Goal: Task Accomplishment & Management: Manage account settings

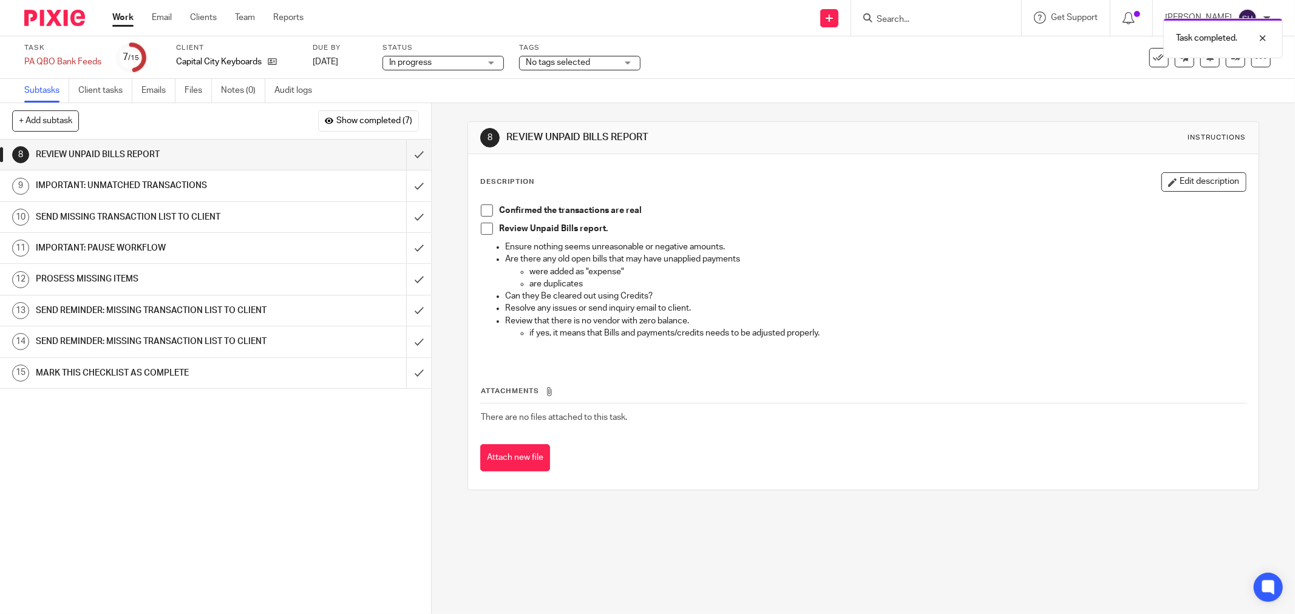
click at [481, 209] on span at bounding box center [487, 211] width 12 height 12
click at [481, 232] on span at bounding box center [487, 229] width 12 height 12
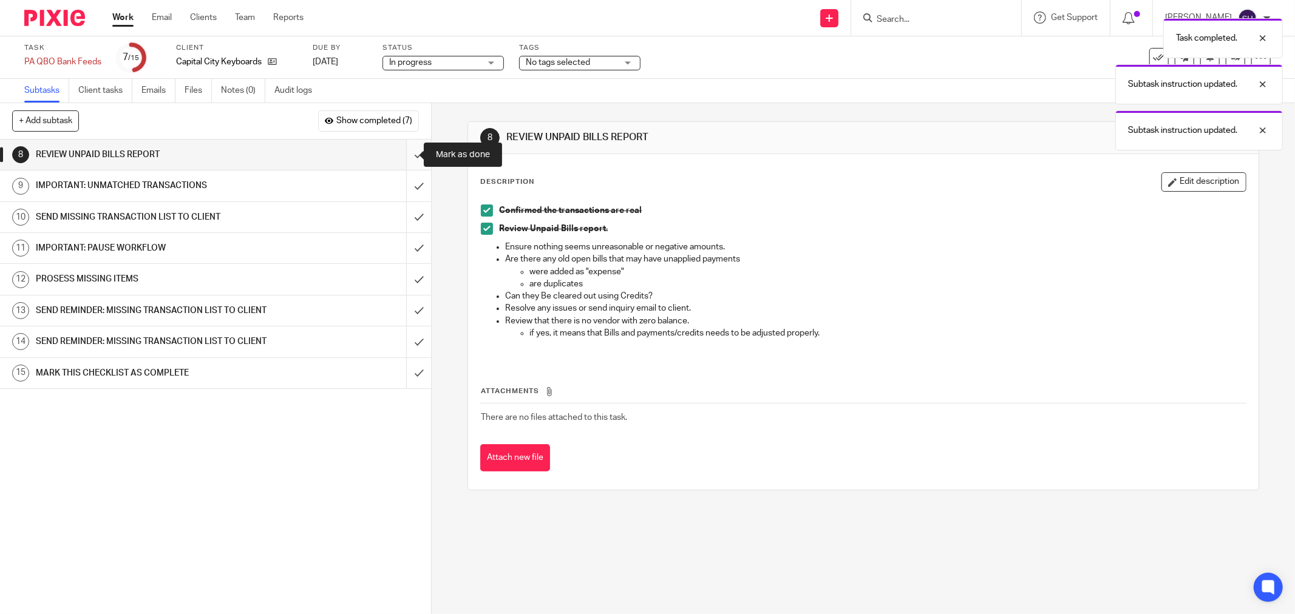
click at [410, 152] on input "submit" at bounding box center [215, 155] width 431 height 30
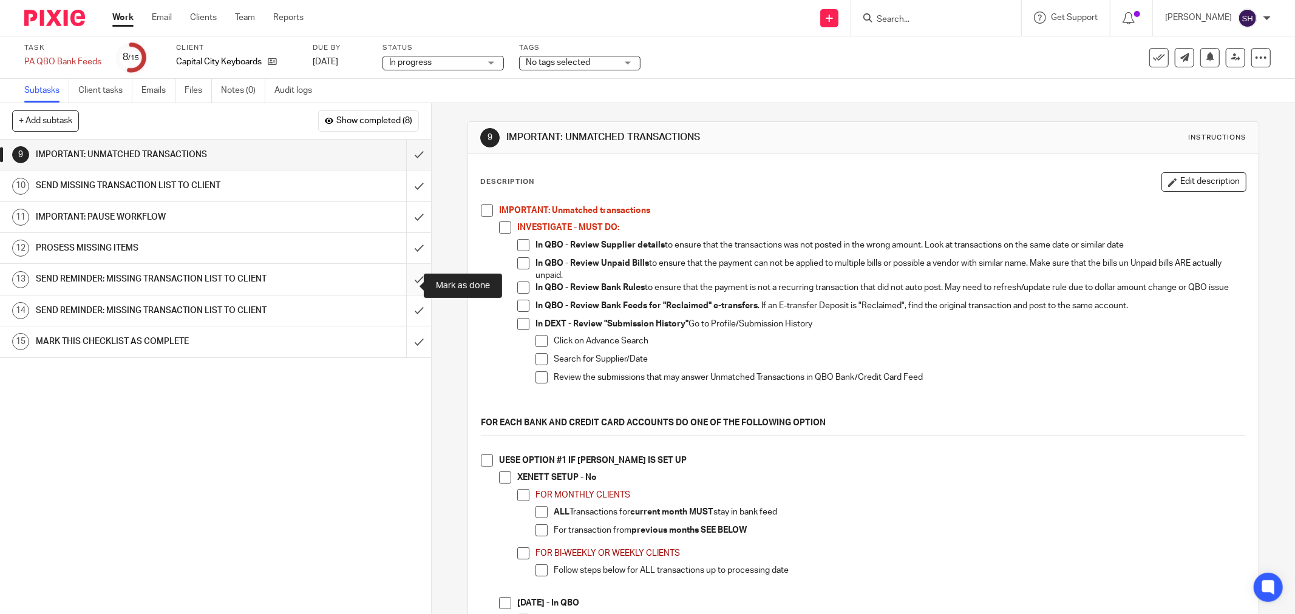
click at [401, 291] on input "submit" at bounding box center [215, 279] width 431 height 30
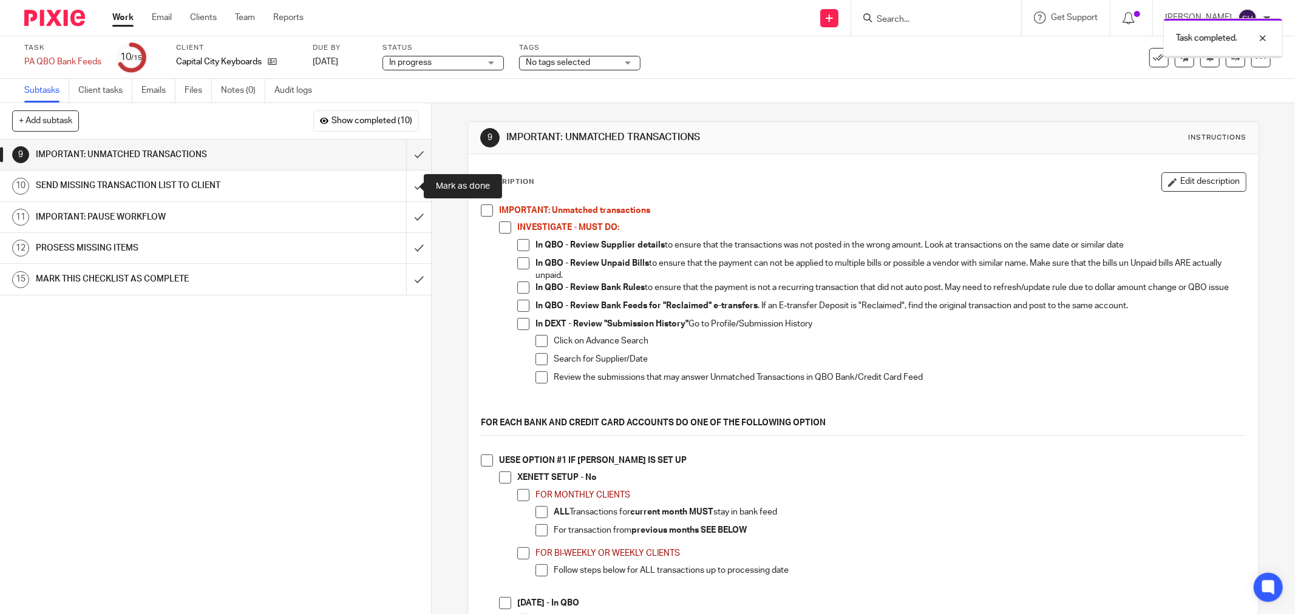
click at [399, 184] on input "submit" at bounding box center [215, 186] width 431 height 30
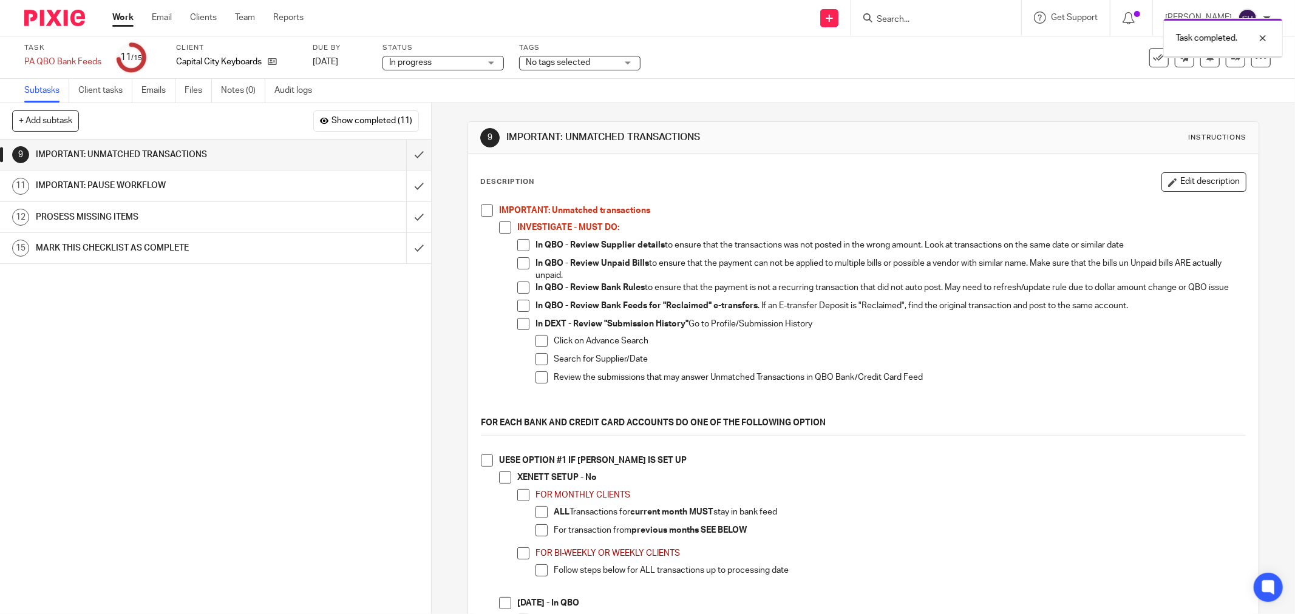
click at [483, 211] on span at bounding box center [487, 211] width 12 height 12
drag, startPoint x: 500, startPoint y: 231, endPoint x: 516, endPoint y: 240, distance: 18.8
click at [500, 231] on span at bounding box center [505, 228] width 12 height 12
click at [517, 241] on span at bounding box center [523, 245] width 12 height 12
click at [517, 262] on span at bounding box center [523, 263] width 12 height 12
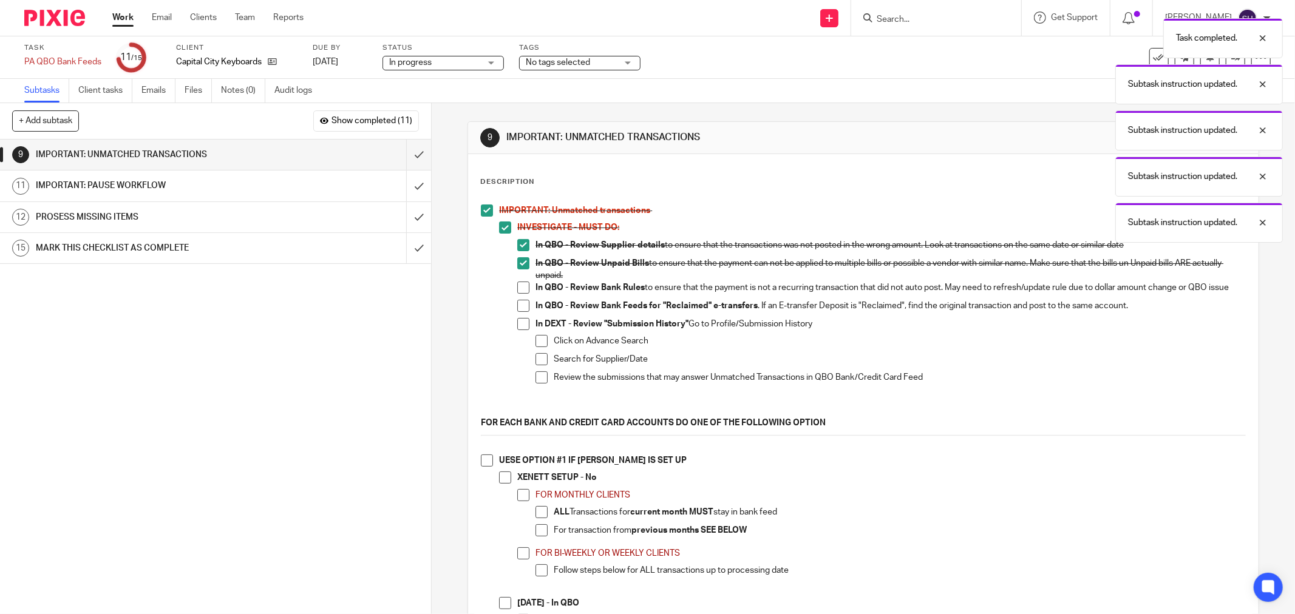
click at [520, 283] on span at bounding box center [523, 288] width 12 height 12
drag, startPoint x: 518, startPoint y: 302, endPoint x: 518, endPoint y: 318, distance: 16.4
click at [518, 300] on li "In QBO - Review Bank Rules to ensure that the payment is not a recurring transa…" at bounding box center [881, 291] width 729 height 18
click at [521, 311] on span at bounding box center [523, 306] width 12 height 12
click at [520, 325] on span at bounding box center [523, 324] width 12 height 12
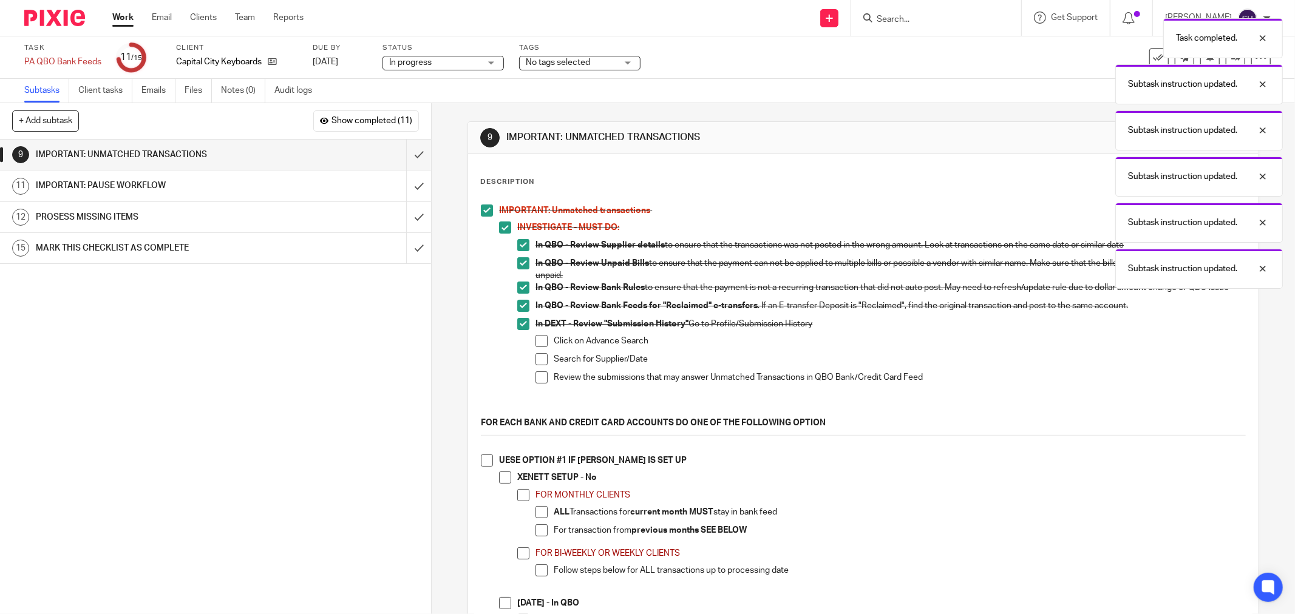
click at [535, 347] on span at bounding box center [541, 341] width 12 height 12
click at [535, 363] on span at bounding box center [541, 359] width 12 height 12
click at [535, 372] on li "Search for Supplier/Date" at bounding box center [890, 362] width 710 height 18
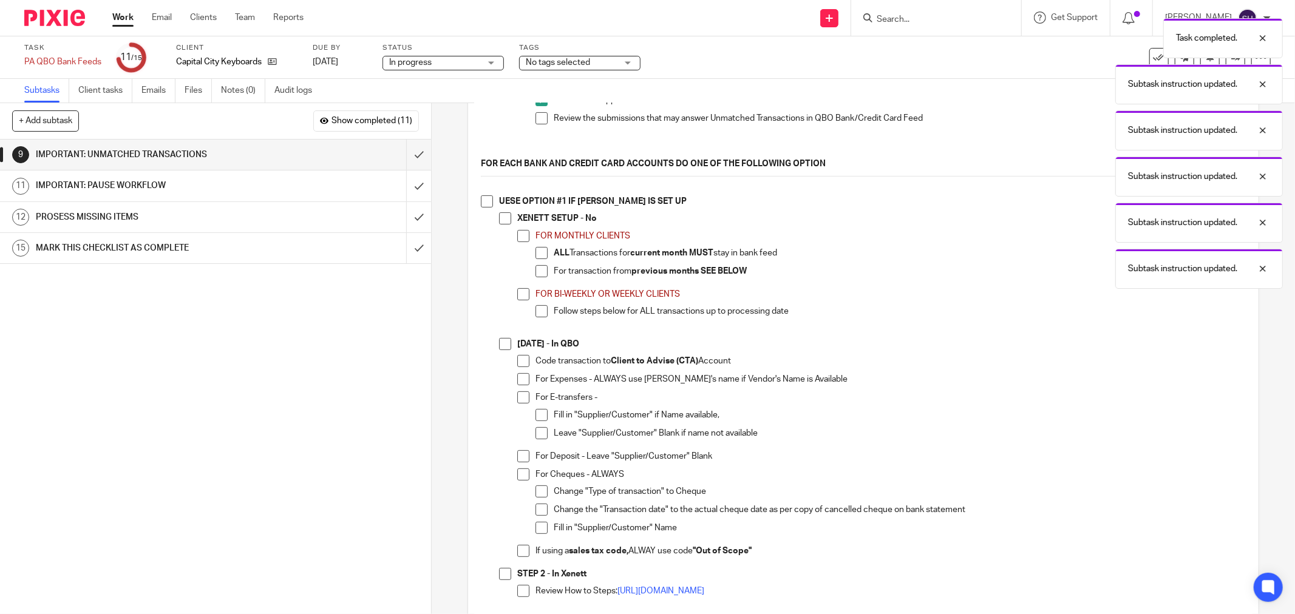
scroll to position [270, 0]
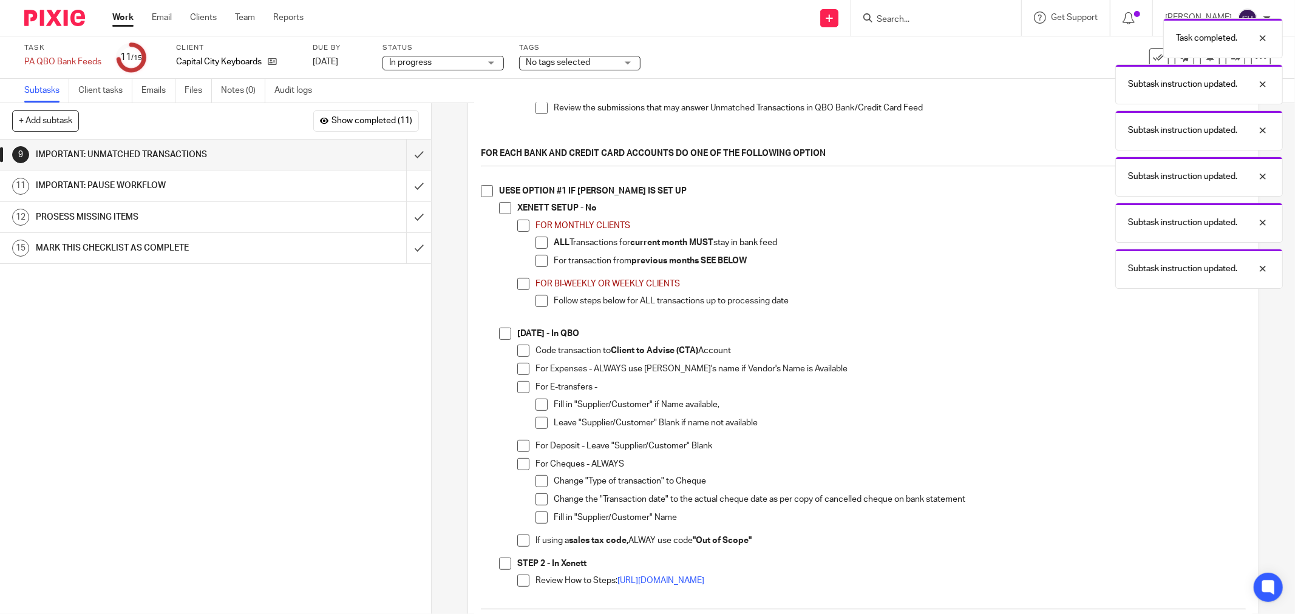
drag, startPoint x: 541, startPoint y: 117, endPoint x: 531, endPoint y: 126, distance: 13.3
click at [540, 114] on span at bounding box center [541, 108] width 12 height 12
click at [481, 197] on span at bounding box center [487, 191] width 12 height 12
click at [502, 214] on span at bounding box center [505, 208] width 12 height 12
drag, startPoint x: 517, startPoint y: 231, endPoint x: 539, endPoint y: 240, distance: 24.5
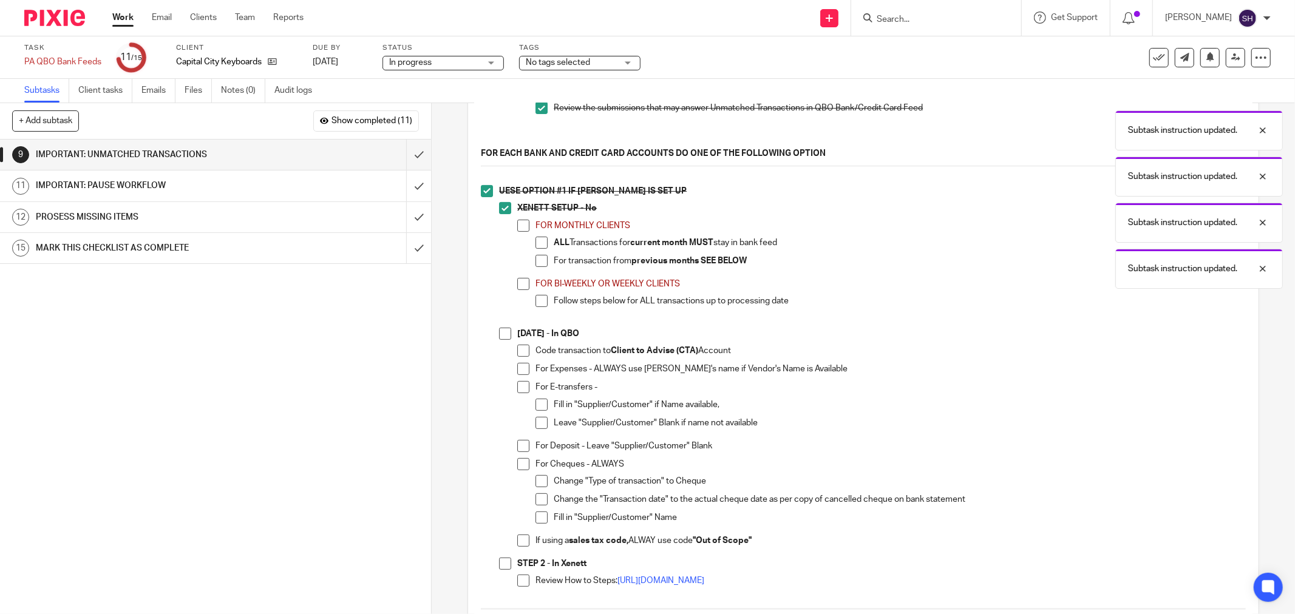
click at [518, 231] on span at bounding box center [523, 226] width 12 height 12
drag, startPoint x: 539, startPoint y: 247, endPoint x: 531, endPoint y: 270, distance: 24.4
click at [539, 248] on span at bounding box center [541, 243] width 12 height 12
click at [535, 267] on span at bounding box center [541, 261] width 12 height 12
click at [524, 290] on span at bounding box center [523, 284] width 12 height 12
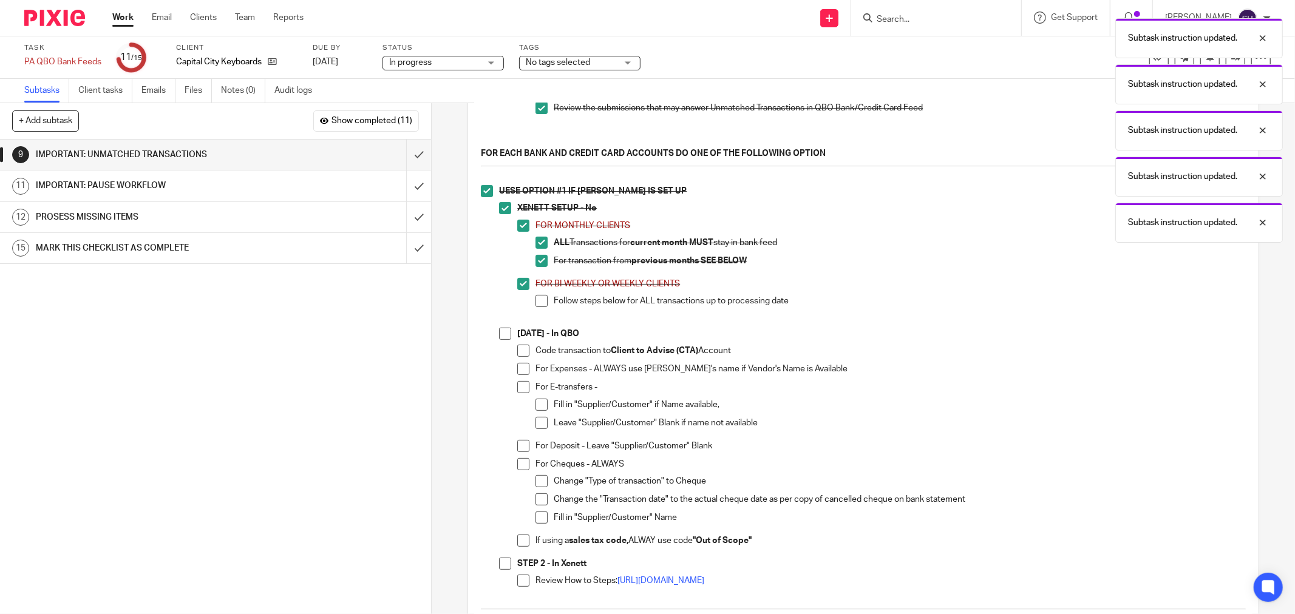
drag, startPoint x: 534, startPoint y: 307, endPoint x: 508, endPoint y: 325, distance: 31.5
click at [535, 307] on span at bounding box center [541, 301] width 12 height 12
click at [499, 340] on span at bounding box center [505, 334] width 12 height 12
click at [520, 357] on span at bounding box center [523, 351] width 12 height 12
drag, startPoint x: 516, startPoint y: 375, endPoint x: 517, endPoint y: 391, distance: 16.4
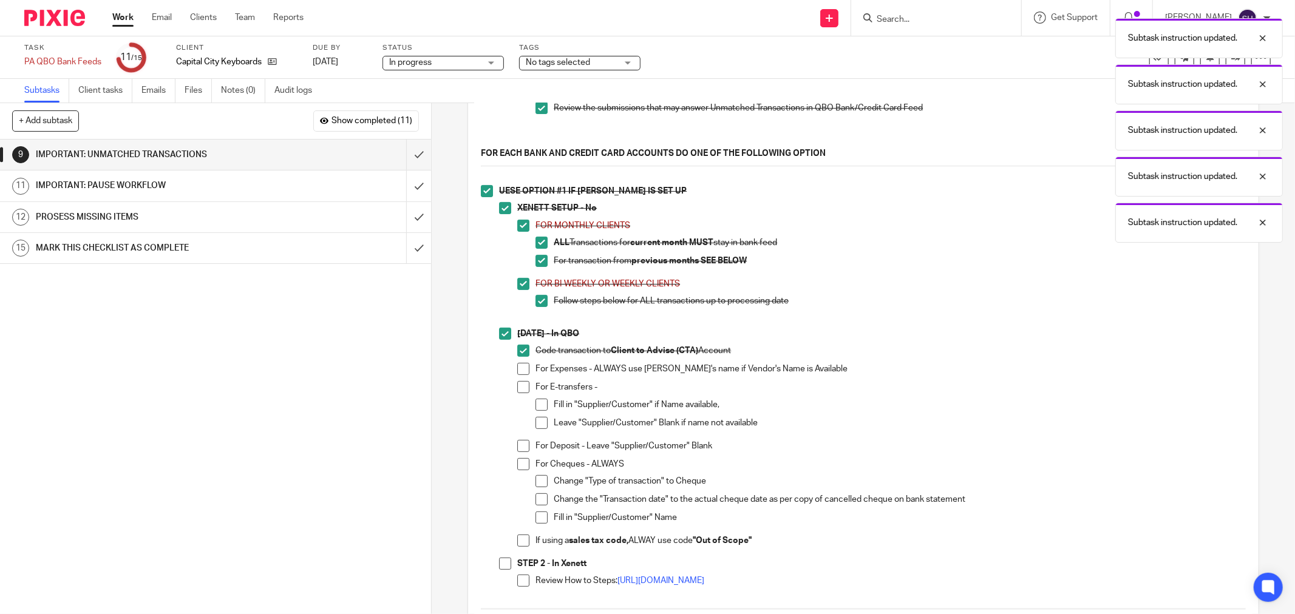
click at [517, 375] on span at bounding box center [523, 369] width 12 height 12
click at [518, 391] on span at bounding box center [523, 387] width 12 height 12
click at [535, 406] on span at bounding box center [541, 405] width 12 height 12
click at [540, 427] on span at bounding box center [541, 423] width 12 height 12
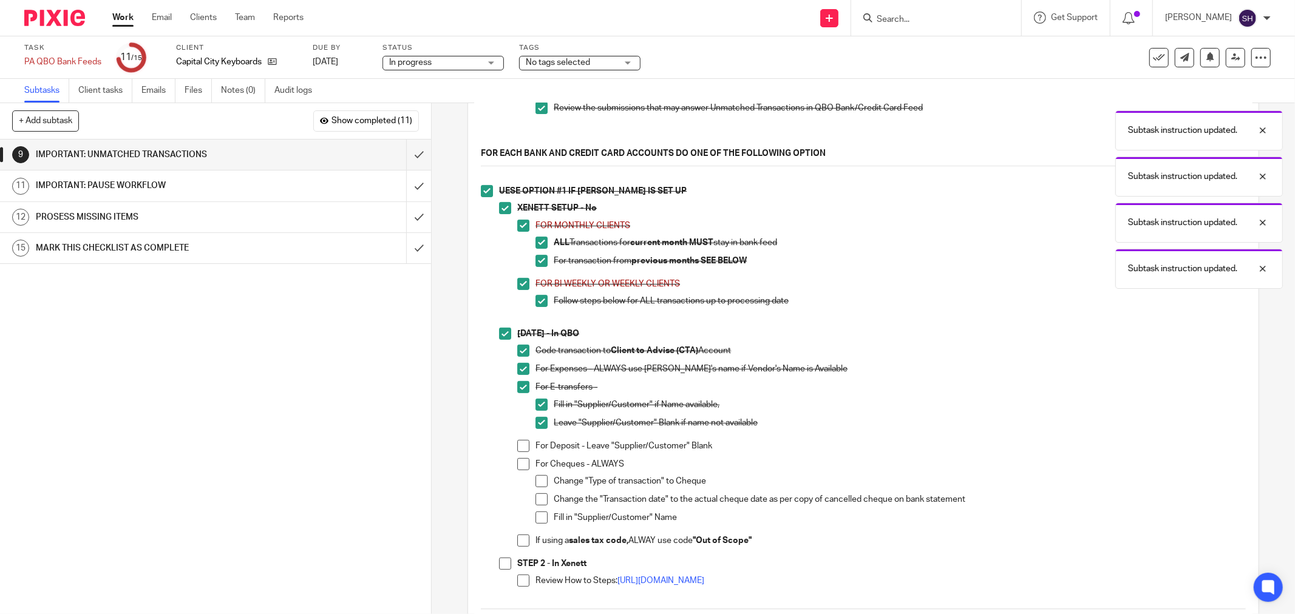
click at [518, 450] on span at bounding box center [523, 446] width 12 height 12
click at [517, 471] on span at bounding box center [523, 464] width 12 height 12
click at [535, 484] on span at bounding box center [541, 481] width 12 height 12
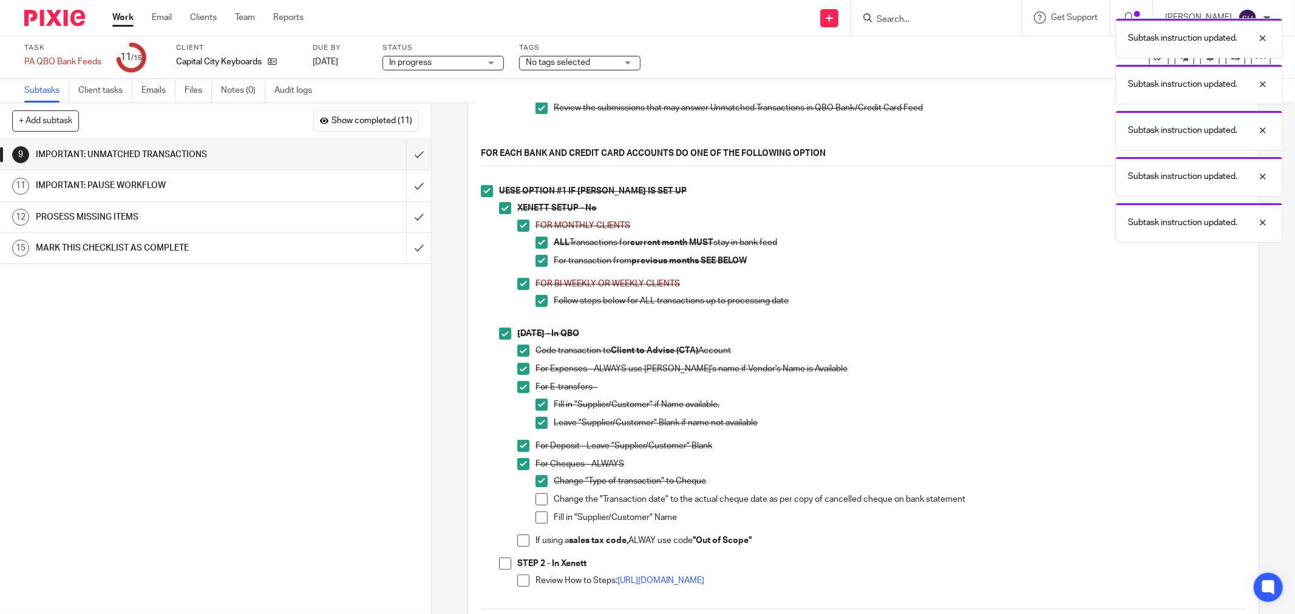
click at [538, 504] on span at bounding box center [541, 500] width 12 height 12
click at [539, 524] on span at bounding box center [541, 518] width 12 height 12
click at [529, 535] on li "For Cheques - ALWAYS Change "Type of transaction" to Cheque Change the "Transac…" at bounding box center [881, 496] width 729 height 76
click at [525, 541] on span at bounding box center [523, 541] width 12 height 12
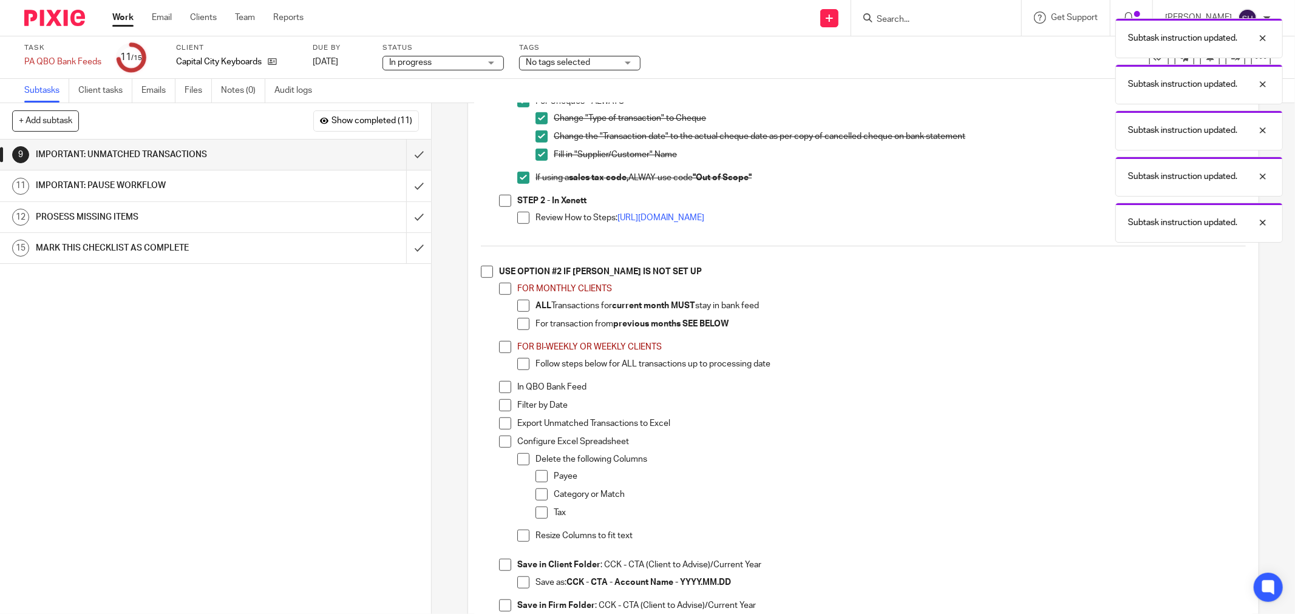
scroll to position [675, 0]
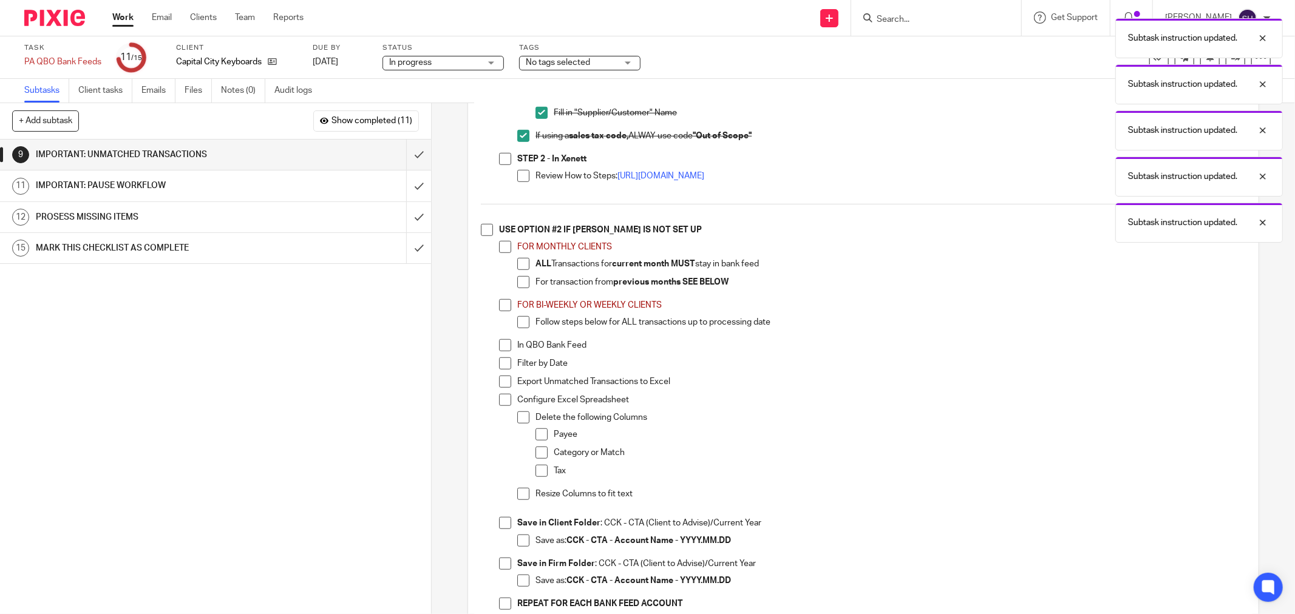
click at [517, 177] on span at bounding box center [523, 176] width 12 height 12
click at [505, 164] on span at bounding box center [505, 159] width 12 height 12
click at [484, 234] on span at bounding box center [487, 230] width 12 height 12
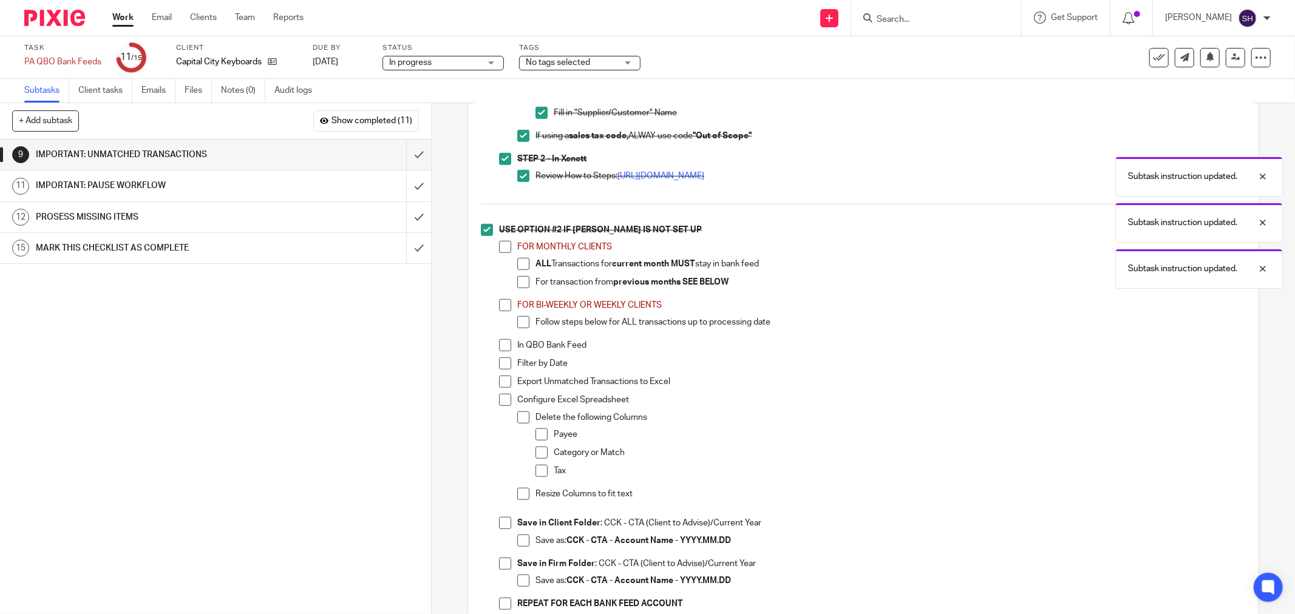
click at [501, 253] on span at bounding box center [505, 247] width 12 height 12
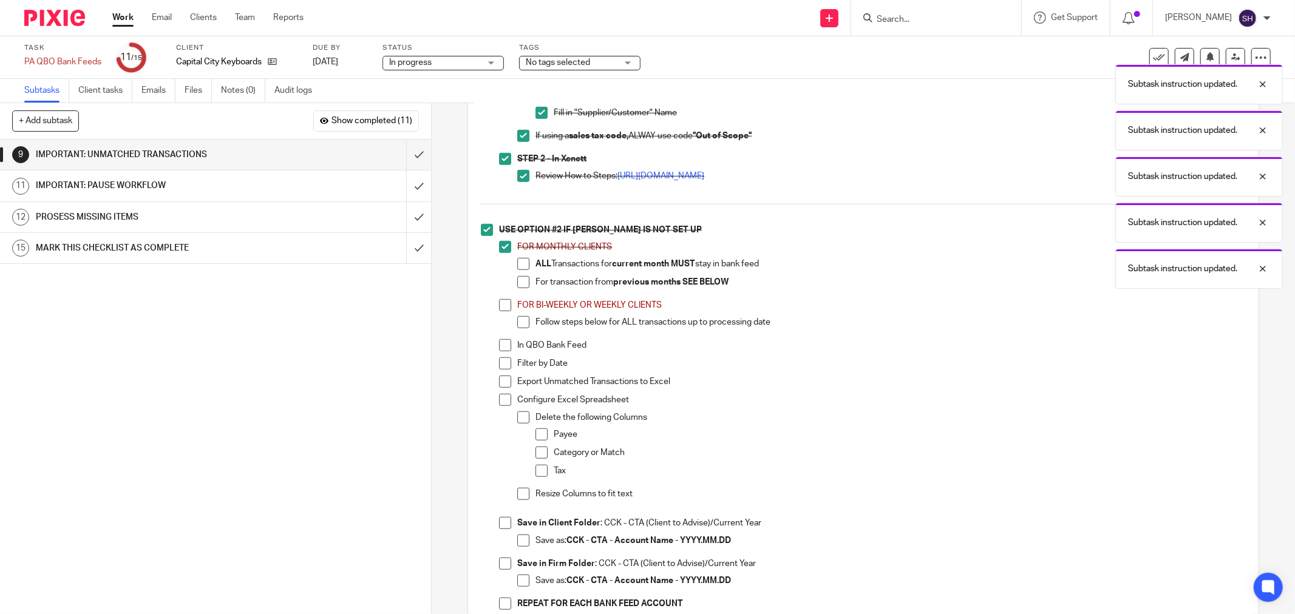
click at [517, 287] on span at bounding box center [523, 282] width 12 height 12
click at [521, 268] on span at bounding box center [523, 264] width 12 height 12
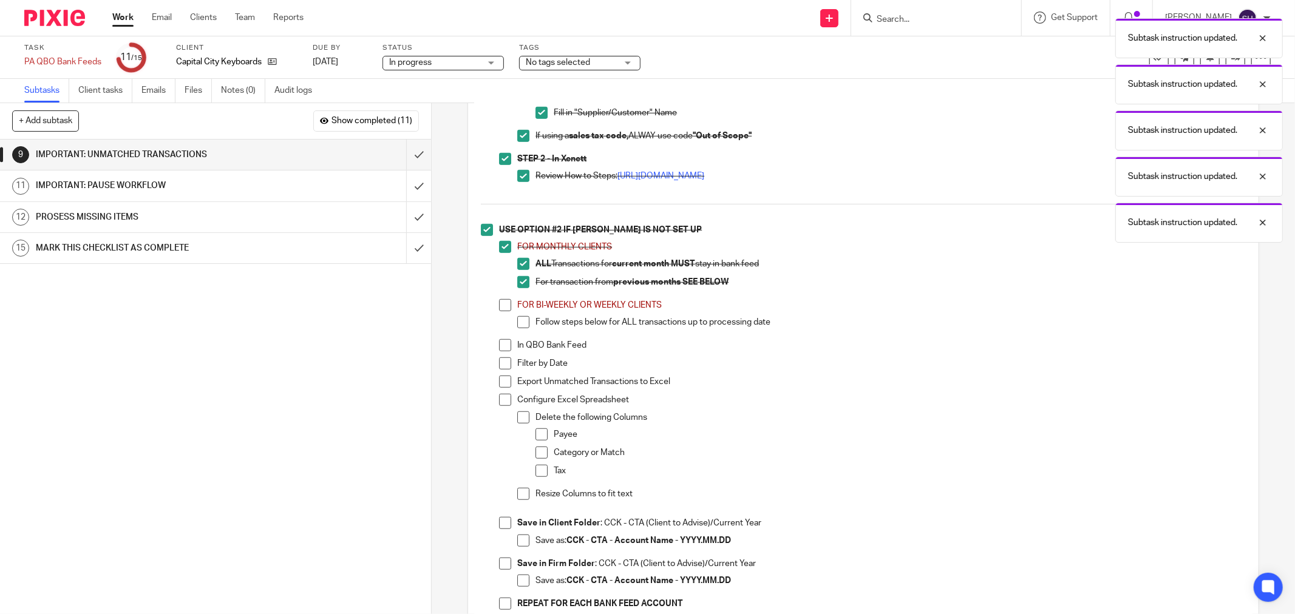
click at [502, 311] on span at bounding box center [505, 305] width 12 height 12
click at [517, 325] on span at bounding box center [523, 322] width 12 height 12
click at [500, 352] on span at bounding box center [505, 345] width 12 height 12
click at [494, 375] on li "USE OPTION #2 IF XENETT IS NOT SET UP FOR MONTHLY CLIENTS ALL Transactions for …" at bounding box center [863, 422] width 765 height 397
click at [501, 370] on span at bounding box center [505, 364] width 12 height 12
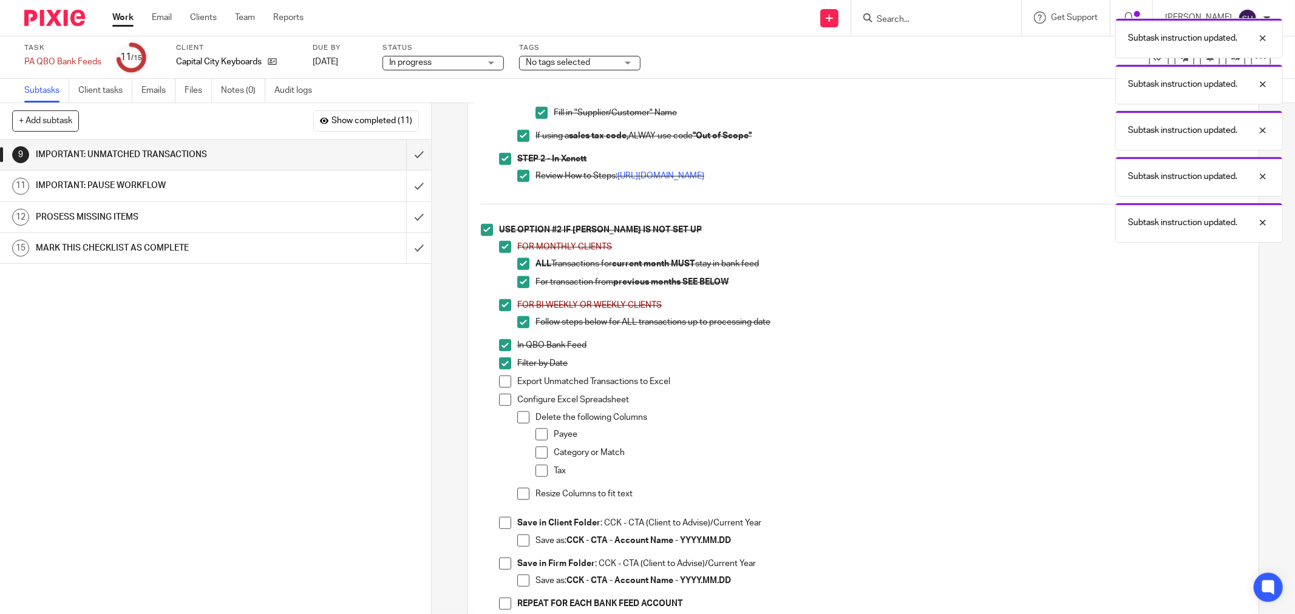
click at [503, 388] on span at bounding box center [505, 382] width 12 height 12
click at [502, 406] on span at bounding box center [505, 400] width 12 height 12
drag, startPoint x: 518, startPoint y: 429, endPoint x: 523, endPoint y: 432, distance: 6.3
click at [519, 424] on span at bounding box center [523, 418] width 12 height 12
drag, startPoint x: 542, startPoint y: 444, endPoint x: 544, endPoint y: 452, distance: 8.8
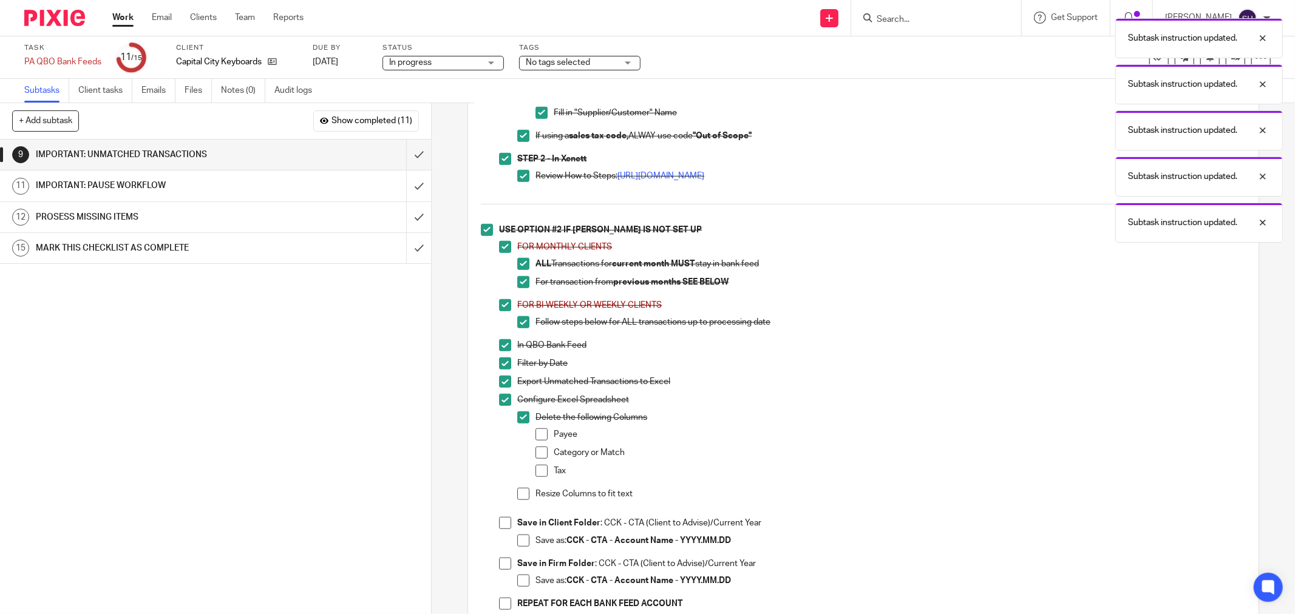
click at [542, 441] on span at bounding box center [541, 435] width 12 height 12
click at [545, 459] on li "Category or Match" at bounding box center [890, 456] width 710 height 18
drag, startPoint x: 542, startPoint y: 462, endPoint x: 537, endPoint y: 470, distance: 9.3
click at [541, 459] on span at bounding box center [541, 453] width 12 height 12
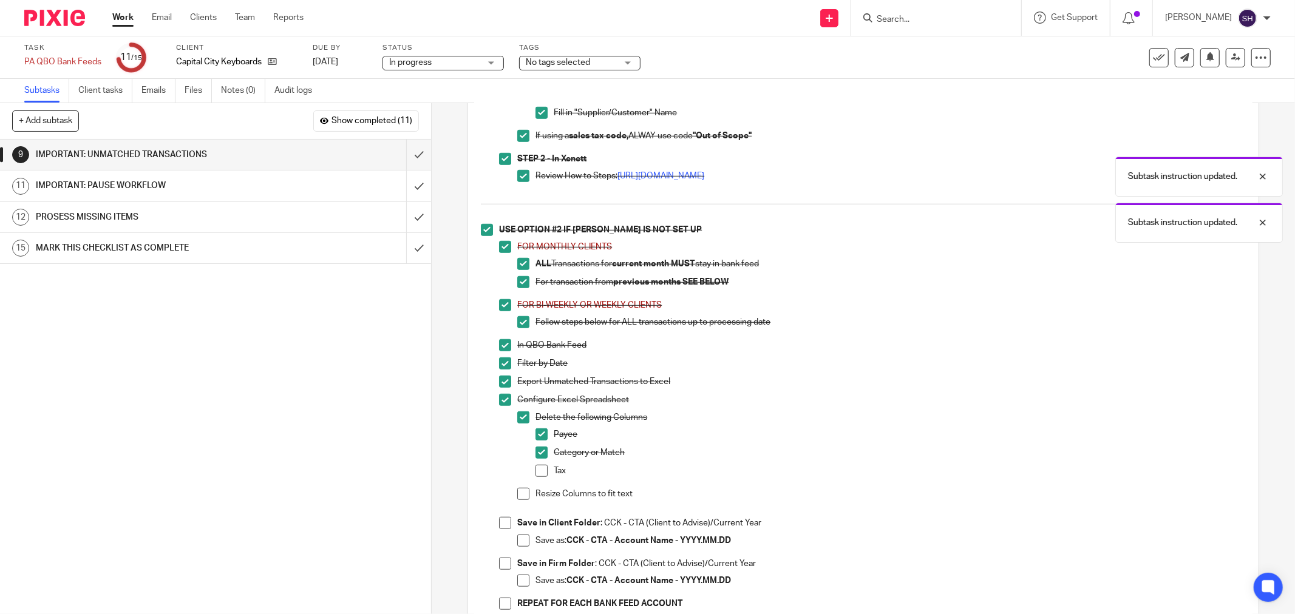
click at [537, 472] on span at bounding box center [541, 471] width 12 height 12
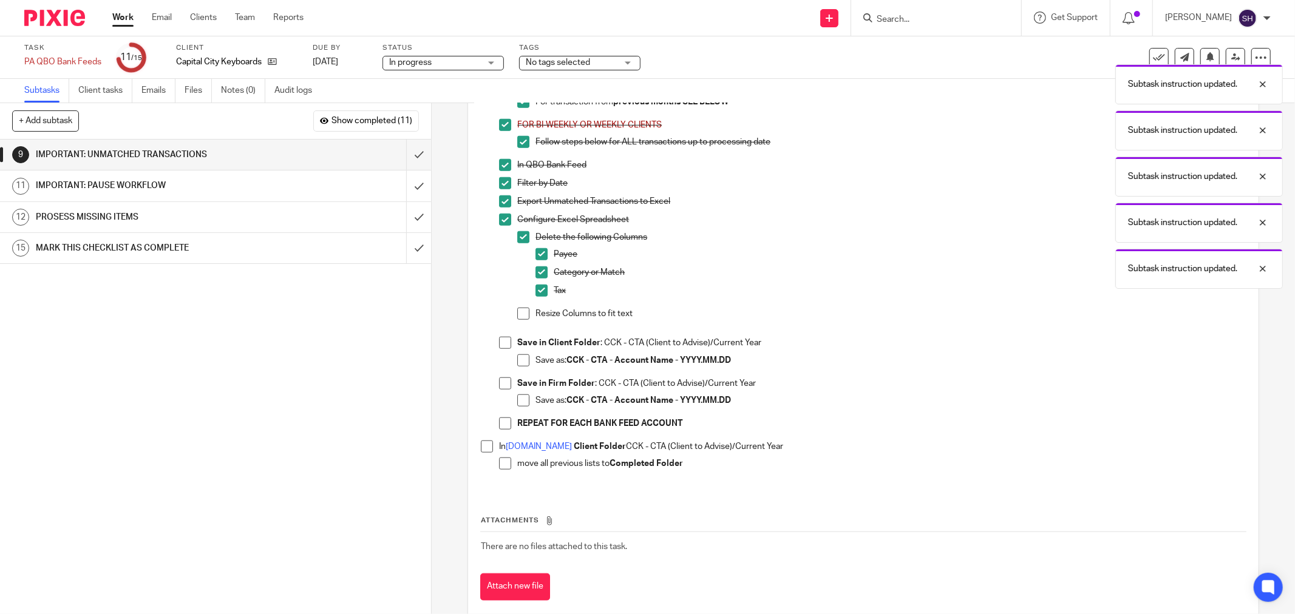
scroll to position [885, 0]
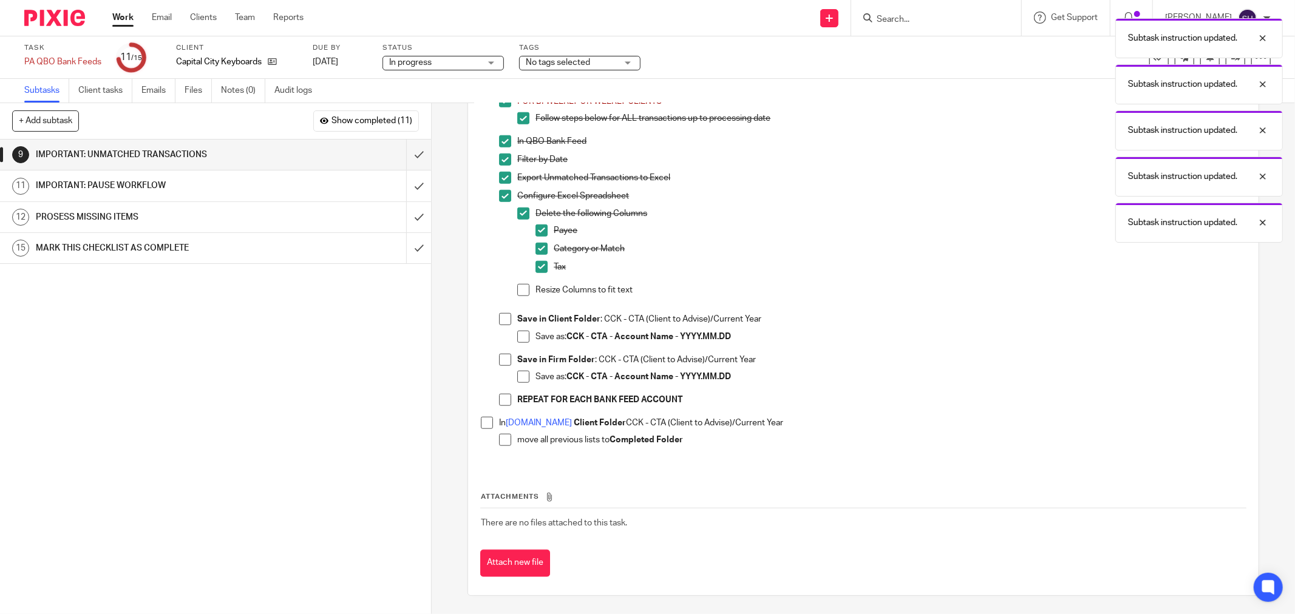
click at [518, 293] on span at bounding box center [523, 290] width 12 height 12
click at [503, 316] on span at bounding box center [505, 319] width 12 height 12
click at [518, 330] on div "Save in Client Folder : CCK - CTA (Client to Advise)/Current Year Save as: CCK …" at bounding box center [881, 333] width 729 height 40
click at [517, 335] on span at bounding box center [523, 337] width 12 height 12
click at [506, 352] on li "Save in Client Folder : CCK - CTA (Client to Advise)/Current Year Save as: CCK …" at bounding box center [872, 333] width 747 height 40
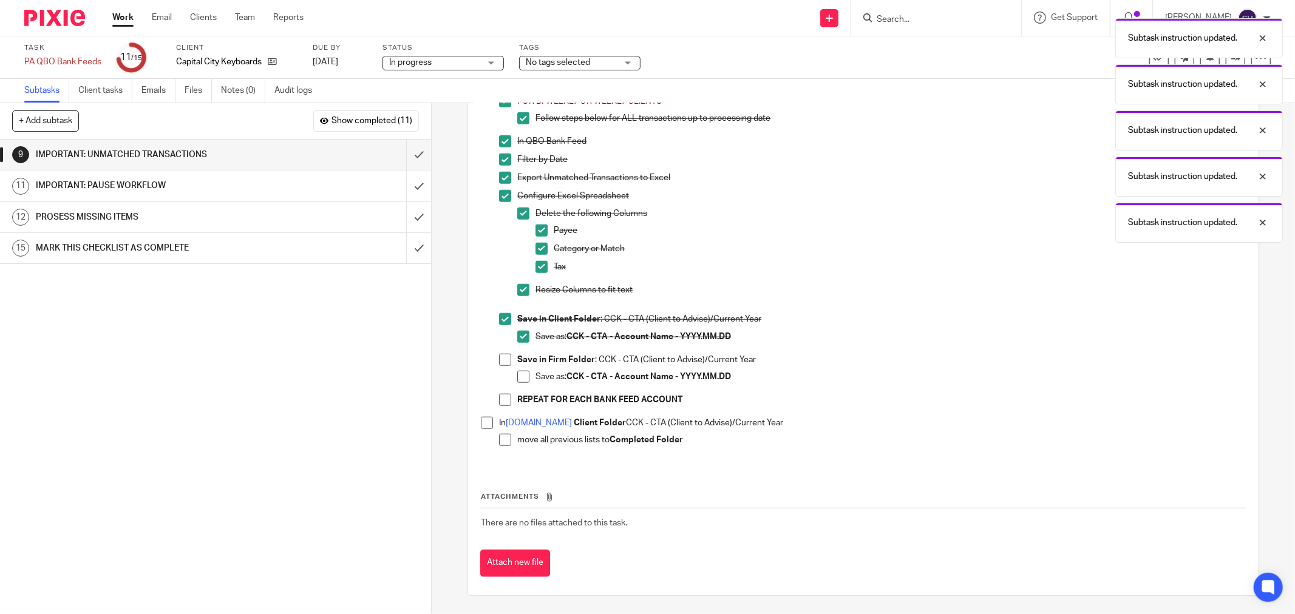
click at [506, 359] on span at bounding box center [505, 360] width 12 height 12
click at [525, 378] on span at bounding box center [523, 377] width 12 height 12
click at [499, 398] on span at bounding box center [505, 400] width 12 height 12
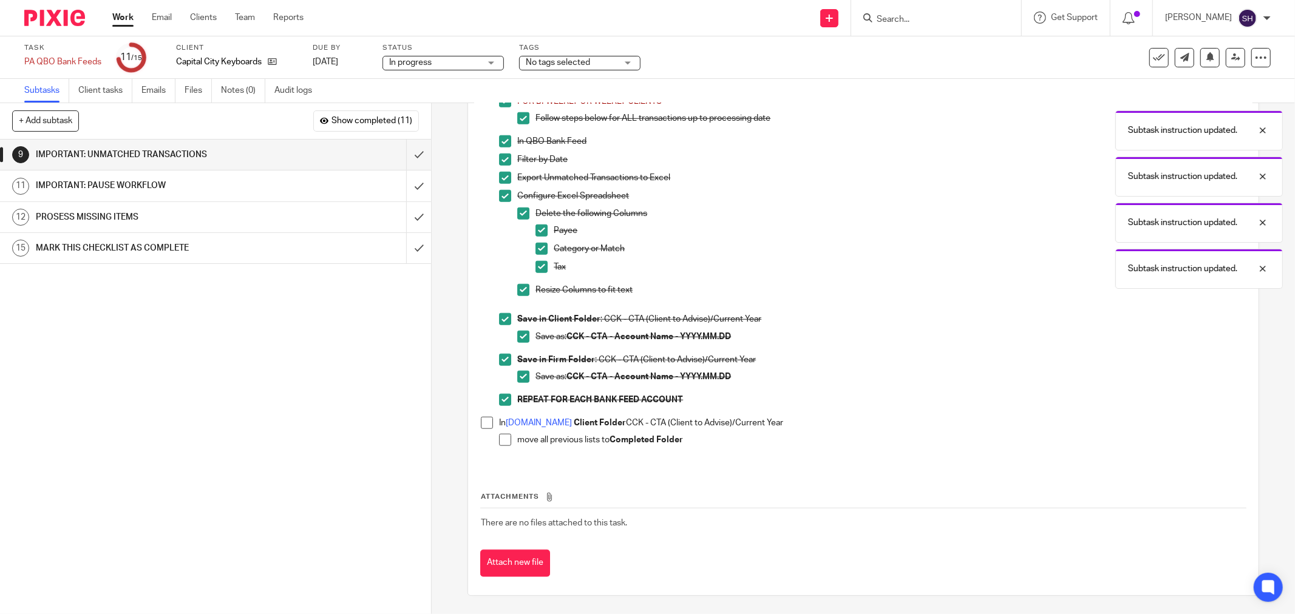
click at [486, 418] on span at bounding box center [487, 423] width 12 height 12
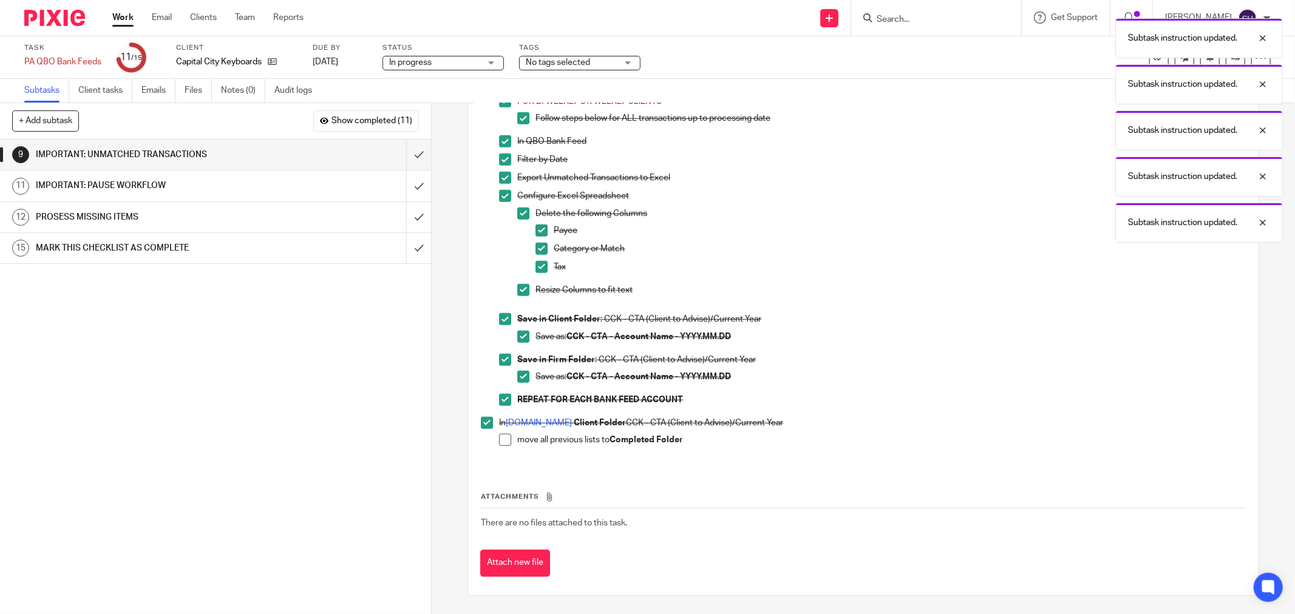
click at [502, 437] on span at bounding box center [505, 440] width 12 height 12
click at [413, 156] on input "submit" at bounding box center [215, 155] width 431 height 30
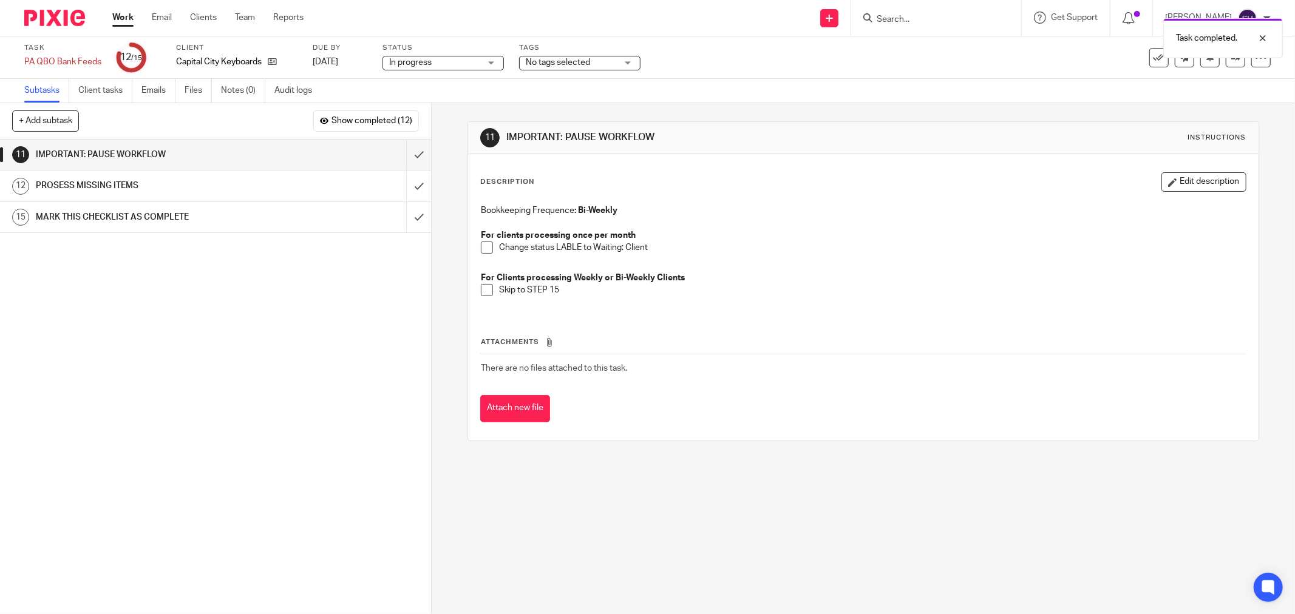
click at [481, 243] on span at bounding box center [487, 248] width 12 height 12
click at [481, 292] on span at bounding box center [487, 290] width 12 height 12
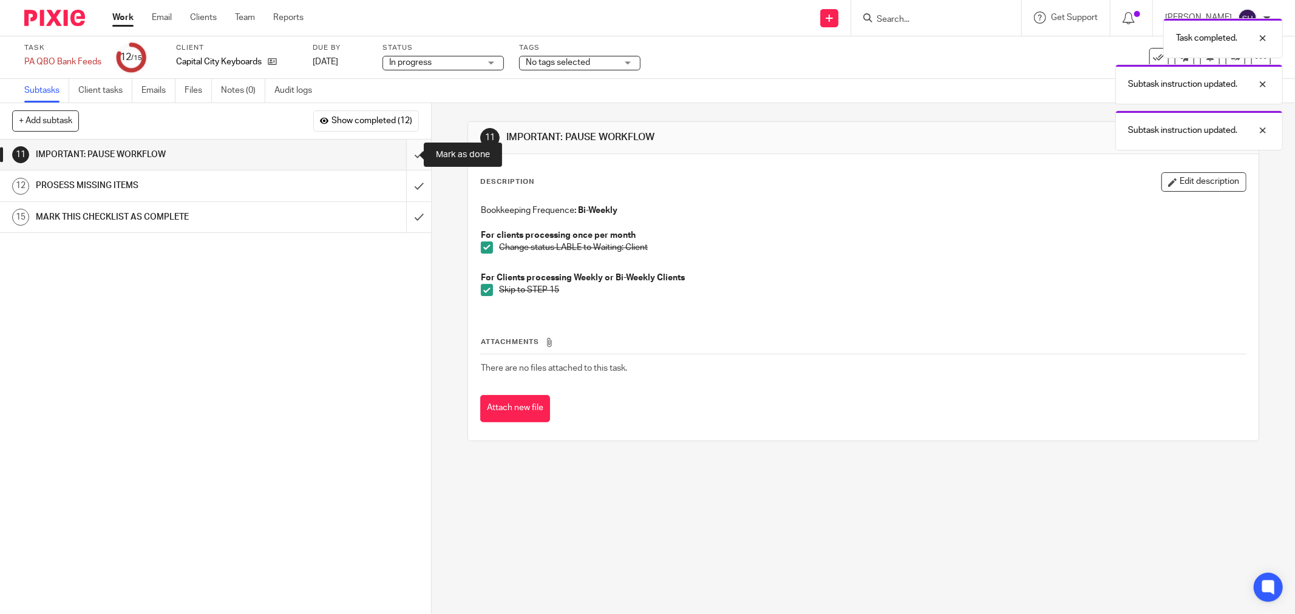
click at [409, 158] on input "submit" at bounding box center [215, 155] width 431 height 30
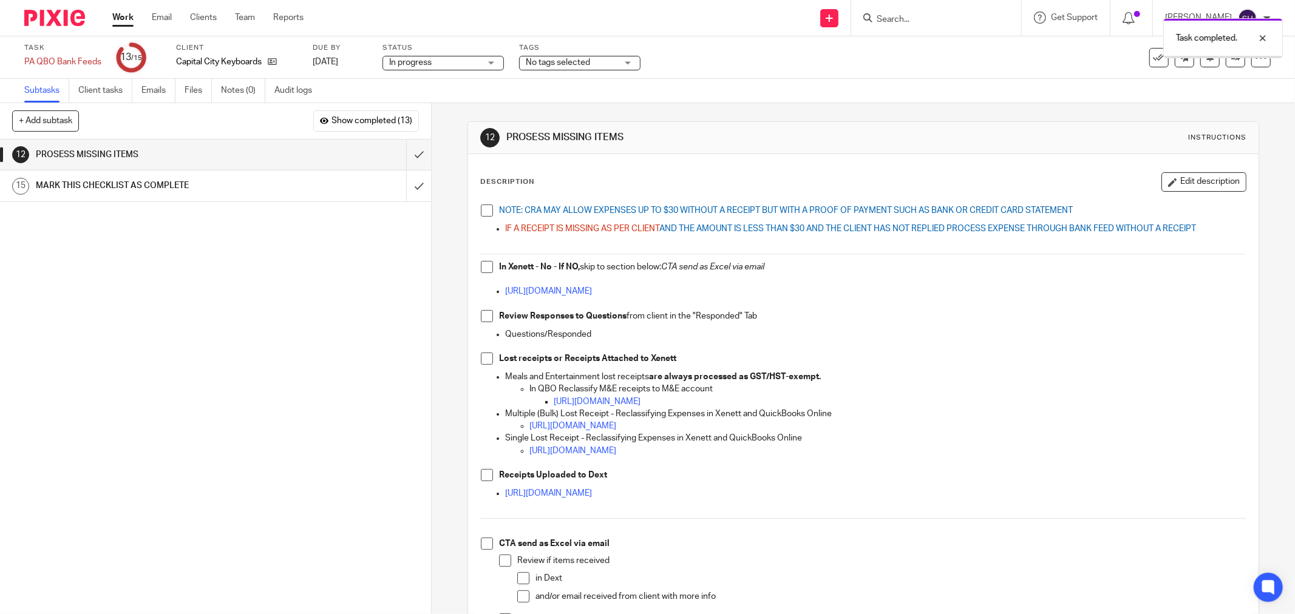
click at [481, 211] on span at bounding box center [487, 211] width 12 height 12
click at [481, 268] on span at bounding box center [487, 267] width 12 height 12
drag, startPoint x: 482, startPoint y: 312, endPoint x: 480, endPoint y: 336, distance: 23.8
click at [482, 313] on span at bounding box center [487, 316] width 12 height 12
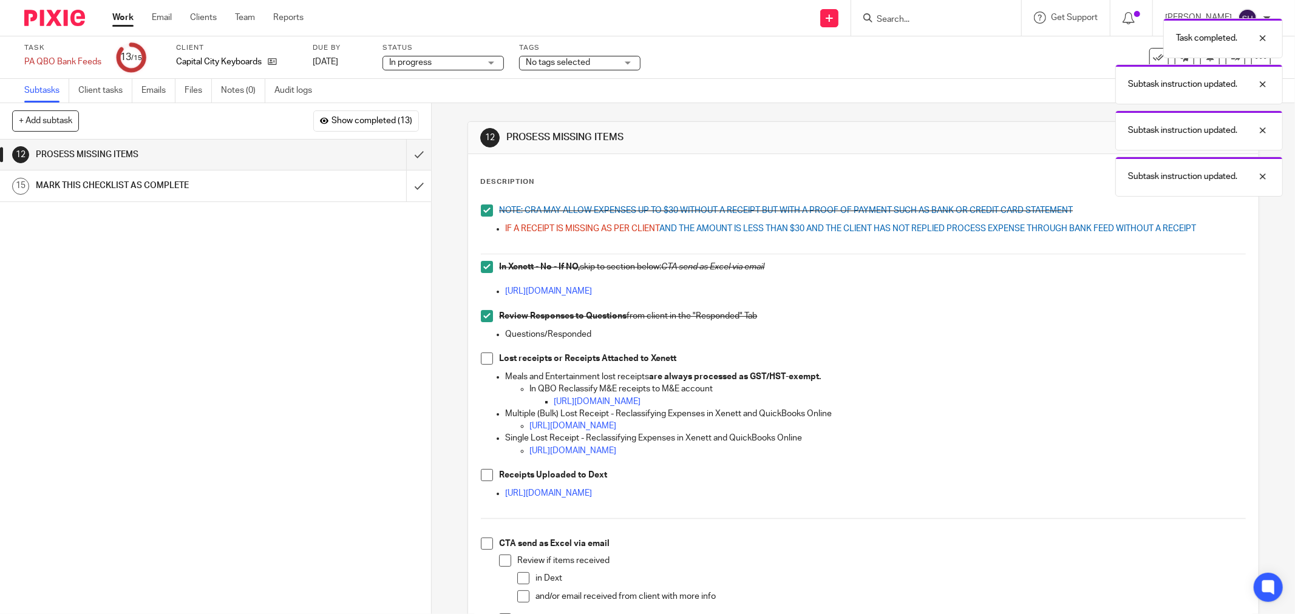
click at [476, 357] on div "NOTE: CRA MAY ALLOW EXPENSES UP TO $30 WITHOUT A RECEIPT BUT WITH A PROOF OF PA…" at bounding box center [863, 435] width 777 height 472
click at [482, 357] on span at bounding box center [487, 359] width 12 height 12
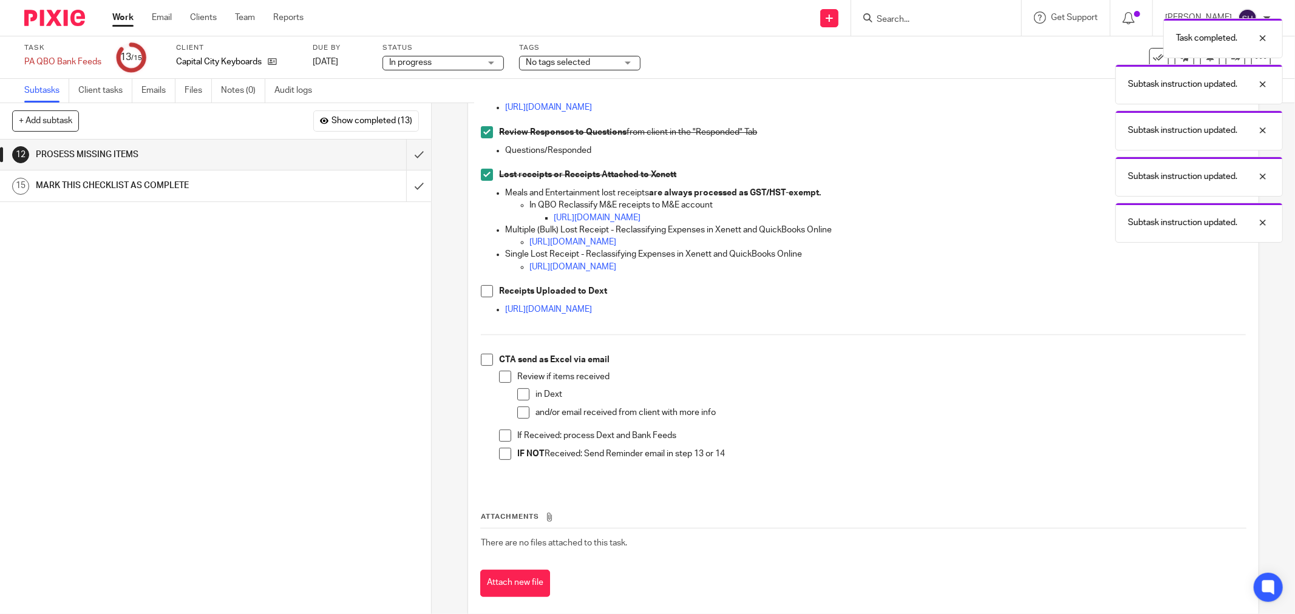
scroll to position [204, 0]
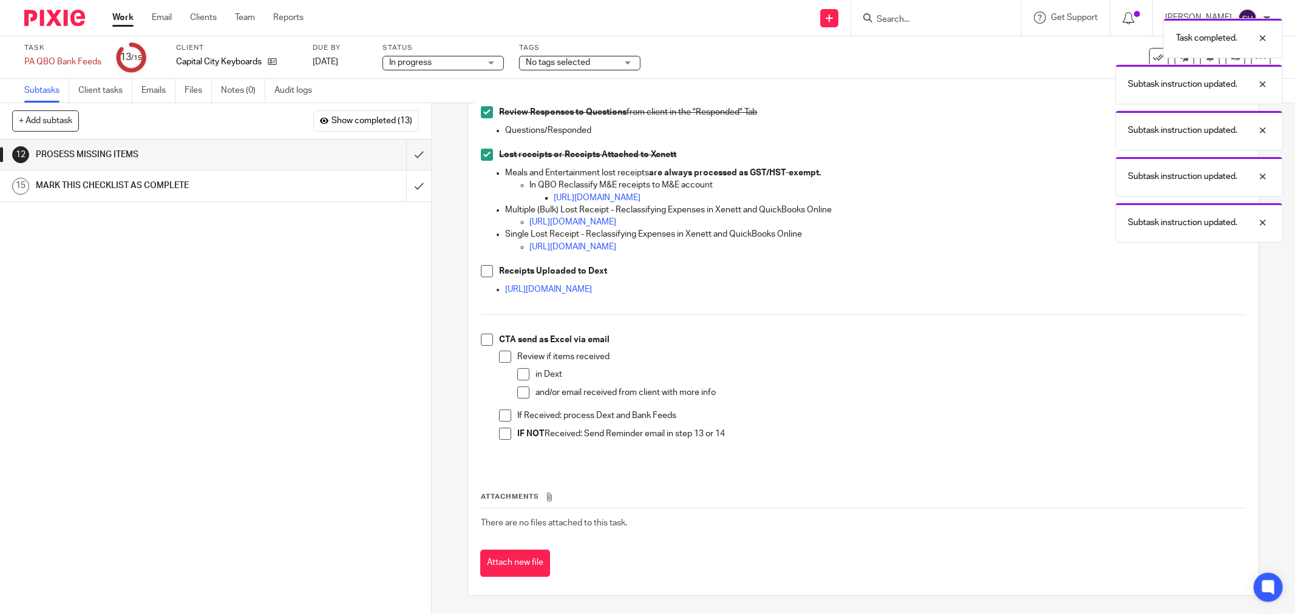
click at [481, 268] on span at bounding box center [487, 271] width 12 height 12
click at [482, 344] on span at bounding box center [487, 340] width 12 height 12
click at [499, 353] on span at bounding box center [505, 357] width 12 height 12
click at [518, 373] on span at bounding box center [523, 375] width 12 height 12
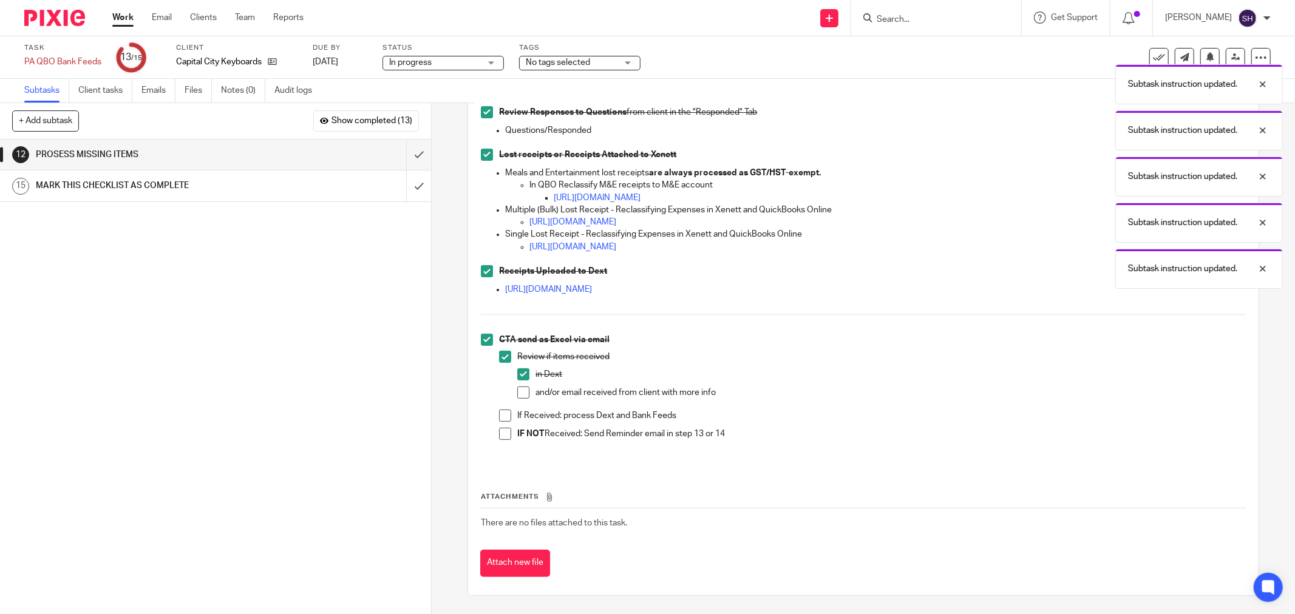
click at [527, 395] on li "and/or email received from client with more info" at bounding box center [881, 396] width 729 height 18
click at [522, 391] on span at bounding box center [523, 393] width 12 height 12
click at [503, 420] on span at bounding box center [505, 416] width 12 height 12
drag, startPoint x: 501, startPoint y: 431, endPoint x: 495, endPoint y: 415, distance: 17.5
click at [500, 431] on span at bounding box center [505, 434] width 12 height 12
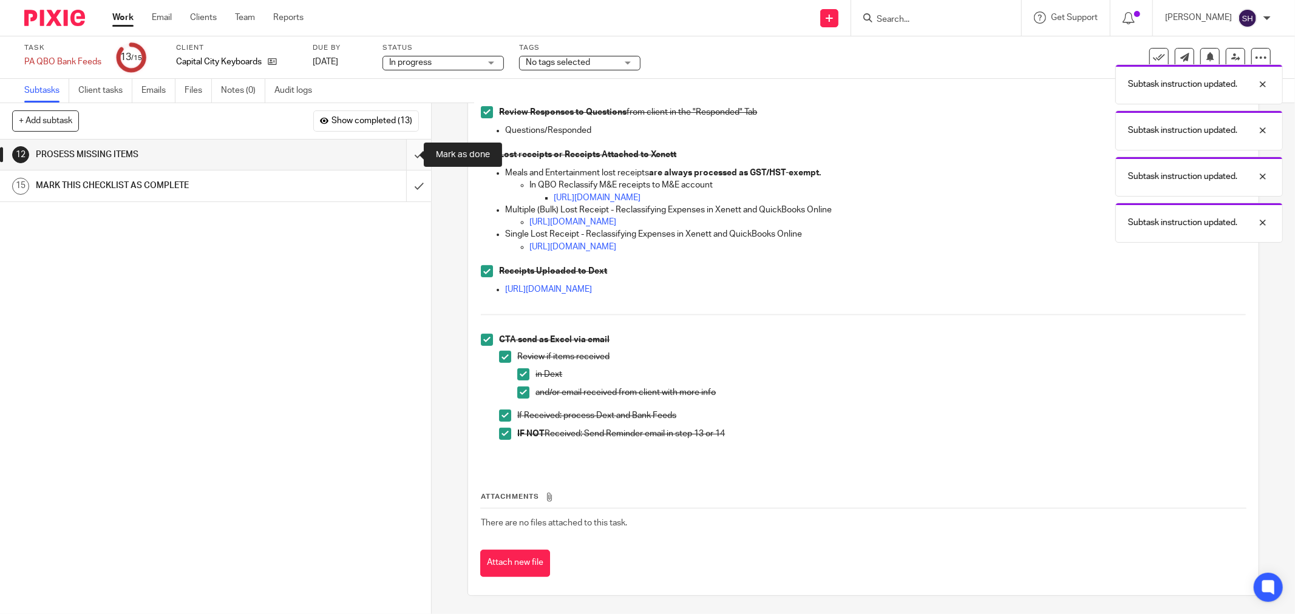
click at [407, 161] on input "submit" at bounding box center [215, 155] width 431 height 30
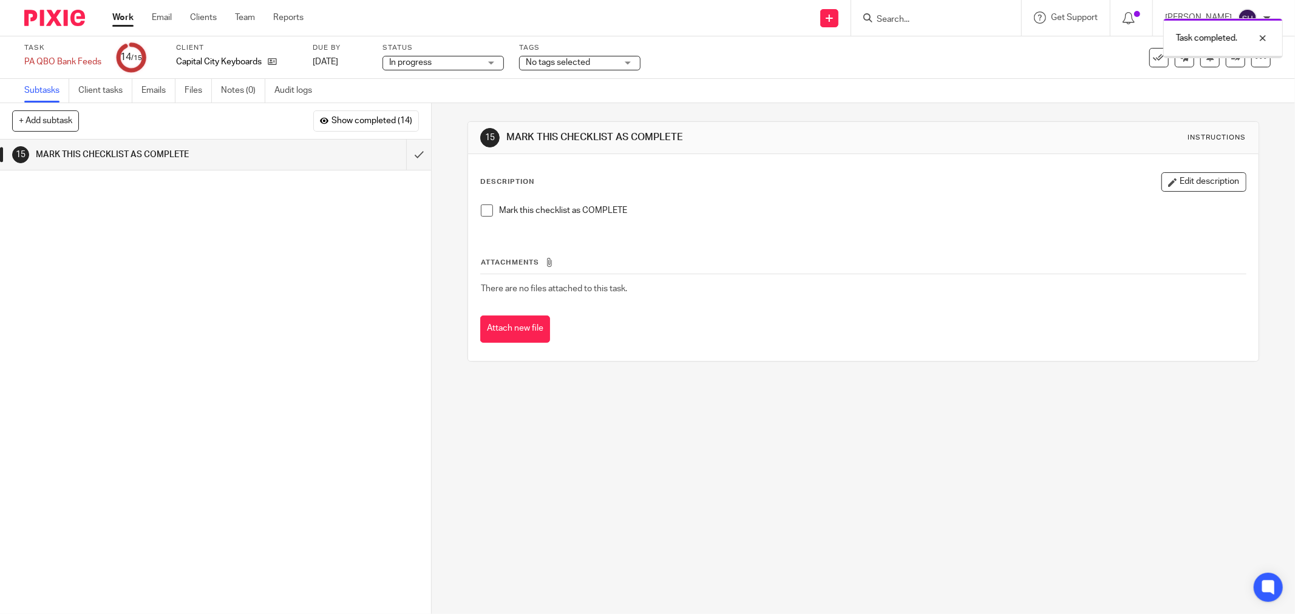
click at [483, 211] on span at bounding box center [487, 211] width 12 height 12
click at [413, 148] on input "submit" at bounding box center [215, 155] width 431 height 30
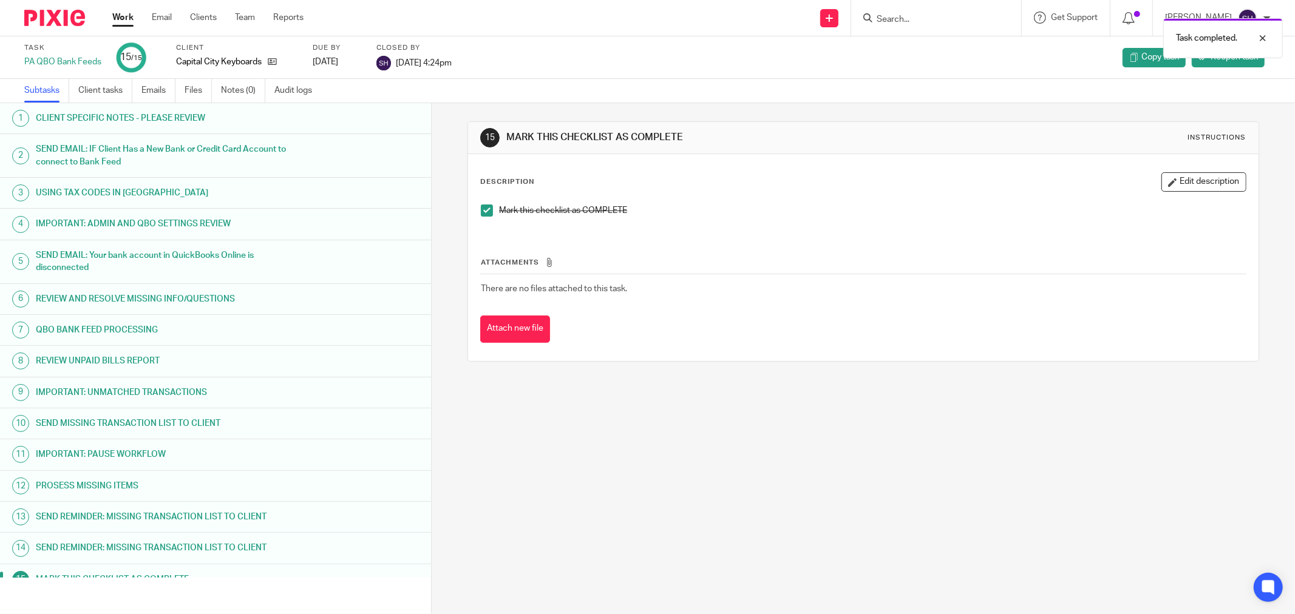
click at [114, 17] on link "Work" at bounding box center [122, 18] width 21 height 12
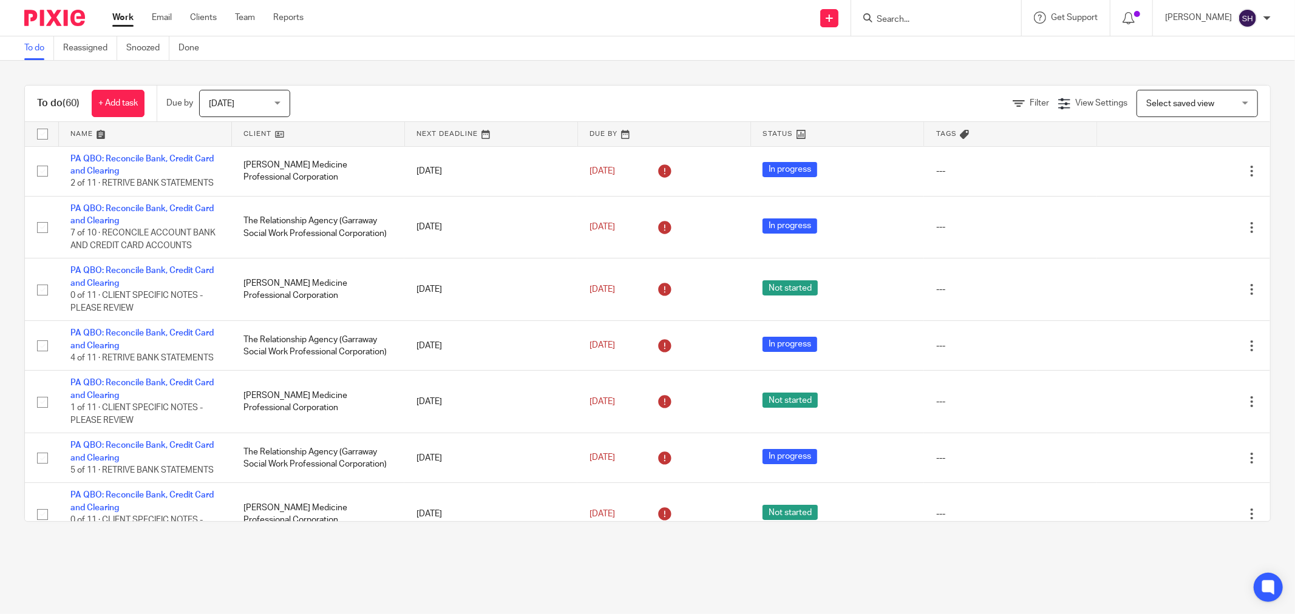
click at [270, 132] on link at bounding box center [318, 134] width 172 height 24
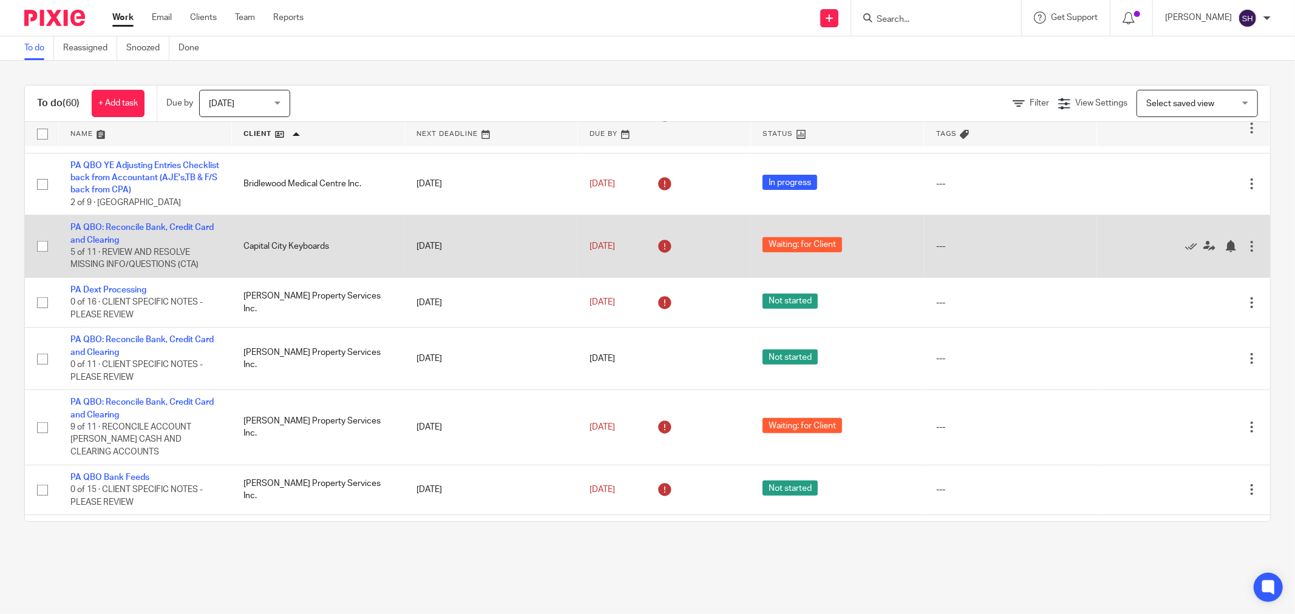
scroll to position [404, 0]
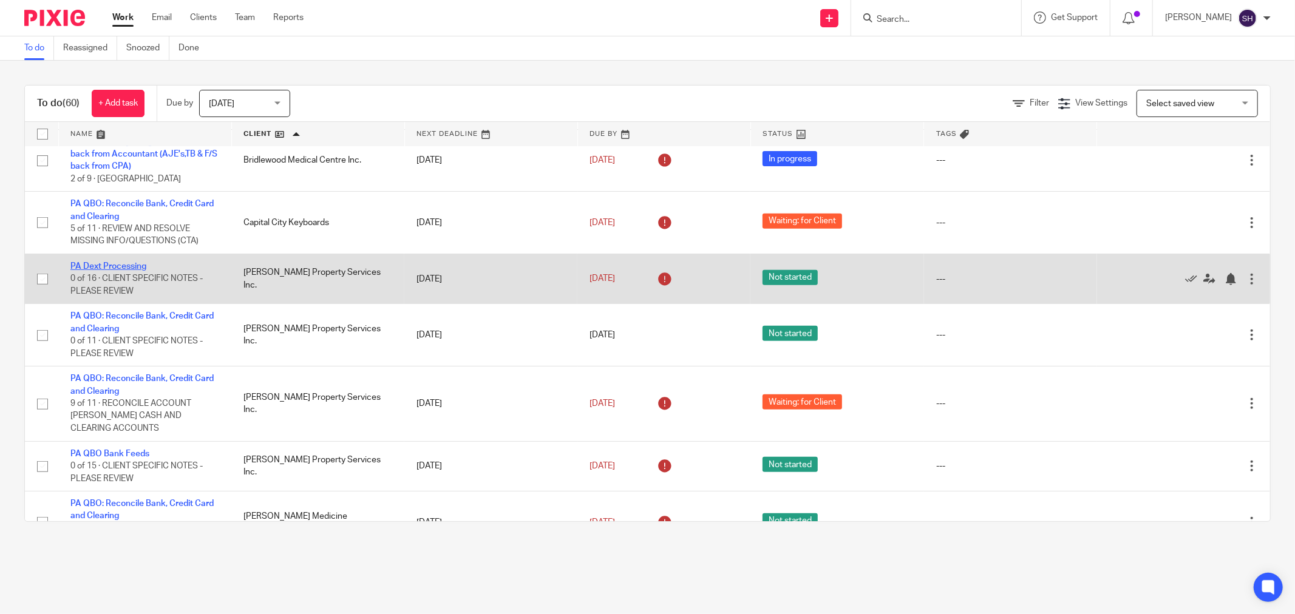
click at [134, 271] on link "PA Dext Processing" at bounding box center [108, 266] width 76 height 8
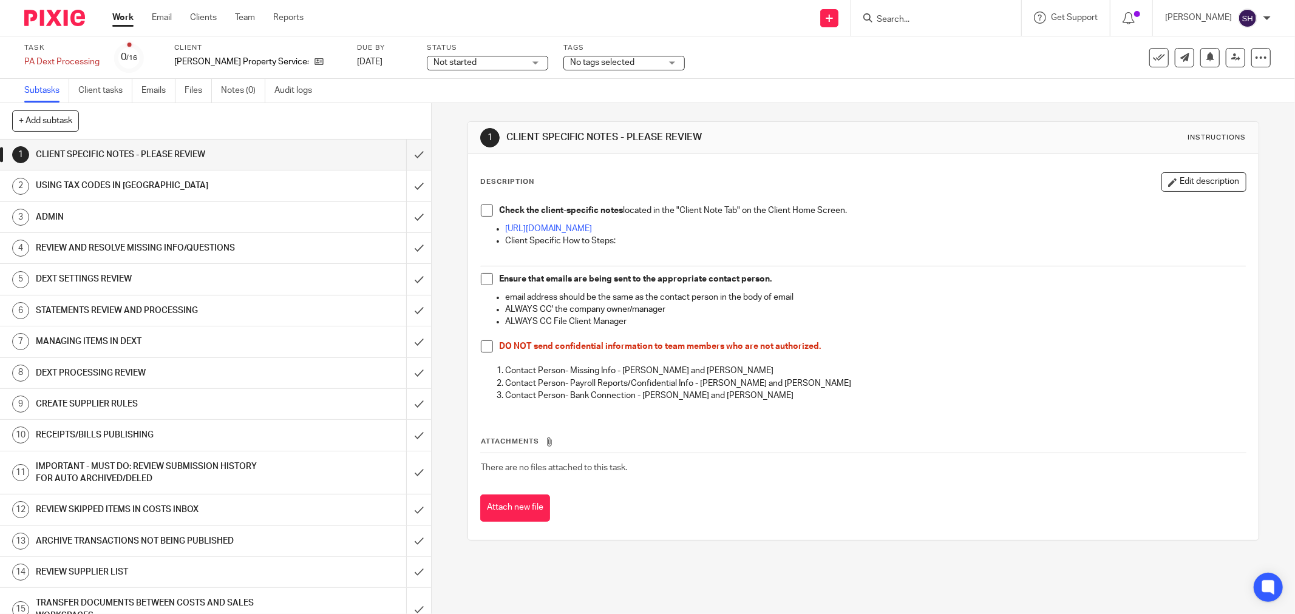
click at [481, 209] on span at bounding box center [487, 211] width 12 height 12
drag, startPoint x: 487, startPoint y: 279, endPoint x: 480, endPoint y: 325, distance: 46.0
click at [487, 280] on span at bounding box center [487, 279] width 12 height 12
click at [486, 346] on span at bounding box center [487, 347] width 12 height 12
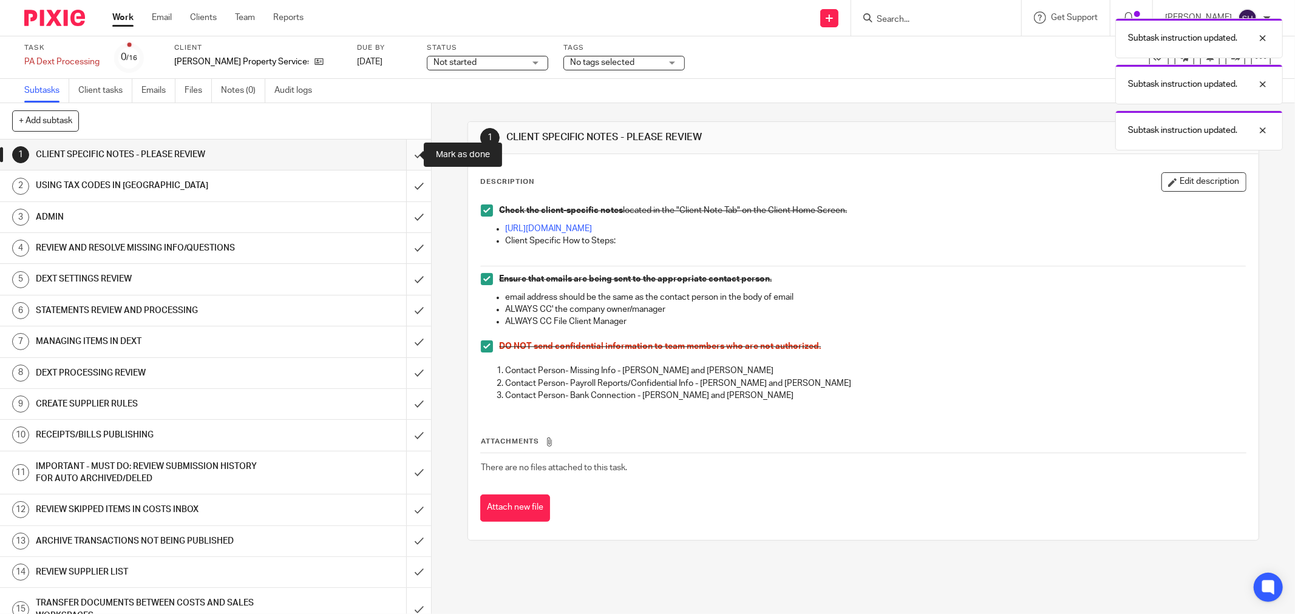
click at [410, 156] on input "submit" at bounding box center [215, 155] width 431 height 30
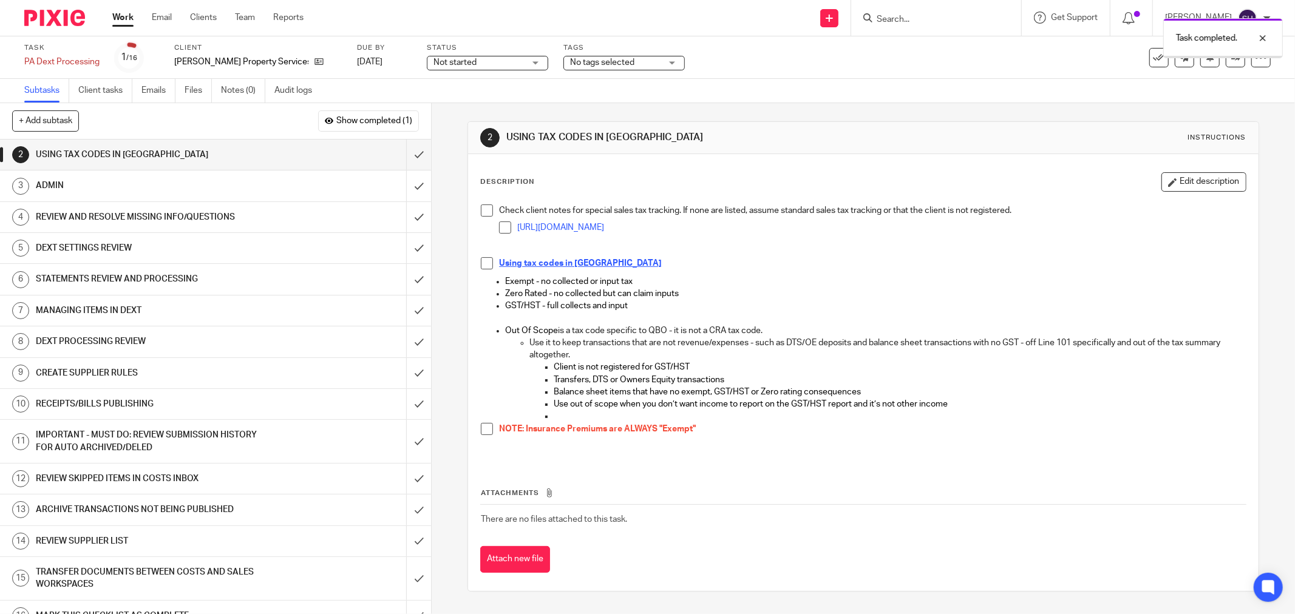
click at [442, 61] on span "Not started" at bounding box center [454, 62] width 43 height 8
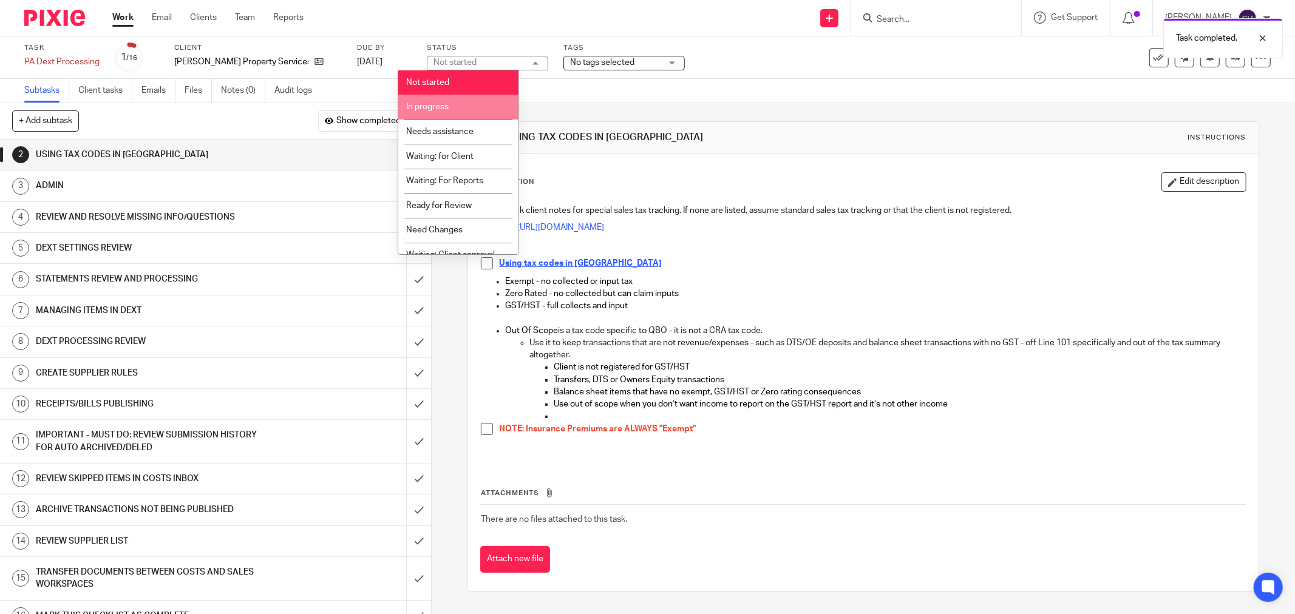
click at [460, 101] on li "In progress" at bounding box center [458, 107] width 120 height 25
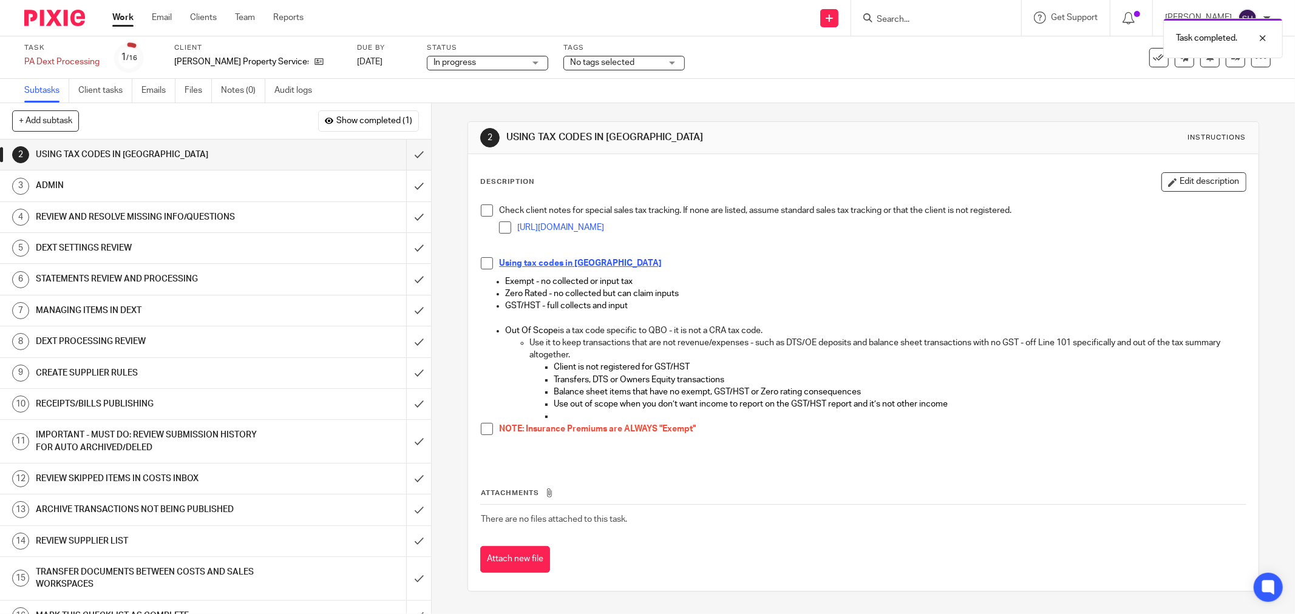
click at [483, 214] on span at bounding box center [487, 211] width 12 height 12
click at [500, 228] on span at bounding box center [505, 228] width 12 height 12
drag, startPoint x: 486, startPoint y: 262, endPoint x: 487, endPoint y: 274, distance: 12.2
click at [486, 263] on span at bounding box center [487, 263] width 12 height 12
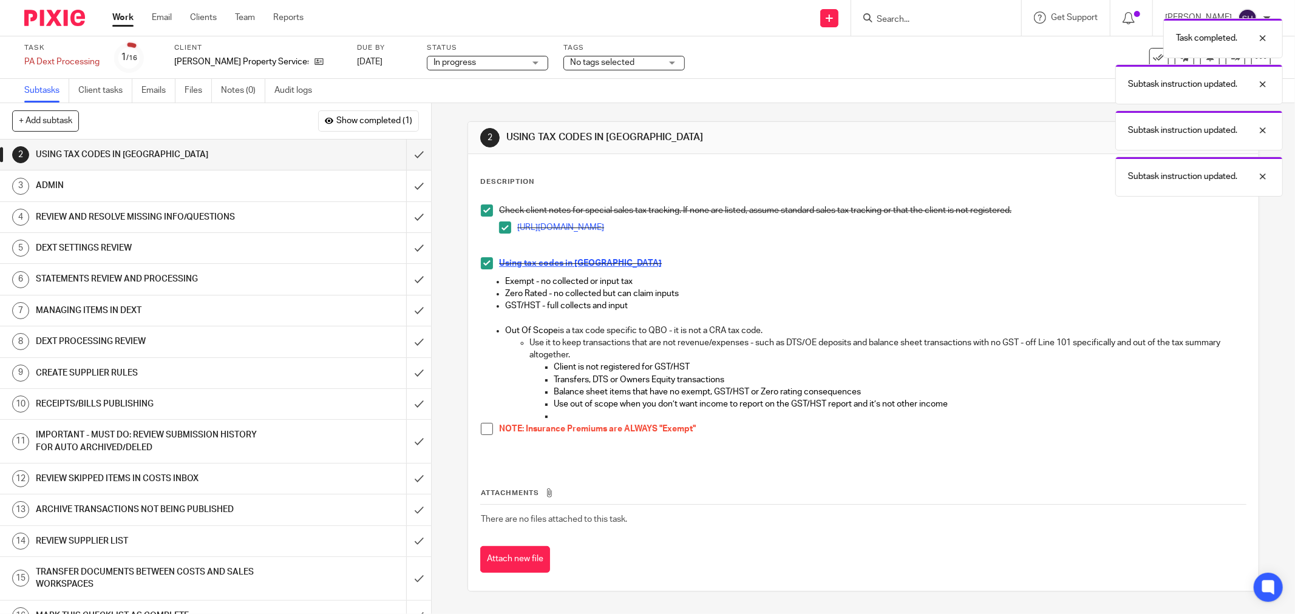
click at [486, 428] on span at bounding box center [487, 429] width 12 height 12
click at [396, 156] on input "submit" at bounding box center [215, 155] width 431 height 30
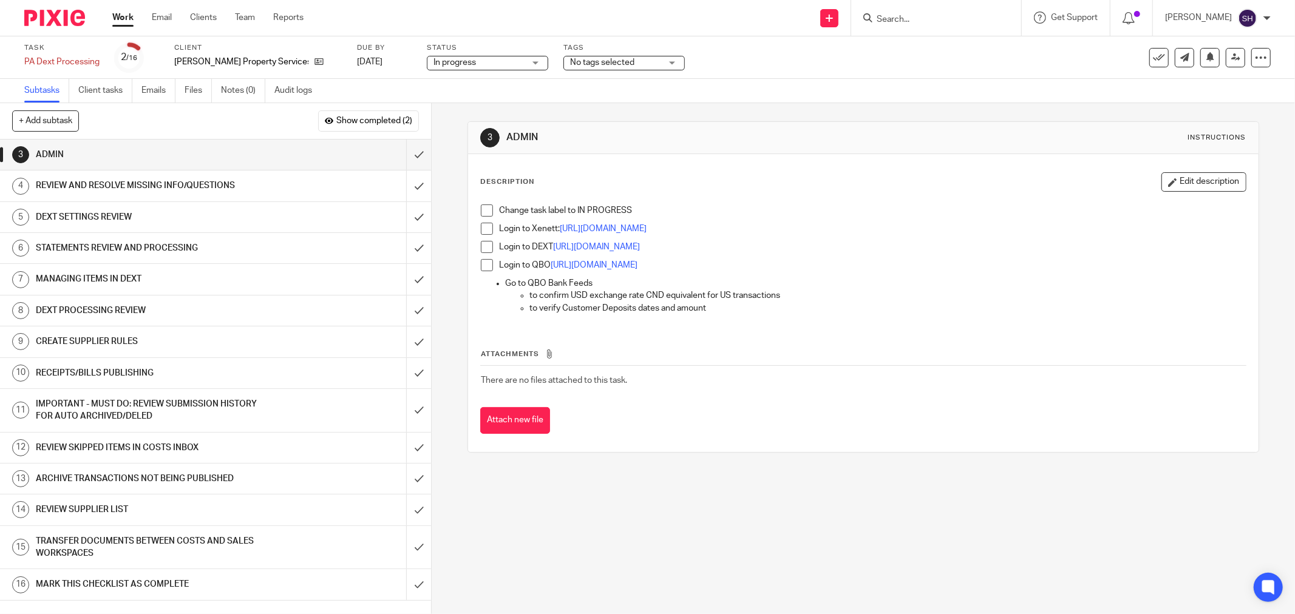
click at [481, 216] on span at bounding box center [487, 211] width 12 height 12
click at [481, 229] on span at bounding box center [487, 229] width 12 height 12
drag, startPoint x: 481, startPoint y: 248, endPoint x: 486, endPoint y: 263, distance: 16.3
click at [481, 250] on span at bounding box center [487, 247] width 12 height 12
click at [486, 265] on span at bounding box center [487, 265] width 12 height 12
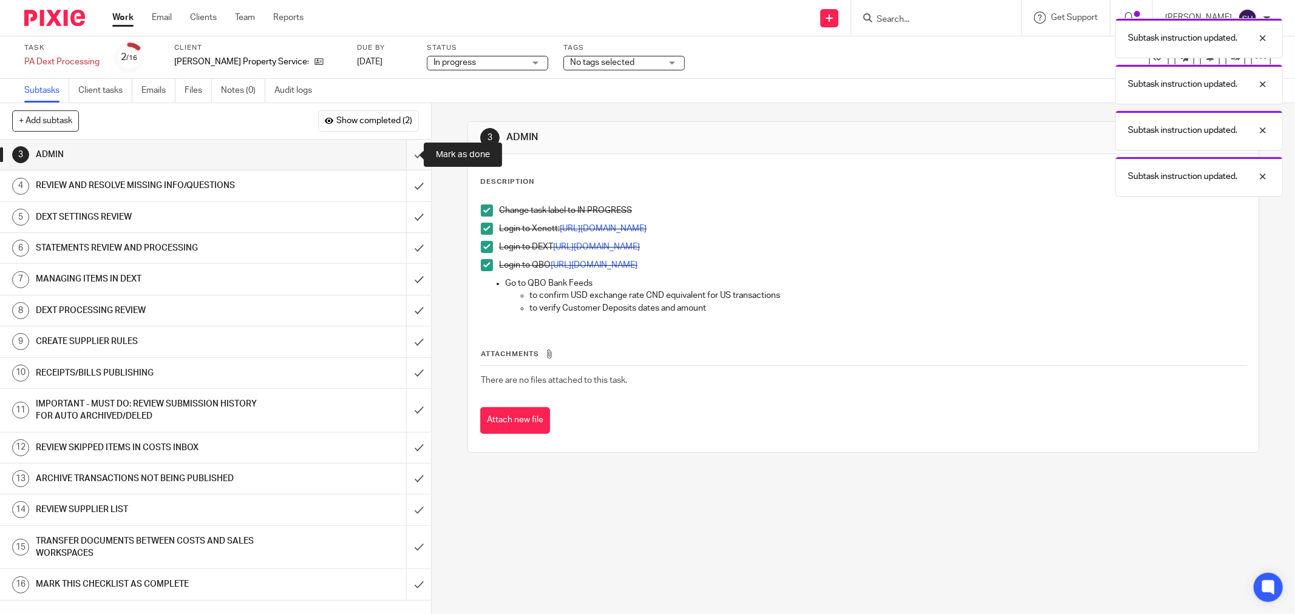
click at [415, 152] on input "submit" at bounding box center [215, 155] width 431 height 30
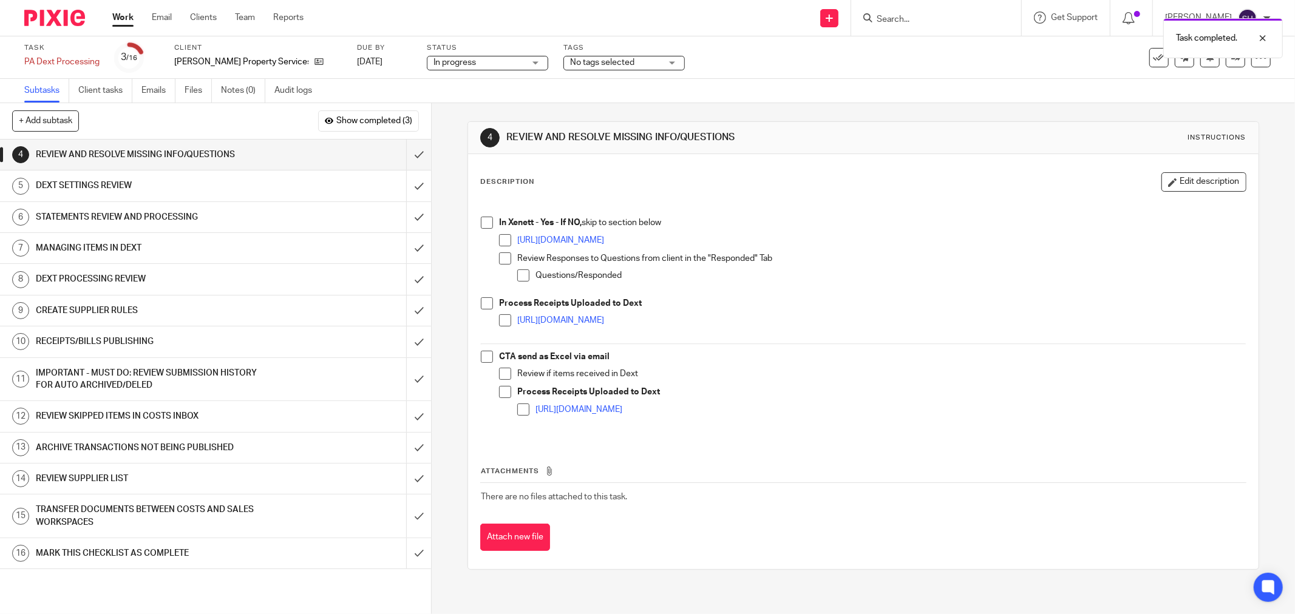
click at [489, 223] on li "In Xenett - Yes - If NO, skip to section below https://app.xenett.com/login Rev…" at bounding box center [863, 257] width 765 height 81
click at [488, 225] on span at bounding box center [487, 223] width 12 height 12
click at [508, 241] on li "https://app.xenett.com/login" at bounding box center [872, 243] width 747 height 18
click at [500, 241] on span at bounding box center [505, 240] width 12 height 12
drag, startPoint x: 500, startPoint y: 257, endPoint x: 504, endPoint y: 262, distance: 6.9
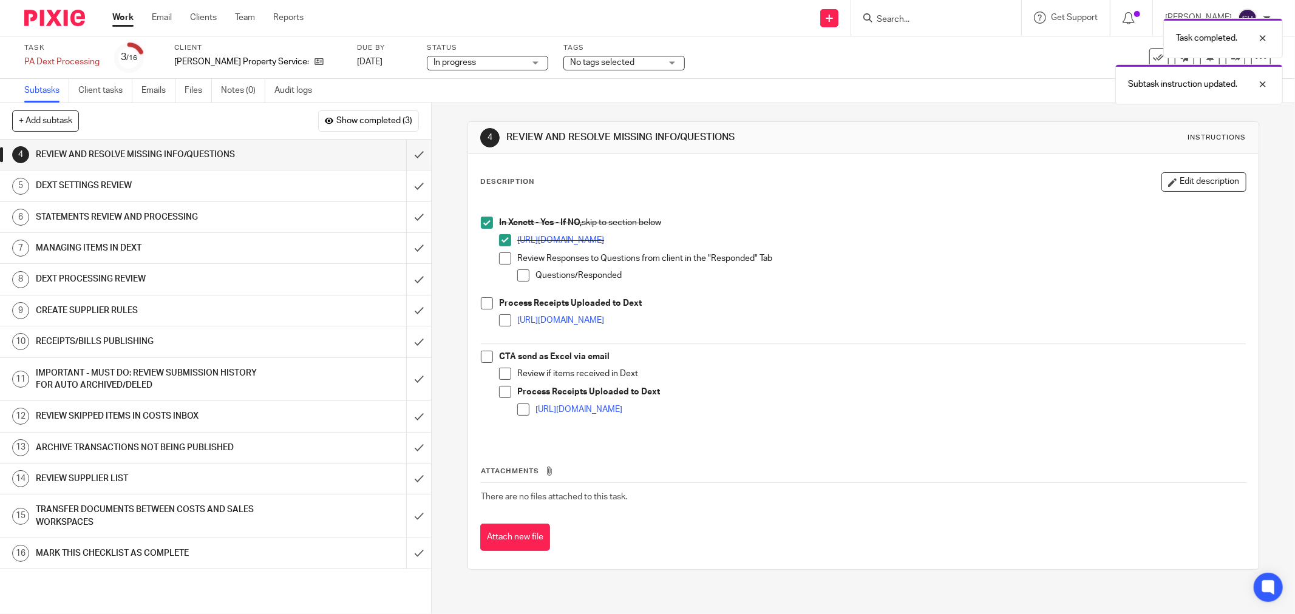
click at [500, 257] on span at bounding box center [505, 259] width 12 height 12
click at [517, 275] on span at bounding box center [523, 276] width 12 height 12
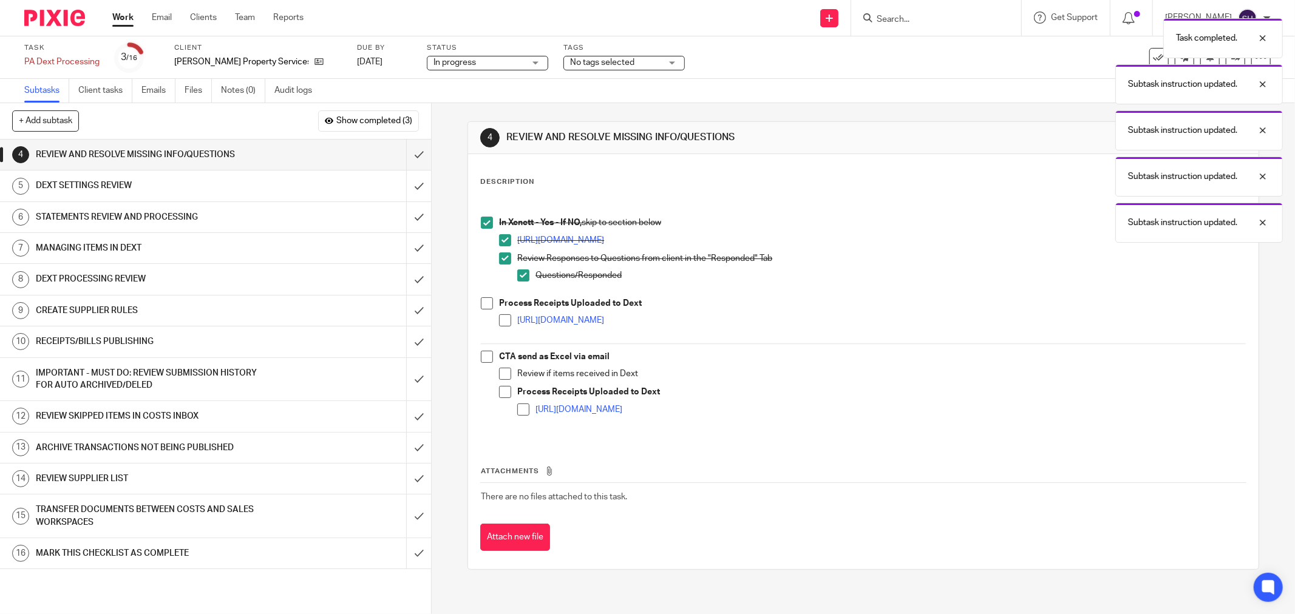
drag, startPoint x: 484, startPoint y: 306, endPoint x: 506, endPoint y: 319, distance: 25.8
click at [484, 305] on span at bounding box center [487, 303] width 12 height 12
click at [501, 323] on span at bounding box center [505, 320] width 12 height 12
click at [481, 355] on span at bounding box center [487, 357] width 12 height 12
click at [501, 378] on span at bounding box center [505, 374] width 12 height 12
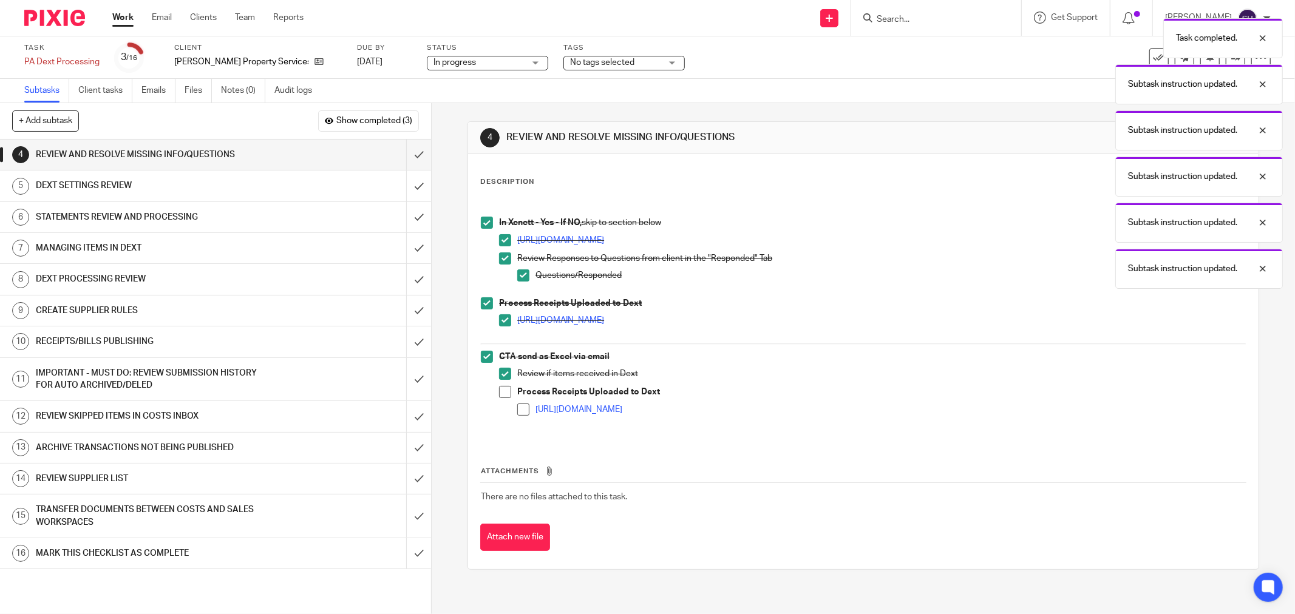
drag, startPoint x: 501, startPoint y: 392, endPoint x: 525, endPoint y: 410, distance: 29.9
click at [502, 392] on span at bounding box center [505, 392] width 12 height 12
click at [527, 411] on li "https://scribehow.com/shared/Guide_to_Matching_and_Categorizing_Bank_Transactio…" at bounding box center [881, 413] width 729 height 18
drag, startPoint x: 522, startPoint y: 411, endPoint x: 494, endPoint y: 389, distance: 35.8
click at [520, 410] on span at bounding box center [523, 410] width 12 height 12
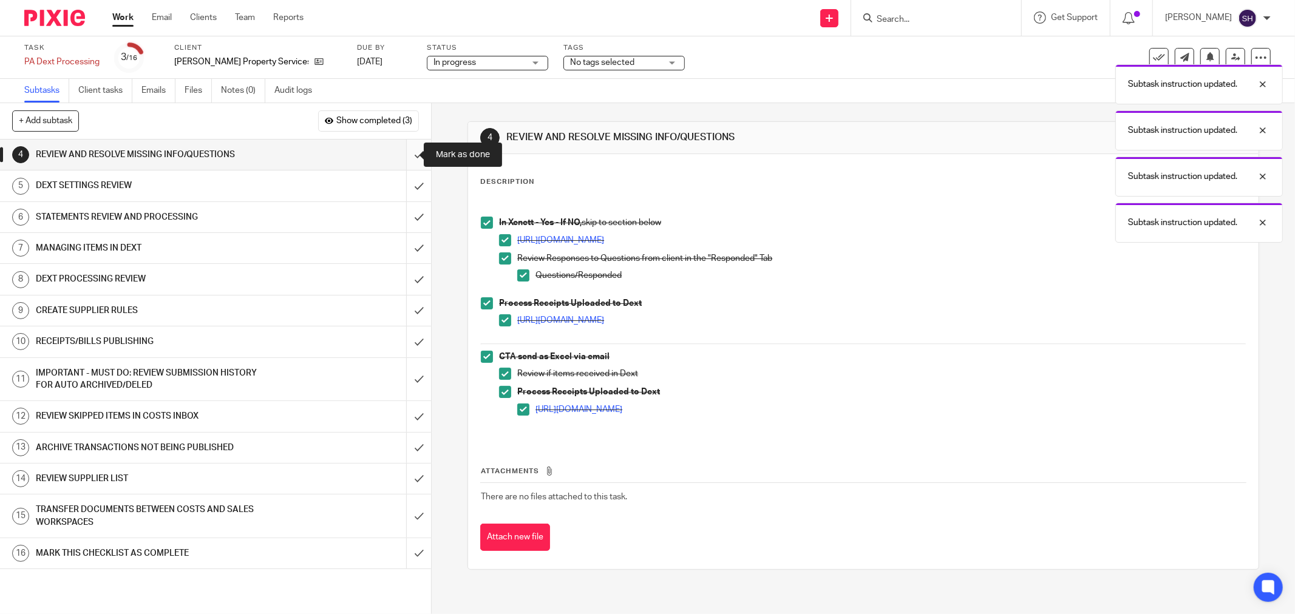
click at [399, 152] on input "submit" at bounding box center [215, 155] width 431 height 30
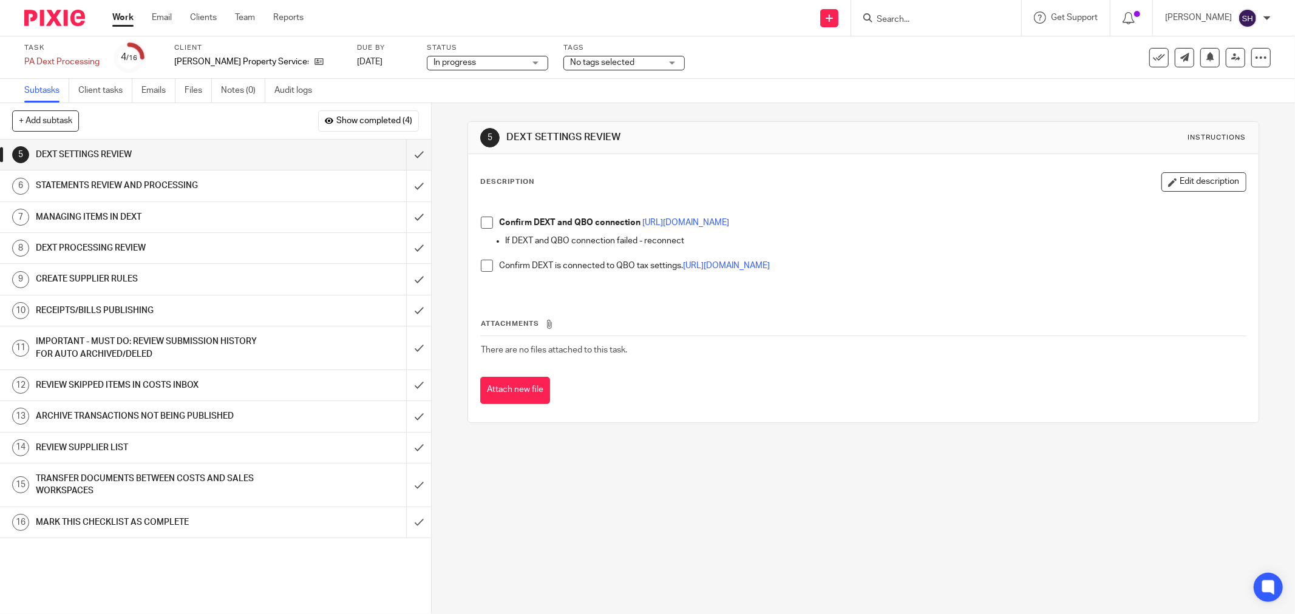
click at [481, 221] on span at bounding box center [487, 223] width 12 height 12
click at [484, 265] on span at bounding box center [487, 266] width 12 height 12
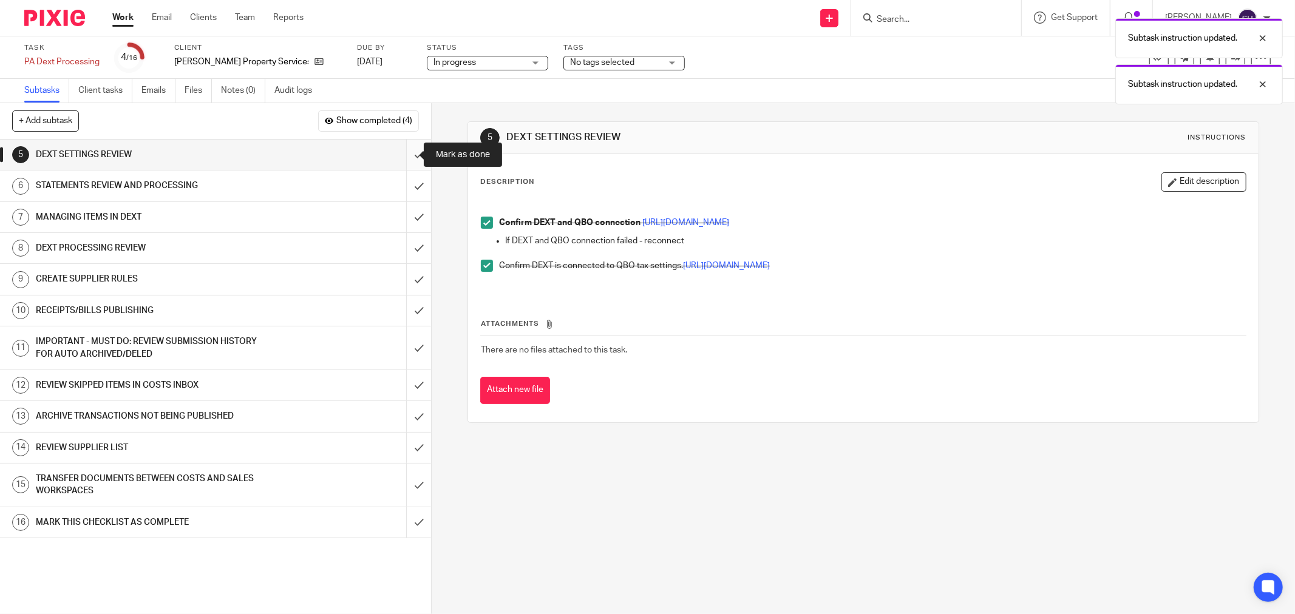
drag, startPoint x: 408, startPoint y: 152, endPoint x: 407, endPoint y: 144, distance: 8.5
click at [407, 144] on input "submit" at bounding box center [215, 155] width 431 height 30
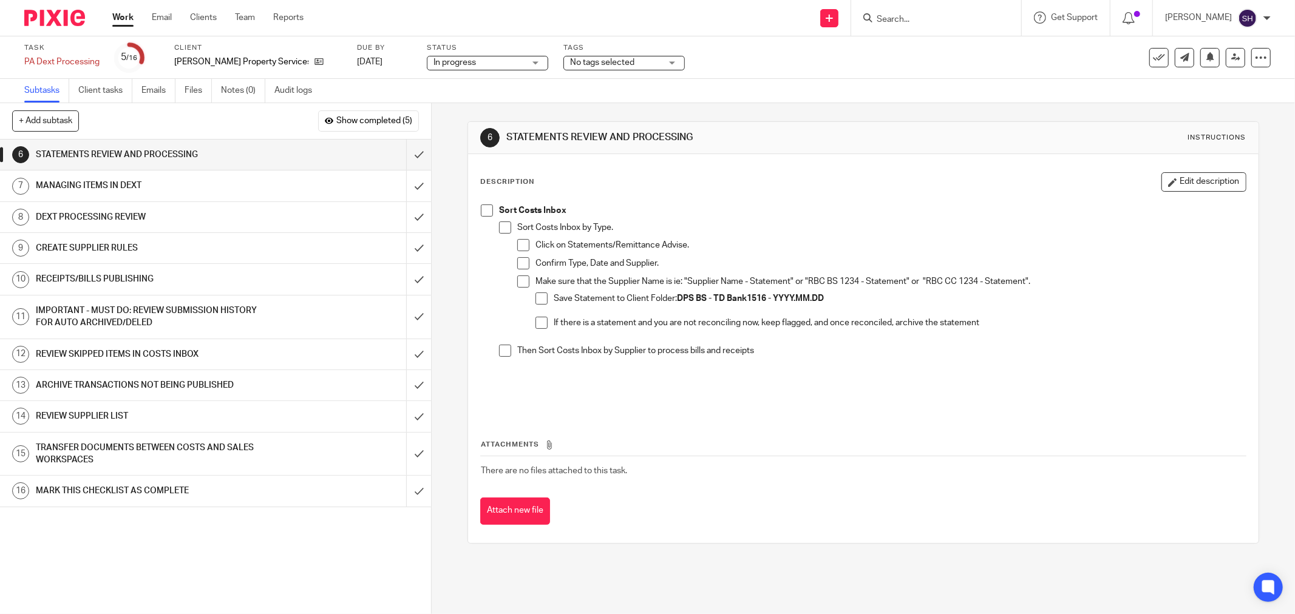
drag, startPoint x: 480, startPoint y: 210, endPoint x: 489, endPoint y: 216, distance: 10.6
click at [481, 211] on span at bounding box center [487, 211] width 12 height 12
click at [501, 223] on span at bounding box center [505, 228] width 12 height 12
click at [518, 243] on span at bounding box center [523, 245] width 12 height 12
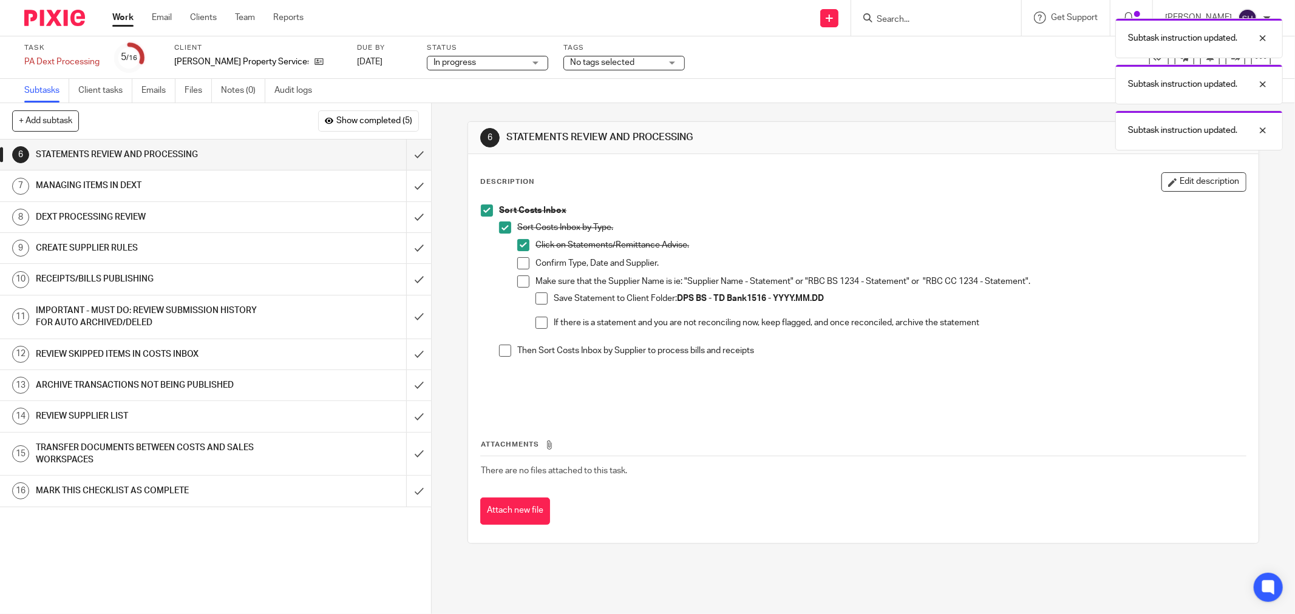
click at [519, 268] on span at bounding box center [523, 263] width 12 height 12
drag, startPoint x: 517, startPoint y: 281, endPoint x: 525, endPoint y: 289, distance: 11.2
click at [517, 282] on span at bounding box center [523, 282] width 12 height 12
click at [536, 299] on span at bounding box center [541, 299] width 12 height 12
click at [499, 354] on span at bounding box center [505, 351] width 12 height 12
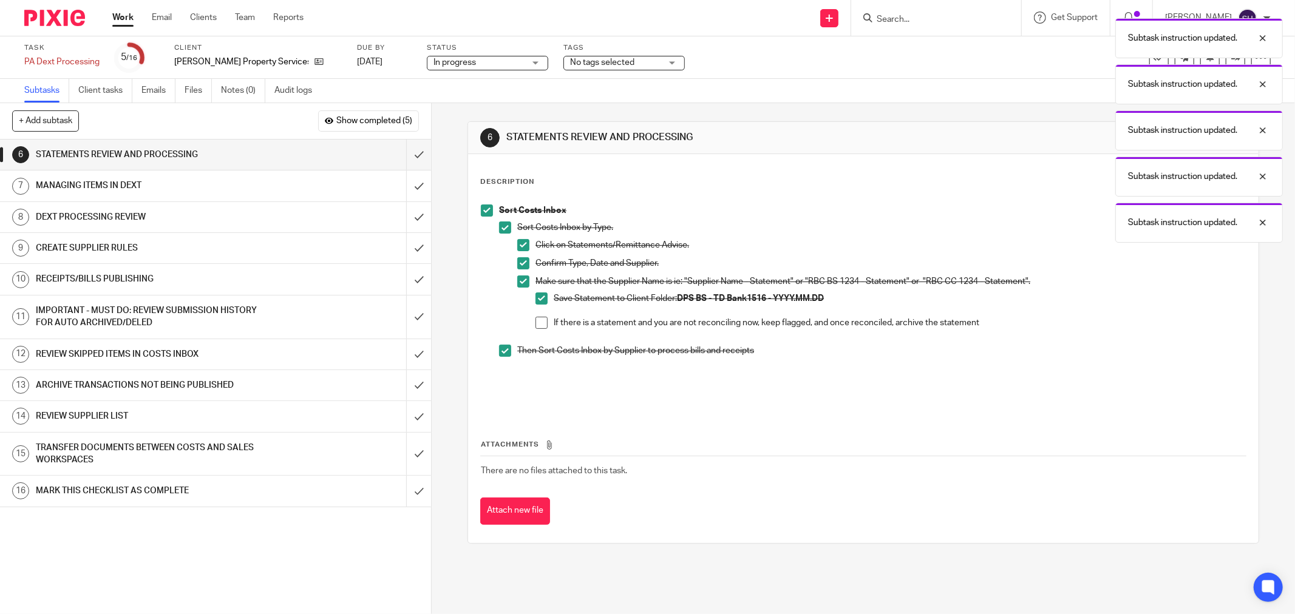
click at [539, 322] on span at bounding box center [541, 323] width 12 height 12
click at [402, 151] on input "submit" at bounding box center [215, 155] width 431 height 30
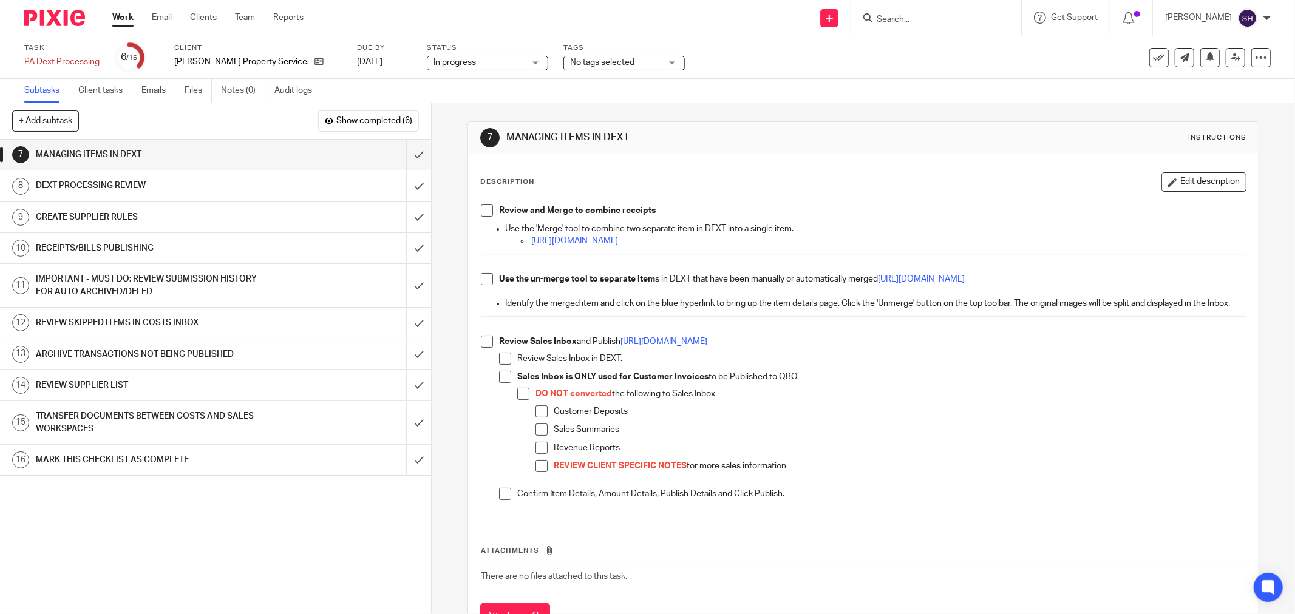
click at [481, 206] on span at bounding box center [487, 211] width 12 height 12
drag, startPoint x: 488, startPoint y: 277, endPoint x: 480, endPoint y: 289, distance: 14.0
click at [487, 277] on span at bounding box center [487, 279] width 12 height 12
click at [483, 348] on span at bounding box center [487, 342] width 12 height 12
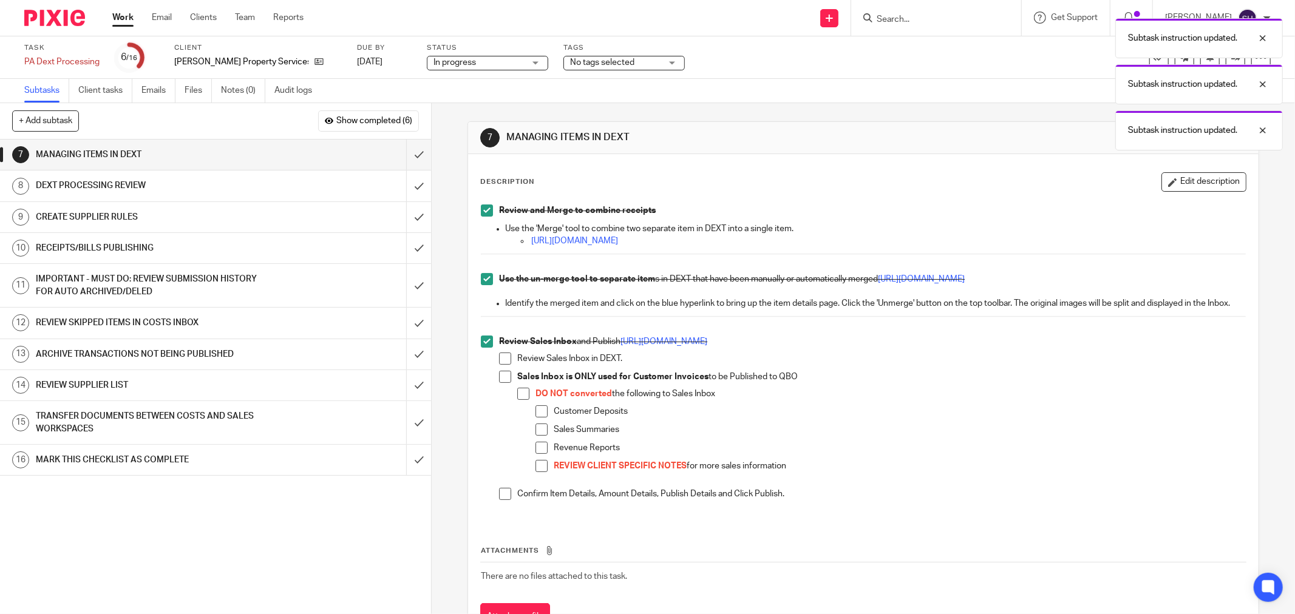
drag, startPoint x: 502, startPoint y: 372, endPoint x: 500, endPoint y: 386, distance: 14.2
click at [502, 365] on span at bounding box center [505, 359] width 12 height 12
click at [499, 383] on span at bounding box center [505, 377] width 12 height 12
click at [523, 400] on span at bounding box center [523, 394] width 12 height 12
click at [537, 418] on span at bounding box center [541, 412] width 12 height 12
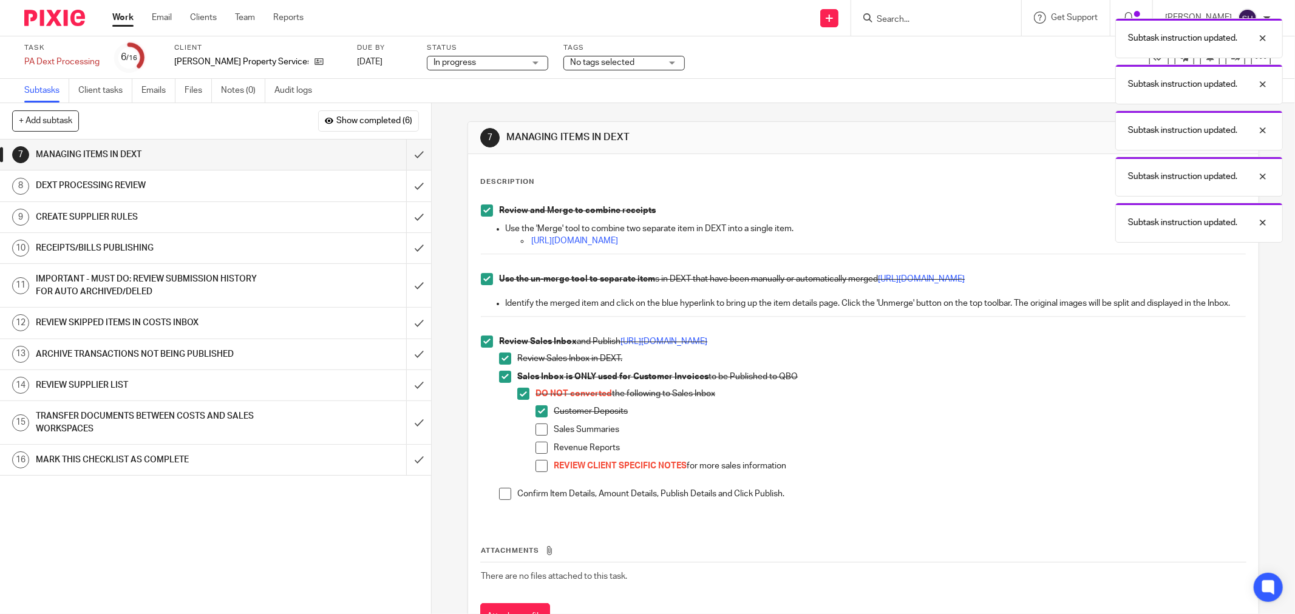
drag, startPoint x: 535, startPoint y: 443, endPoint x: 535, endPoint y: 459, distance: 15.8
click at [535, 436] on span at bounding box center [541, 430] width 12 height 12
drag, startPoint x: 537, startPoint y: 463, endPoint x: 536, endPoint y: 474, distance: 10.3
click at [537, 454] on span at bounding box center [541, 448] width 12 height 12
drag, startPoint x: 536, startPoint y: 480, endPoint x: 505, endPoint y: 495, distance: 34.2
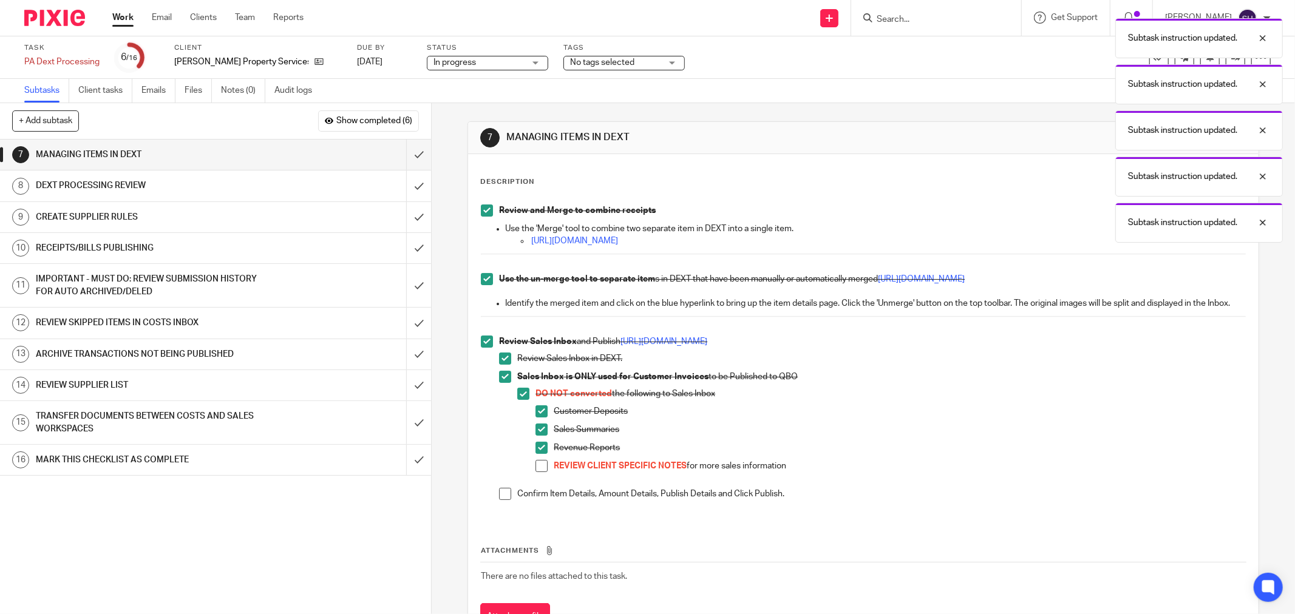
click at [536, 472] on span at bounding box center [541, 466] width 12 height 12
click at [499, 500] on span at bounding box center [505, 494] width 12 height 12
click at [410, 152] on input "submit" at bounding box center [215, 155] width 431 height 30
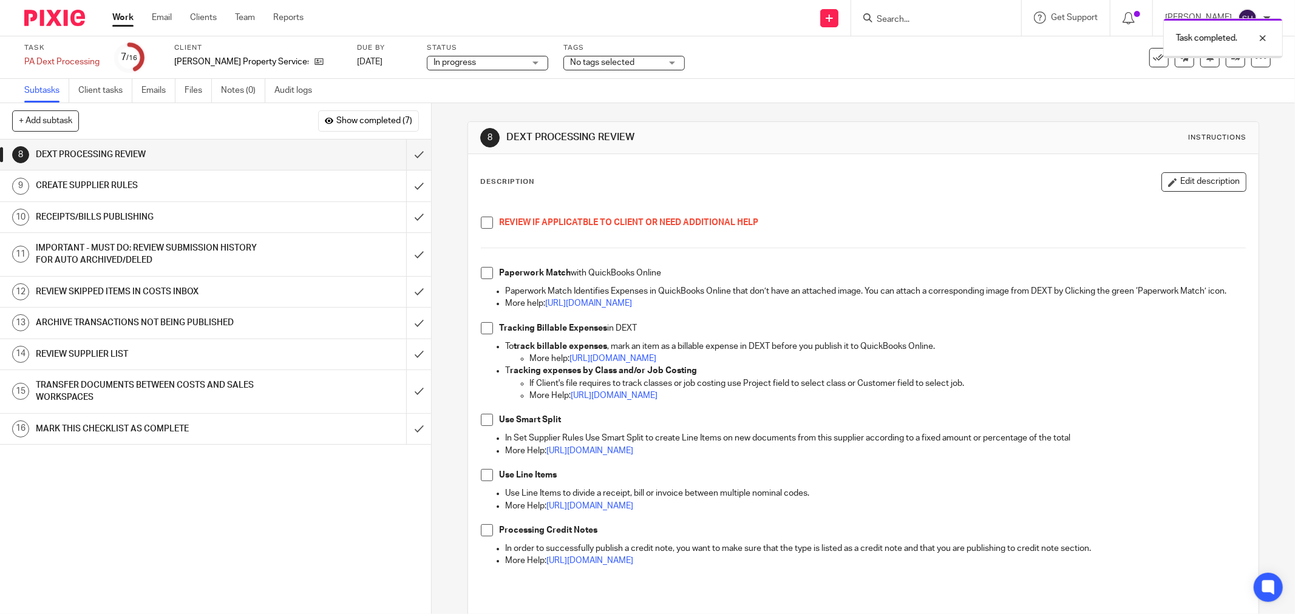
click at [481, 225] on span at bounding box center [487, 223] width 12 height 12
drag, startPoint x: 477, startPoint y: 271, endPoint x: 477, endPoint y: 304, distance: 32.8
click at [481, 272] on span at bounding box center [487, 273] width 12 height 12
drag, startPoint x: 487, startPoint y: 340, endPoint x: 493, endPoint y: 377, distance: 37.5
click at [487, 335] on span at bounding box center [487, 328] width 12 height 12
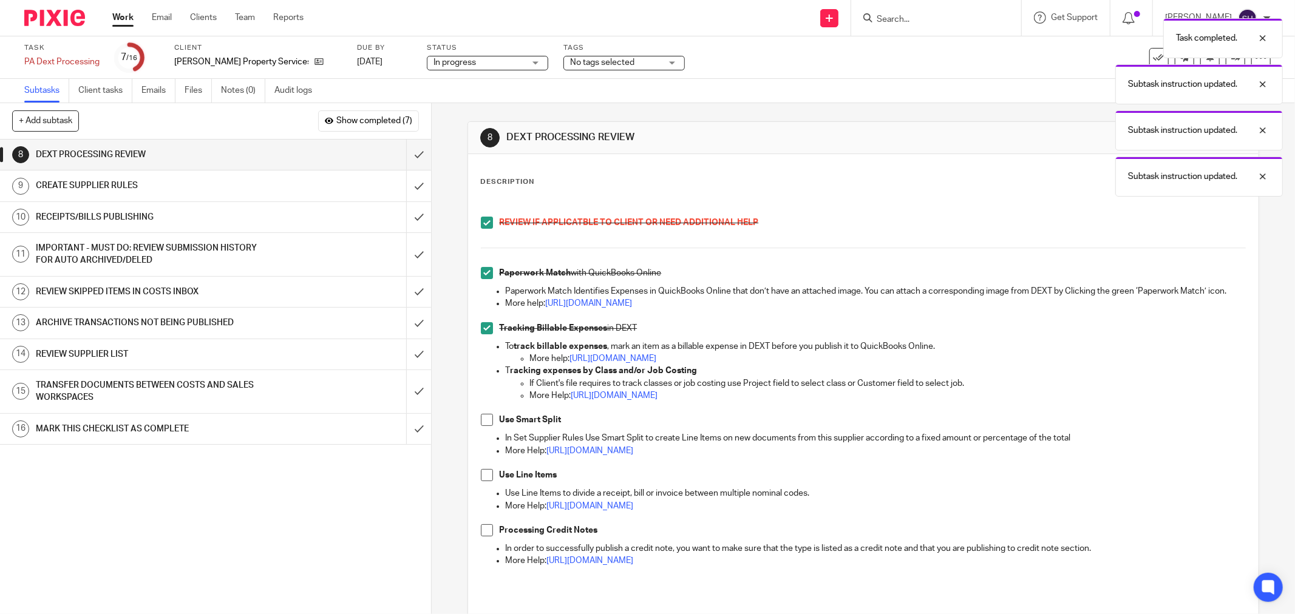
click at [484, 426] on span at bounding box center [487, 420] width 12 height 12
click at [483, 481] on span at bounding box center [487, 475] width 12 height 12
click at [486, 537] on span at bounding box center [487, 531] width 12 height 12
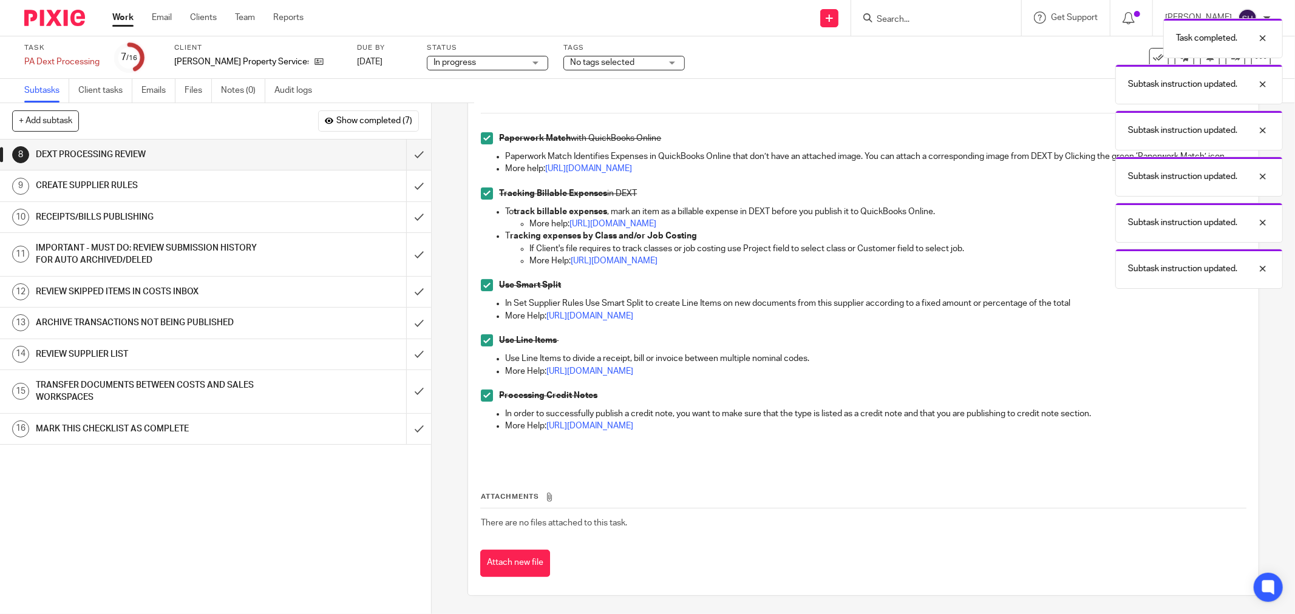
scroll to position [147, 0]
click at [403, 148] on input "submit" at bounding box center [215, 155] width 431 height 30
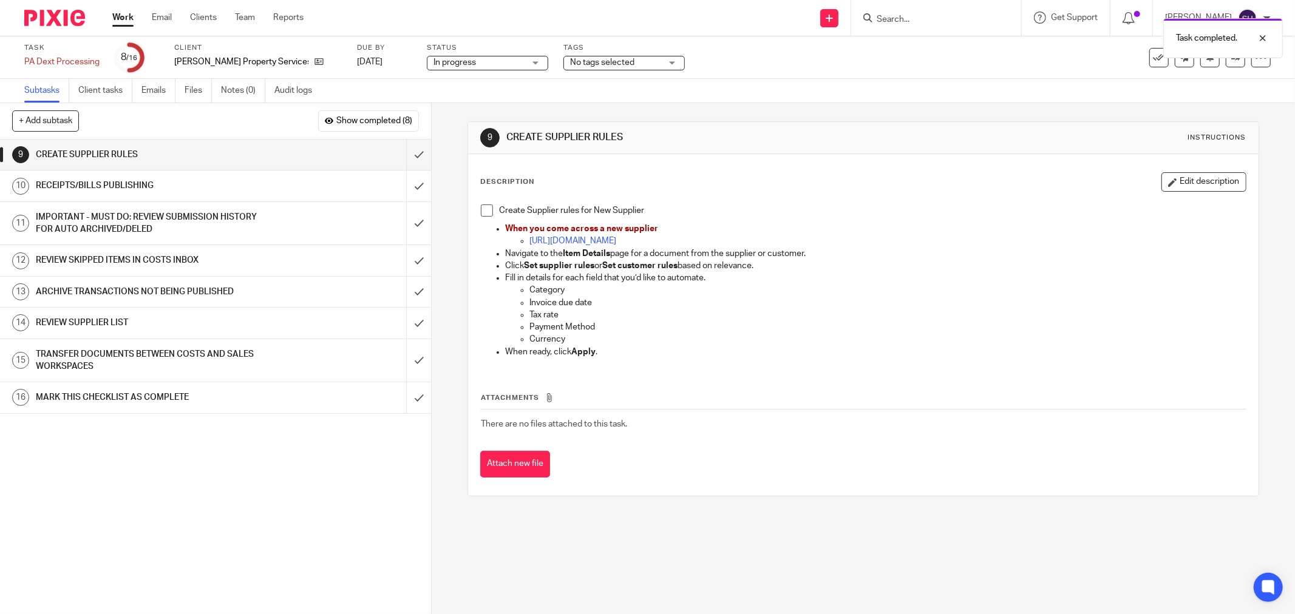
click at [483, 216] on span at bounding box center [487, 211] width 12 height 12
click at [402, 160] on input "submit" at bounding box center [215, 155] width 431 height 30
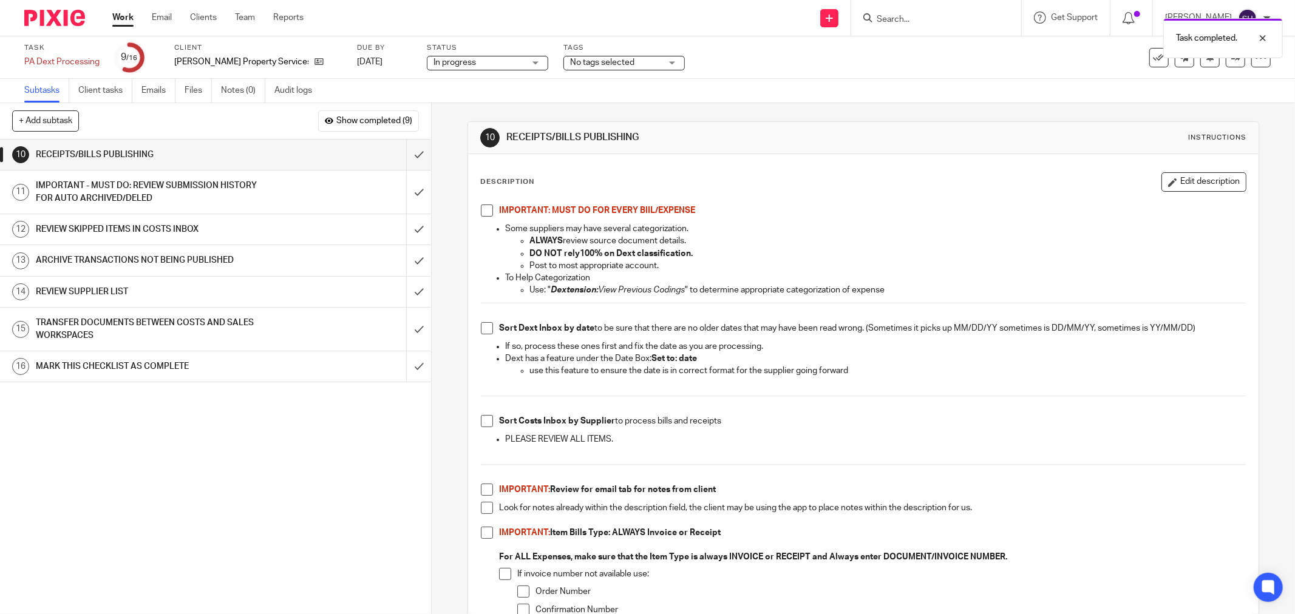
click at [481, 208] on span at bounding box center [487, 211] width 12 height 12
click at [481, 324] on span at bounding box center [487, 328] width 12 height 12
click at [486, 420] on span at bounding box center [487, 421] width 12 height 12
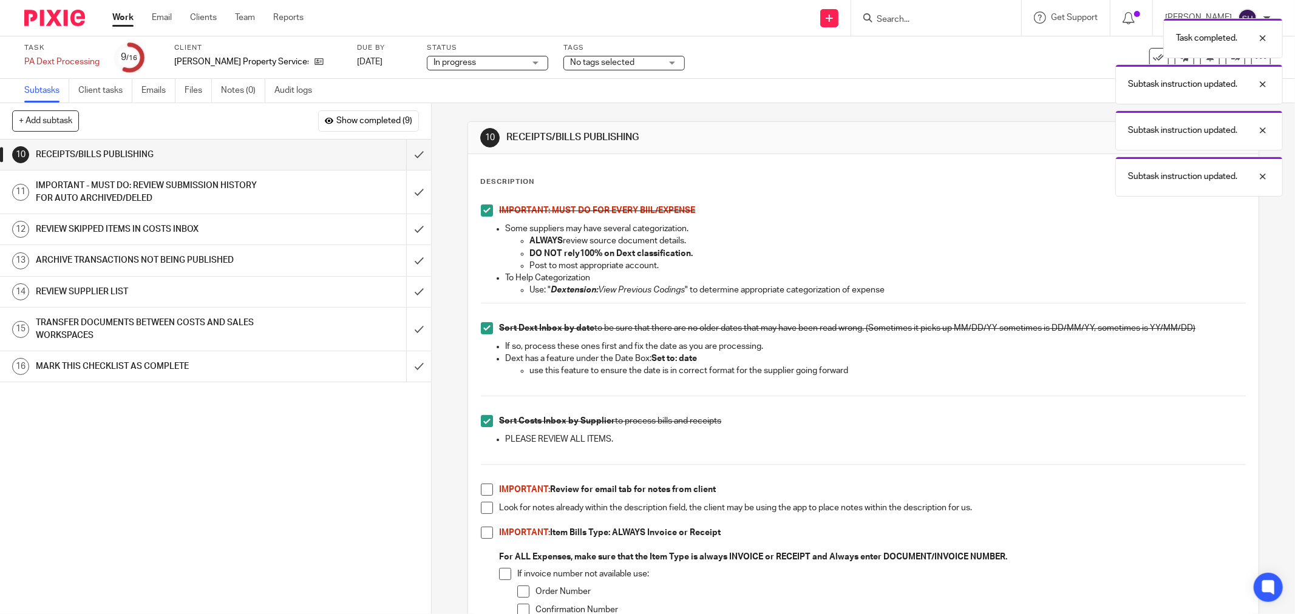
click at [481, 490] on span at bounding box center [487, 490] width 12 height 12
click at [483, 506] on span at bounding box center [487, 508] width 12 height 12
click at [481, 526] on ul "IMPORTANT: Review for email tab for notes from client Look for notes already wi…" at bounding box center [863, 585] width 765 height 203
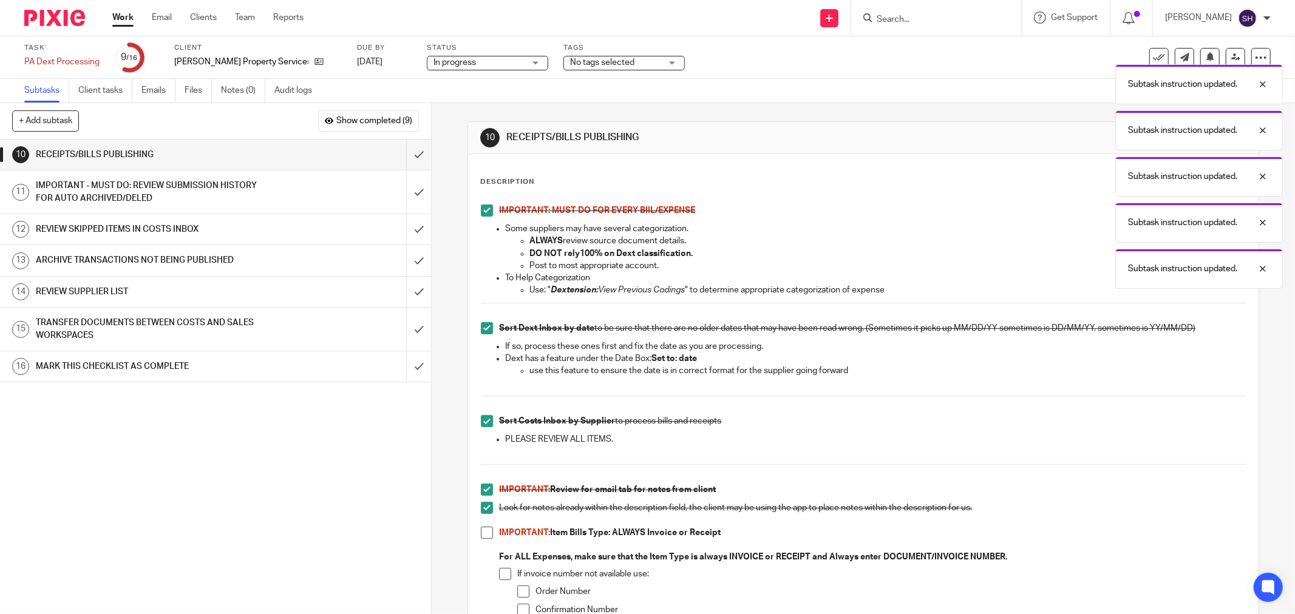
click at [481, 529] on span at bounding box center [487, 533] width 12 height 12
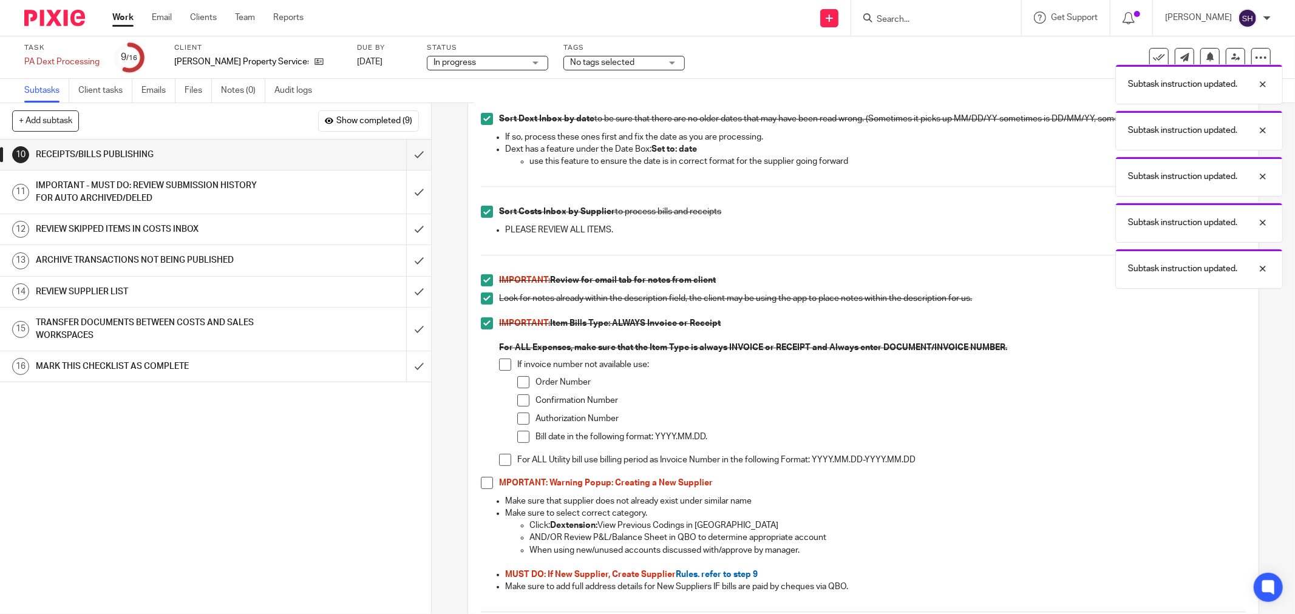
scroll to position [270, 0]
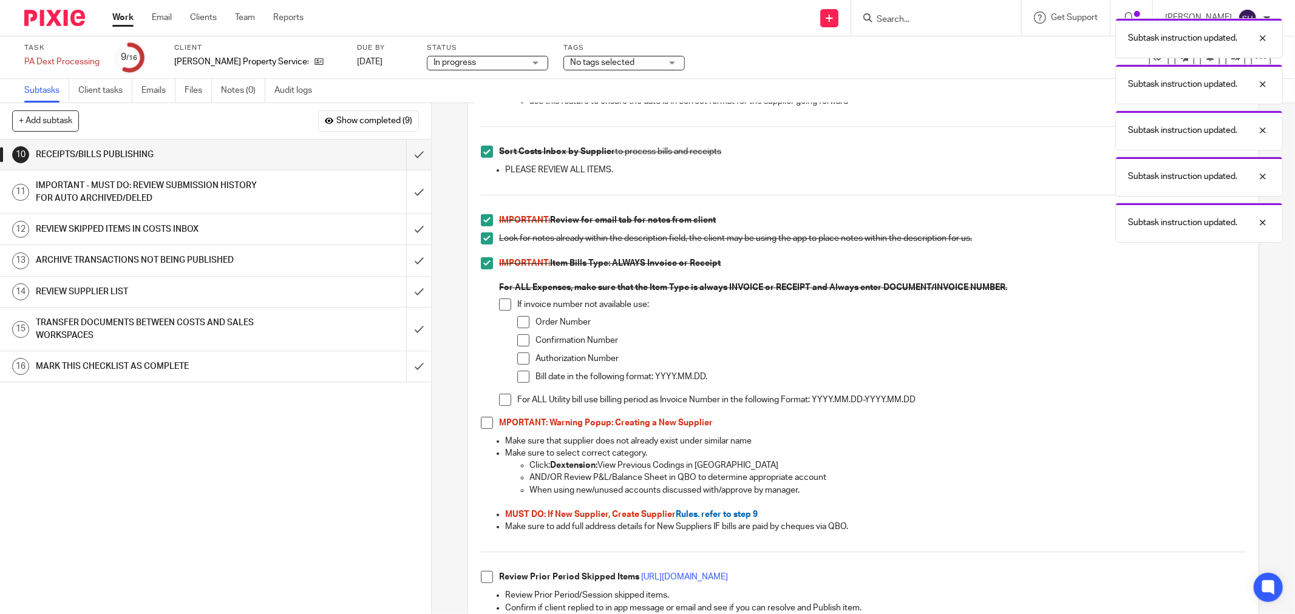
click at [504, 301] on span at bounding box center [505, 305] width 12 height 12
click at [517, 322] on span at bounding box center [523, 322] width 12 height 12
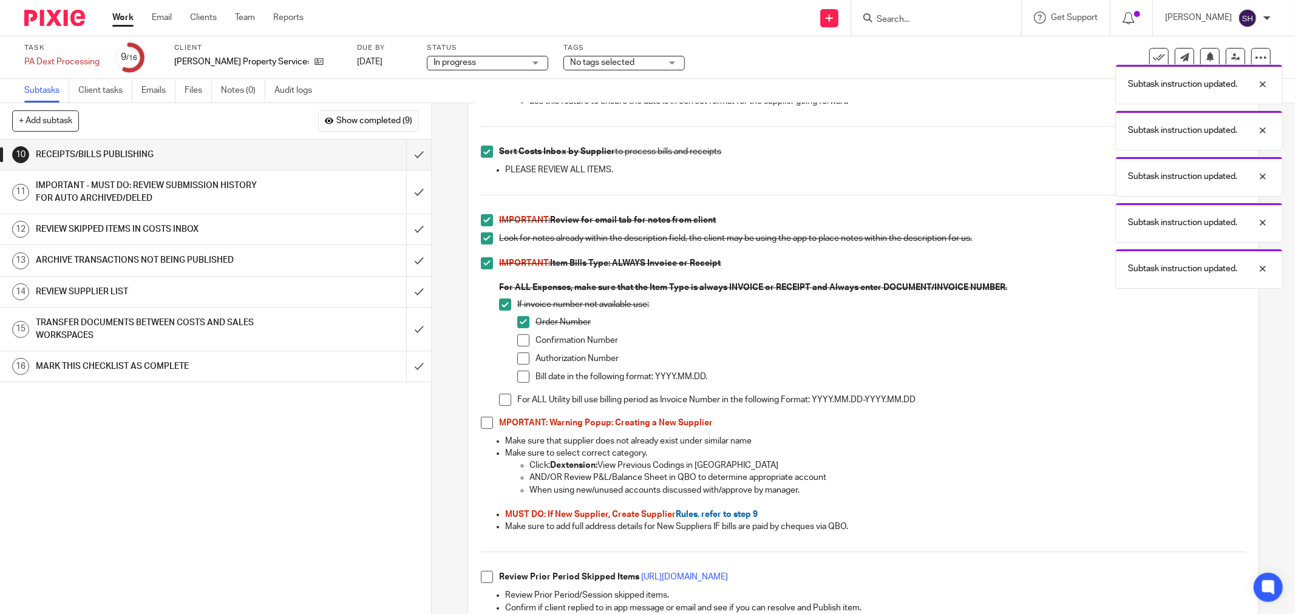
click at [520, 340] on span at bounding box center [523, 341] width 12 height 12
drag, startPoint x: 521, startPoint y: 356, endPoint x: 520, endPoint y: 373, distance: 17.0
click at [521, 357] on span at bounding box center [523, 359] width 12 height 12
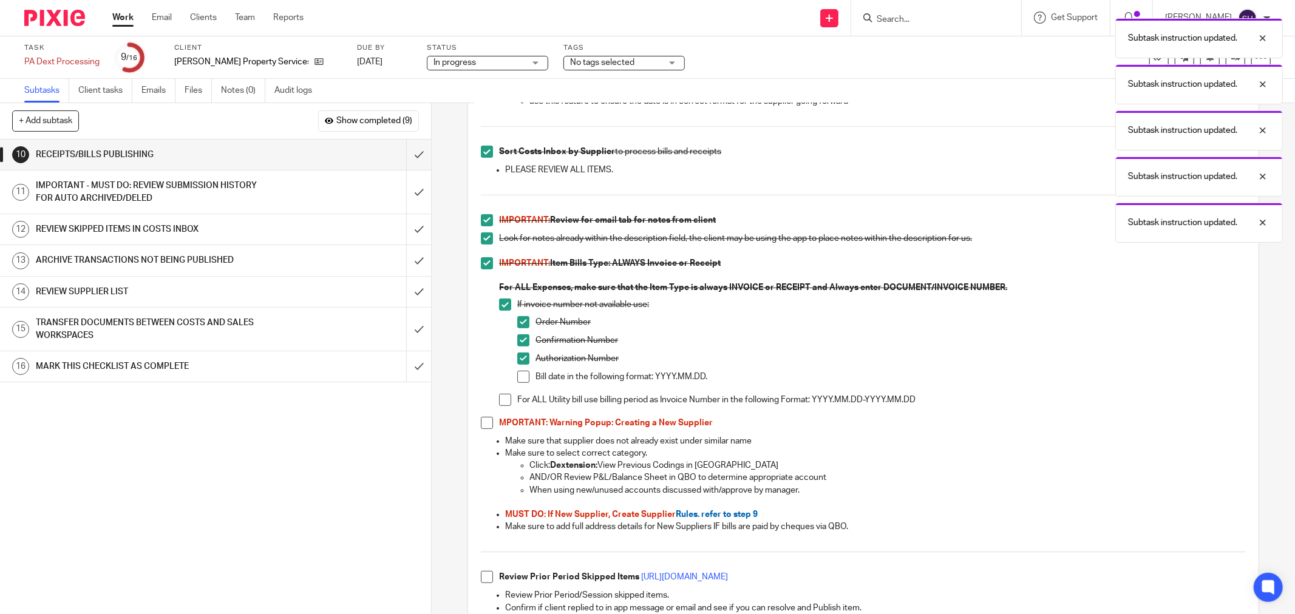
click at [520, 375] on span at bounding box center [523, 377] width 12 height 12
drag, startPoint x: 505, startPoint y: 398, endPoint x: 487, endPoint y: 416, distance: 24.9
click at [504, 399] on span at bounding box center [505, 400] width 12 height 12
click at [484, 420] on span at bounding box center [487, 423] width 12 height 12
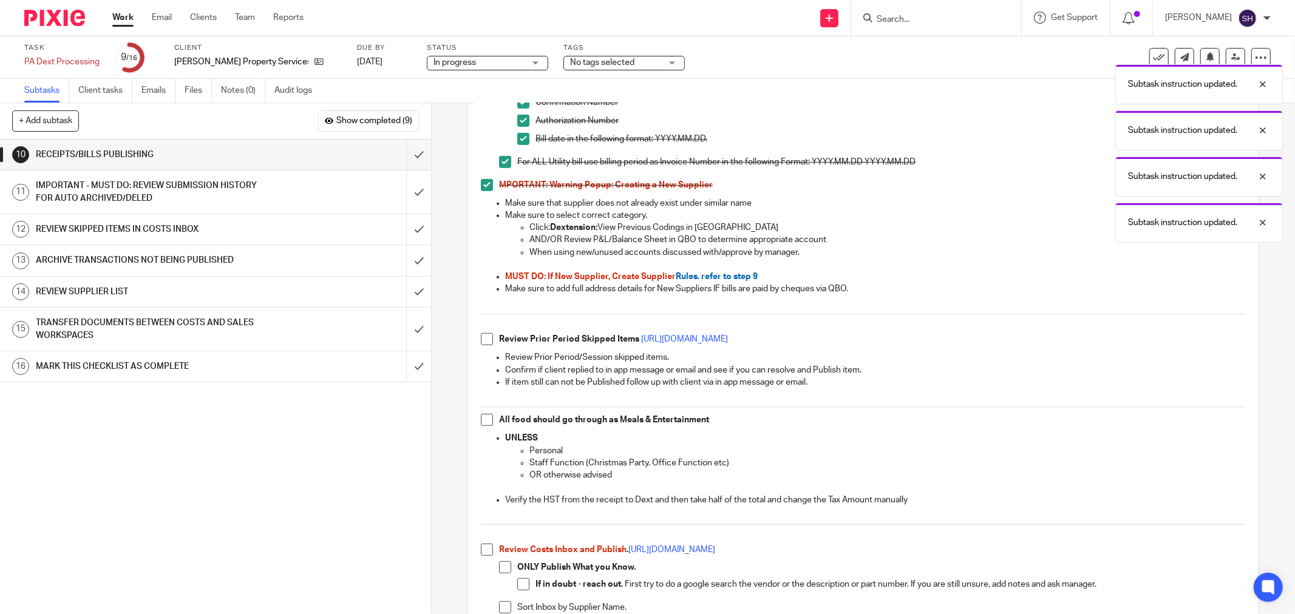
scroll to position [607, 0]
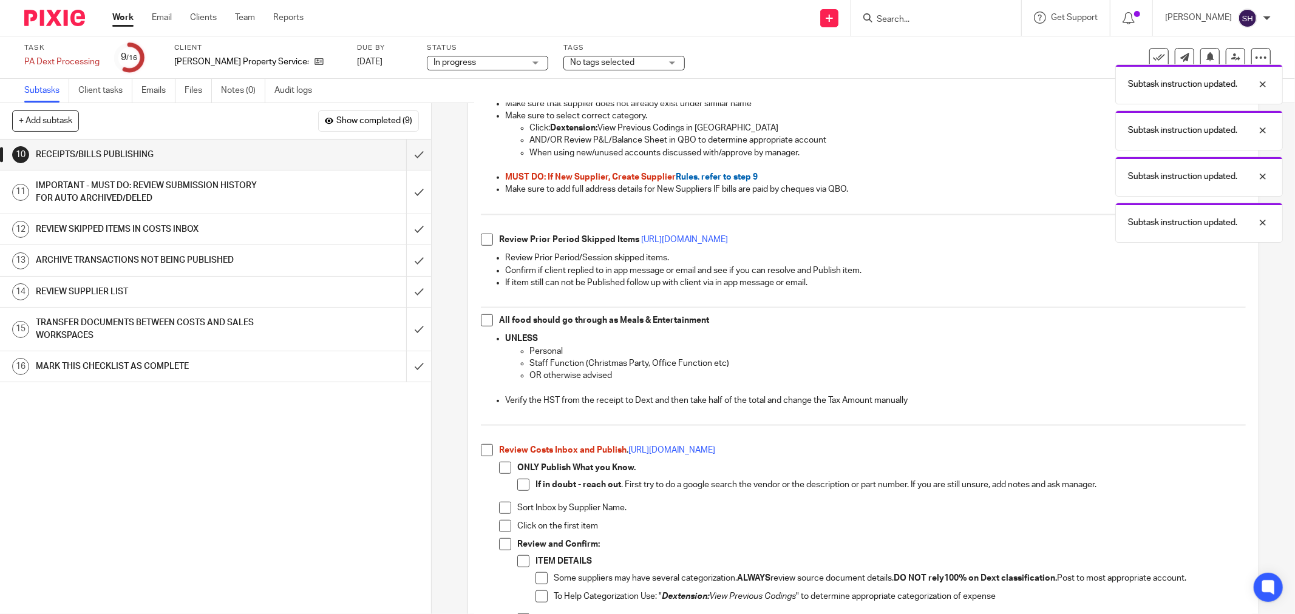
click at [481, 242] on span at bounding box center [487, 240] width 12 height 12
click at [482, 324] on span at bounding box center [487, 320] width 12 height 12
click at [484, 452] on span at bounding box center [487, 450] width 12 height 12
drag, startPoint x: 494, startPoint y: 464, endPoint x: 501, endPoint y: 469, distance: 8.3
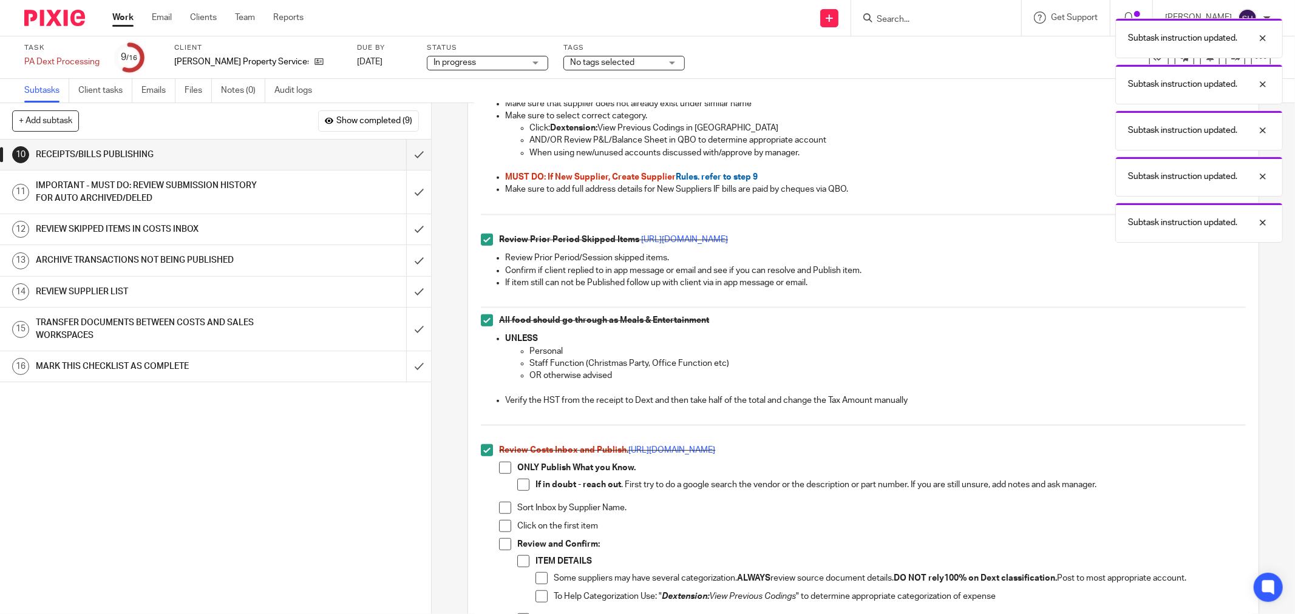
click at [521, 480] on span at bounding box center [523, 485] width 12 height 12
click at [499, 472] on span at bounding box center [505, 468] width 12 height 12
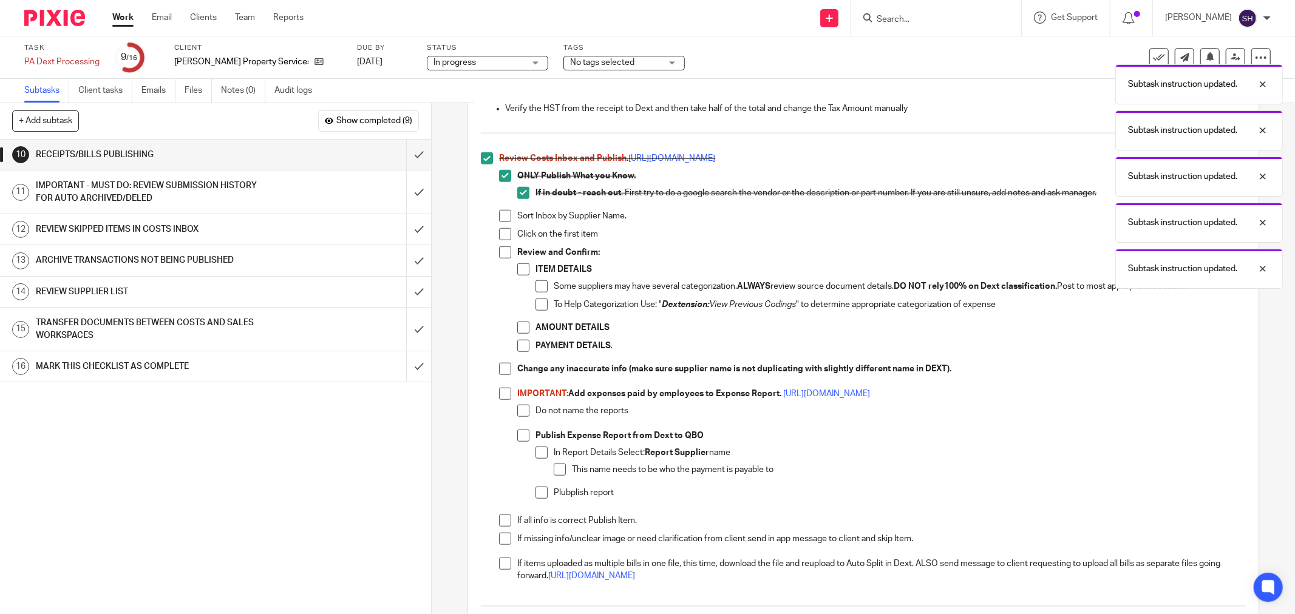
scroll to position [944, 0]
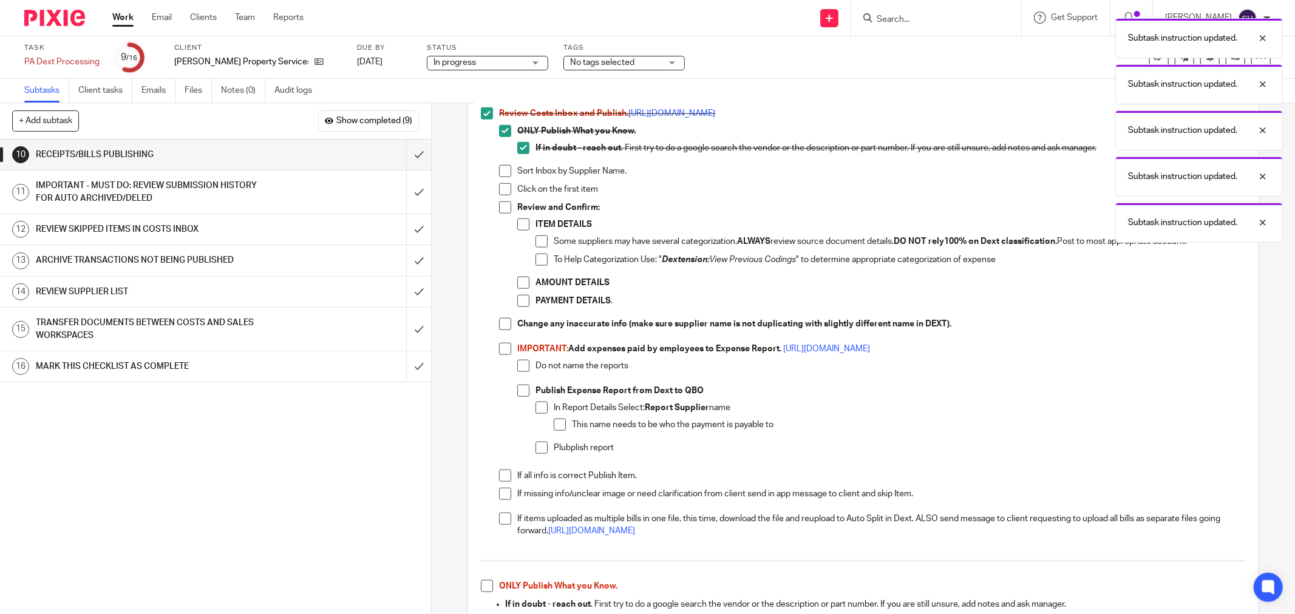
click at [505, 172] on span at bounding box center [505, 171] width 12 height 12
click at [501, 186] on span at bounding box center [505, 189] width 12 height 12
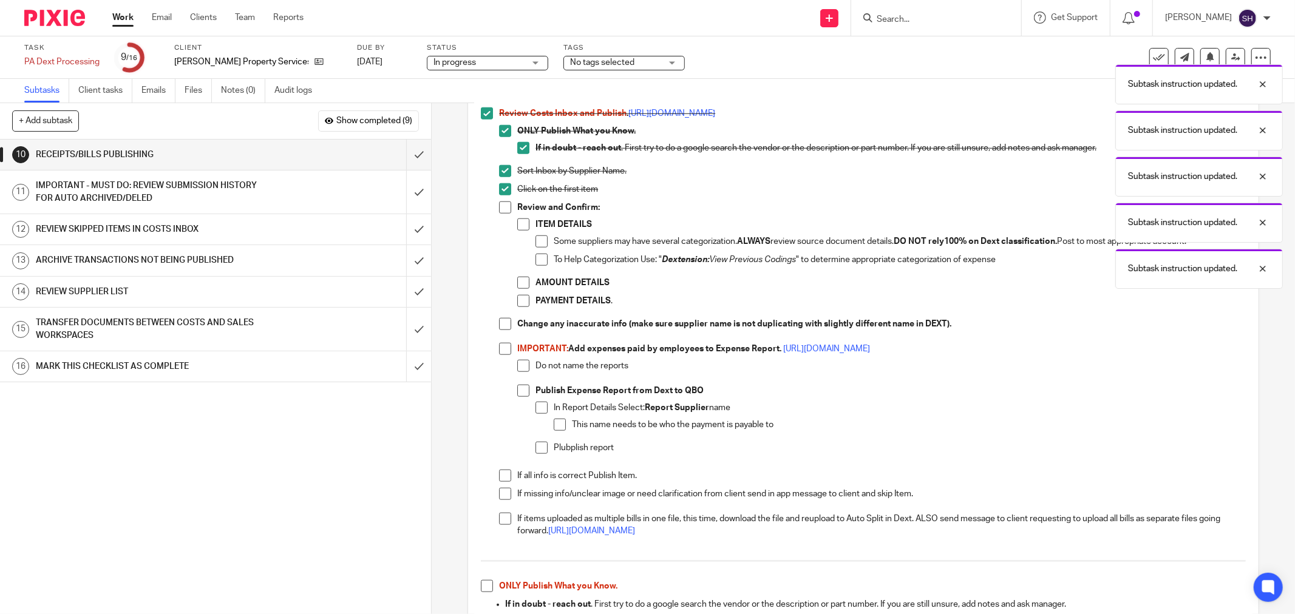
click at [505, 203] on span at bounding box center [505, 208] width 12 height 12
click at [517, 216] on div "Review and Confirm: ITEM DETAILS Some suppliers may have several categorization…" at bounding box center [881, 260] width 729 height 117
click at [517, 223] on span at bounding box center [523, 225] width 12 height 12
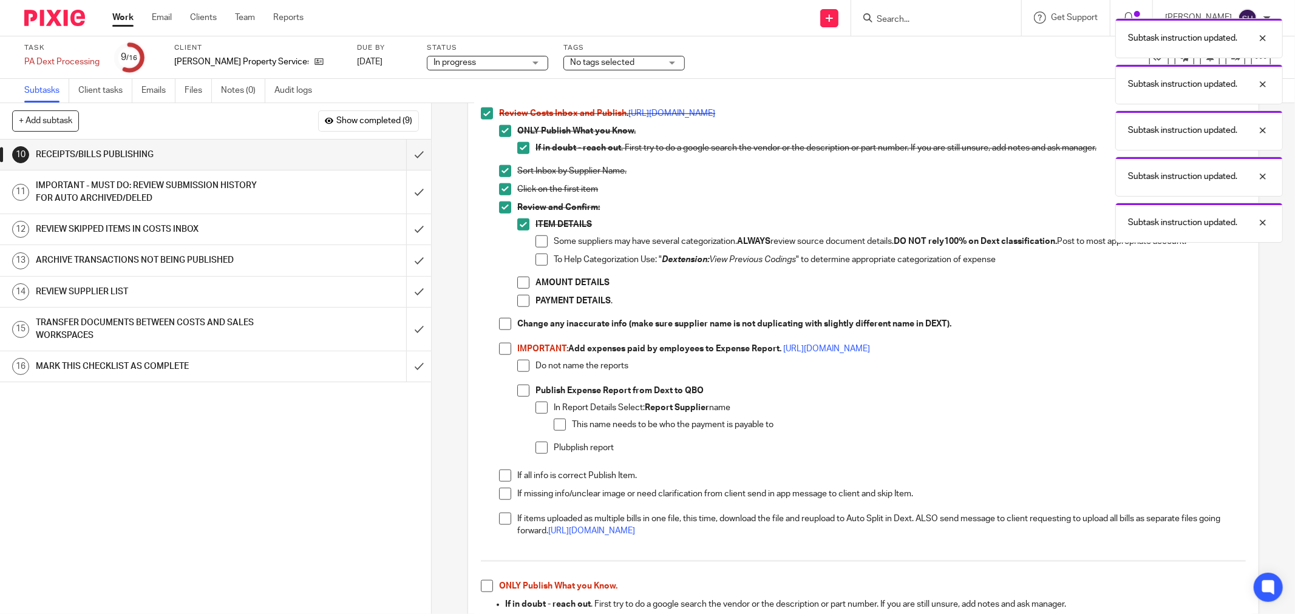
click at [531, 243] on li "ITEM DETAILS Some suppliers may have several categorization. ALWAYS review sour…" at bounding box center [881, 248] width 729 height 58
drag, startPoint x: 542, startPoint y: 259, endPoint x: 535, endPoint y: 268, distance: 11.3
click at [542, 260] on span at bounding box center [541, 260] width 12 height 12
drag, startPoint x: 542, startPoint y: 240, endPoint x: 535, endPoint y: 256, distance: 17.7
click at [542, 242] on span at bounding box center [541, 242] width 12 height 12
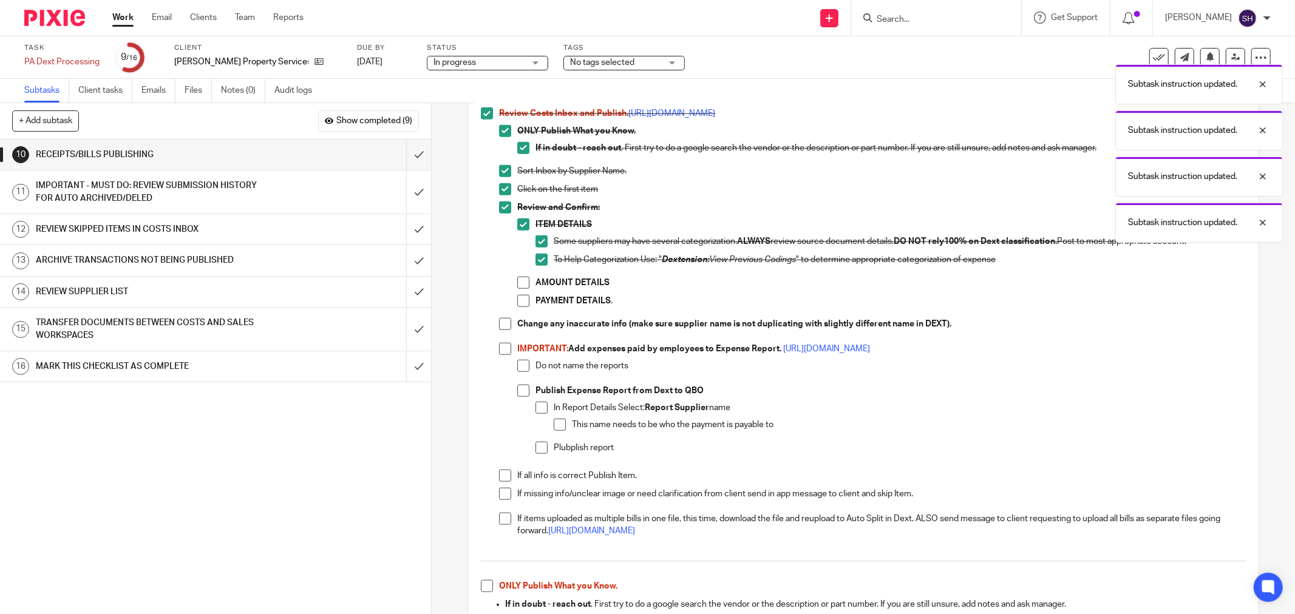
click at [522, 278] on span at bounding box center [523, 283] width 12 height 12
click at [520, 299] on span at bounding box center [523, 301] width 12 height 12
click at [506, 324] on span at bounding box center [505, 324] width 12 height 12
click at [503, 348] on span at bounding box center [505, 349] width 12 height 12
click at [512, 367] on li "IMPORTANT: Add expenses paid by employees to Expense Report. https://bit.ly/3oC…" at bounding box center [872, 406] width 747 height 127
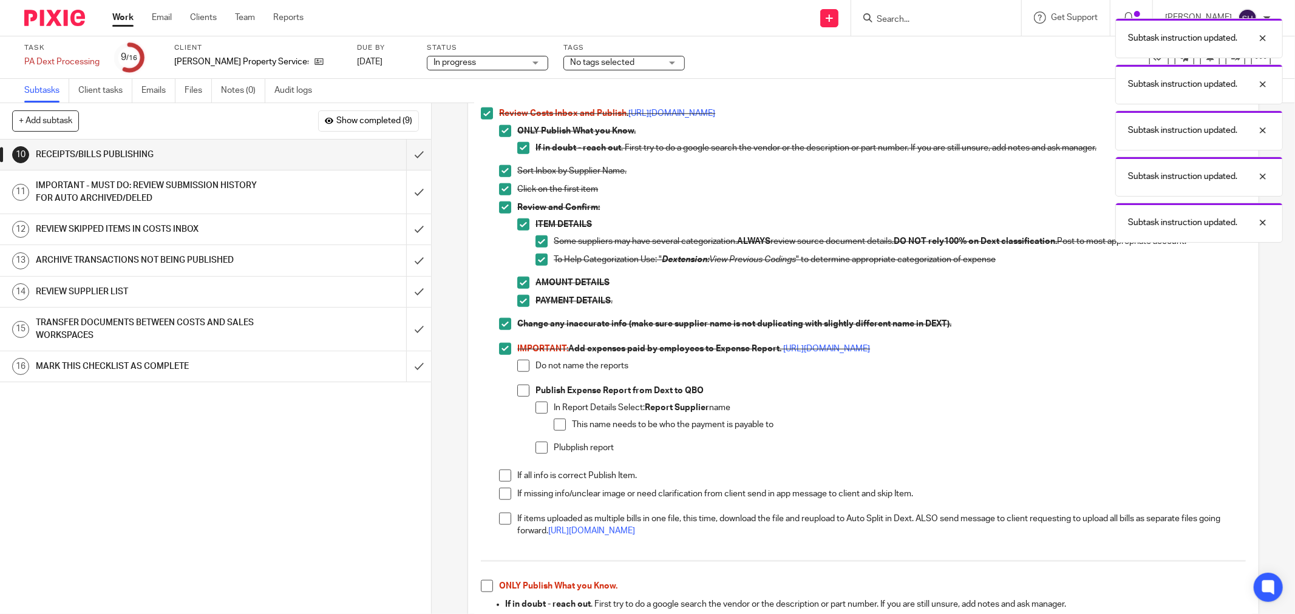
click at [517, 372] on span at bounding box center [523, 366] width 12 height 12
click at [517, 387] on span at bounding box center [523, 391] width 12 height 12
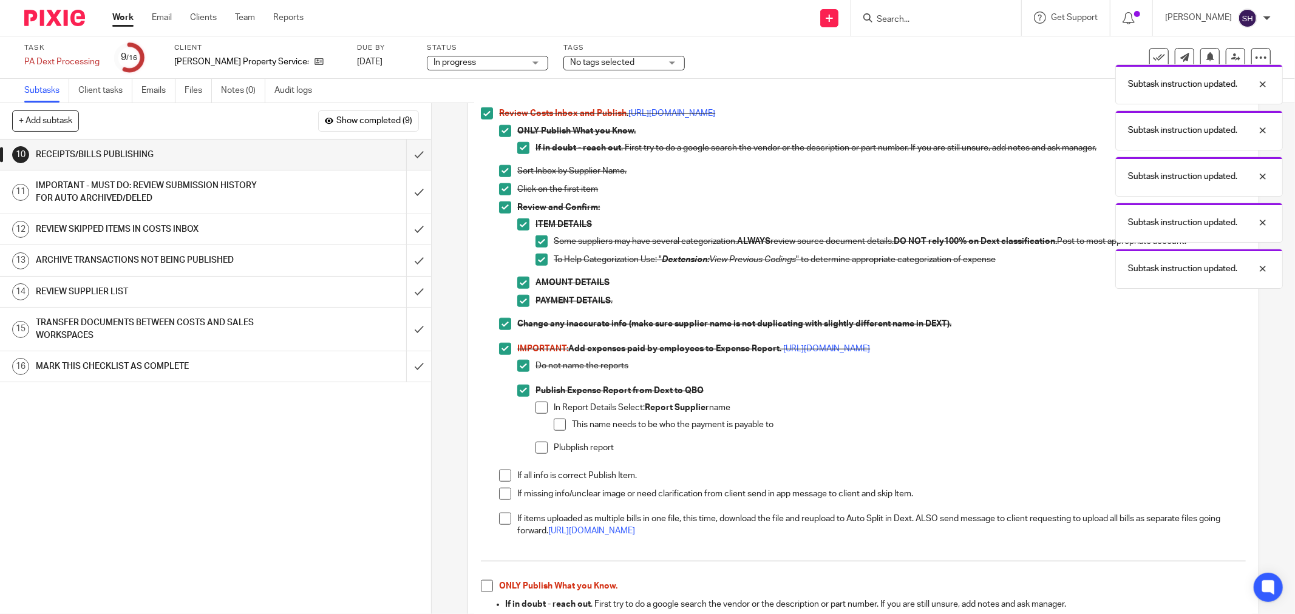
click at [535, 402] on span at bounding box center [541, 408] width 12 height 12
drag, startPoint x: 549, startPoint y: 416, endPoint x: 554, endPoint y: 423, distance: 7.4
click at [554, 418] on div "In Report Details Select: Report Supplier name This name needs to be who the pa…" at bounding box center [900, 422] width 692 height 40
click at [554, 424] on span at bounding box center [560, 425] width 12 height 12
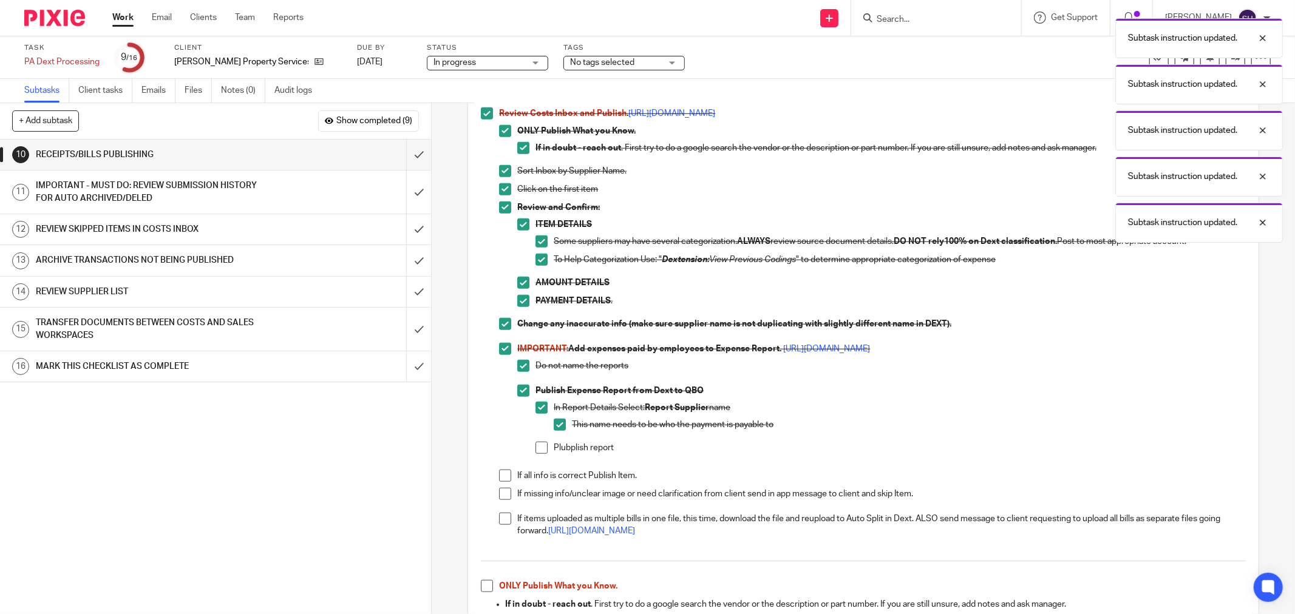
click at [536, 447] on span at bounding box center [541, 448] width 12 height 12
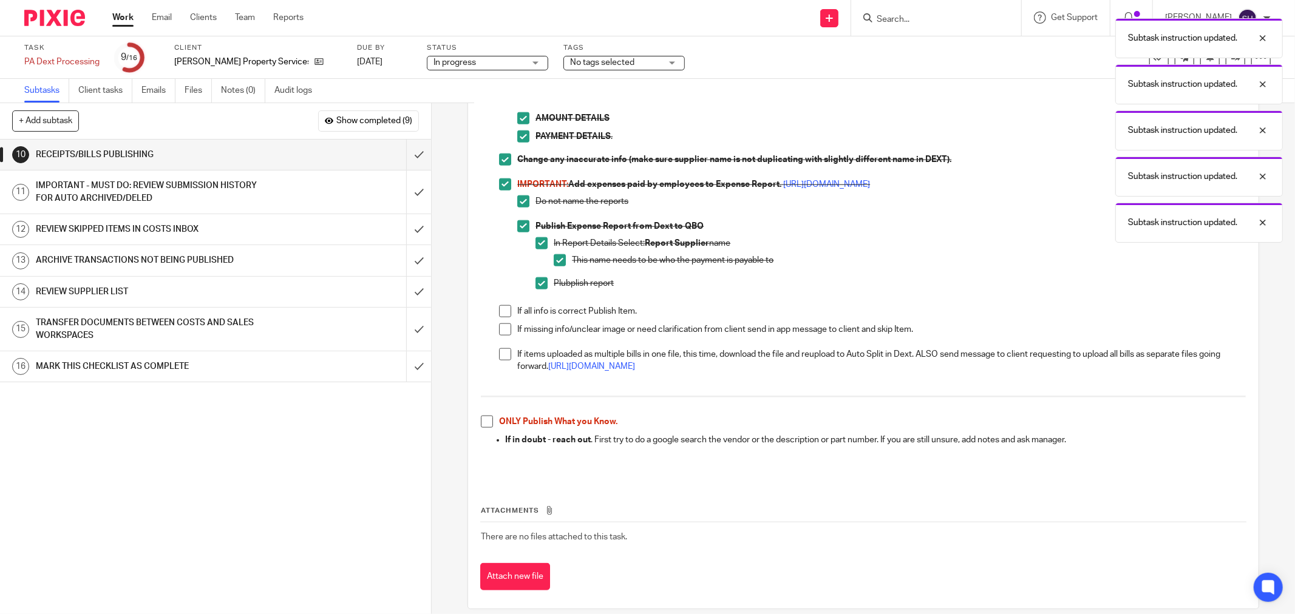
scroll to position [1123, 0]
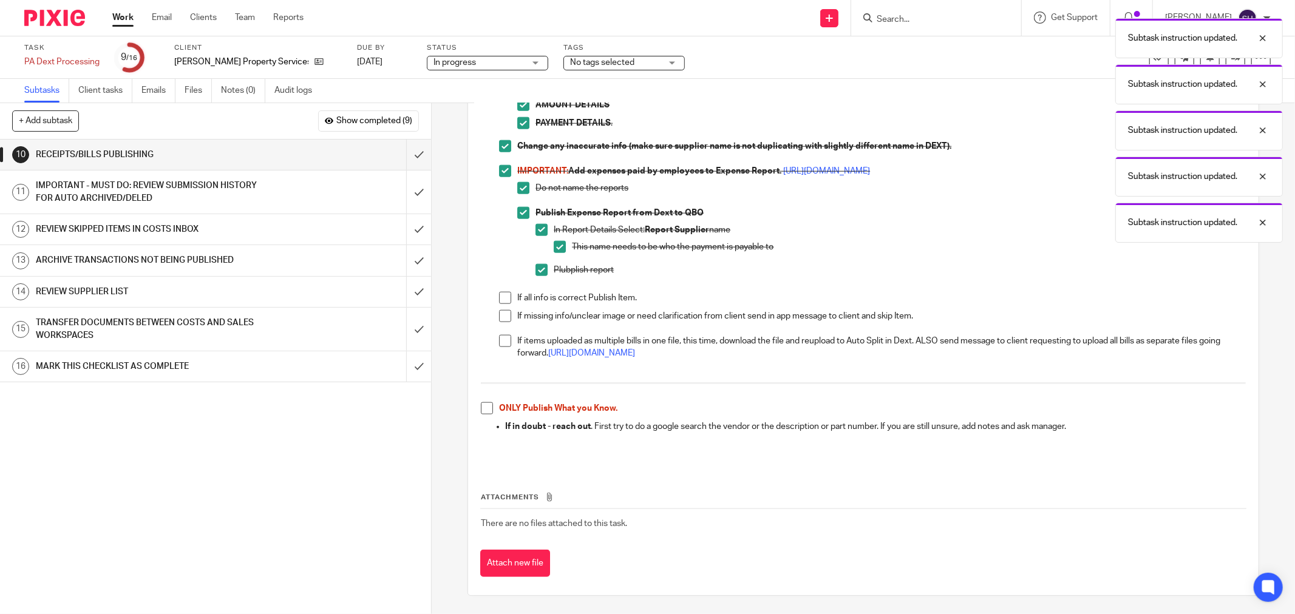
click at [499, 297] on span at bounding box center [505, 298] width 12 height 12
click at [499, 311] on span at bounding box center [505, 316] width 12 height 12
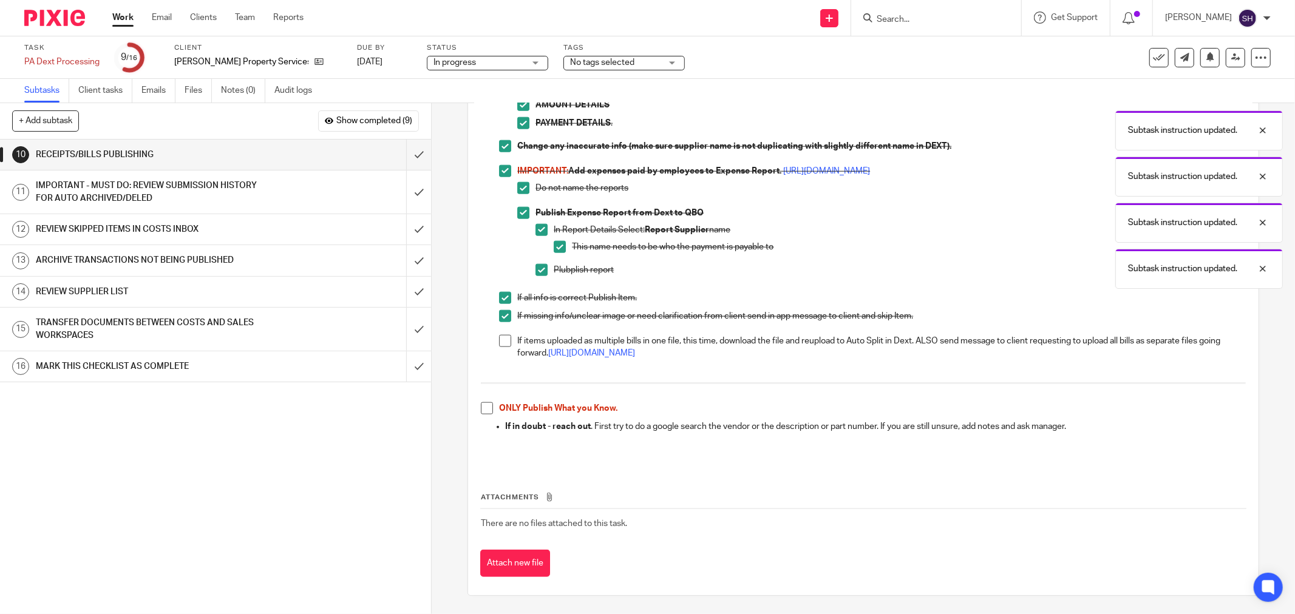
drag, startPoint x: 498, startPoint y: 336, endPoint x: 500, endPoint y: 359, distance: 23.2
click at [499, 336] on span at bounding box center [505, 341] width 12 height 12
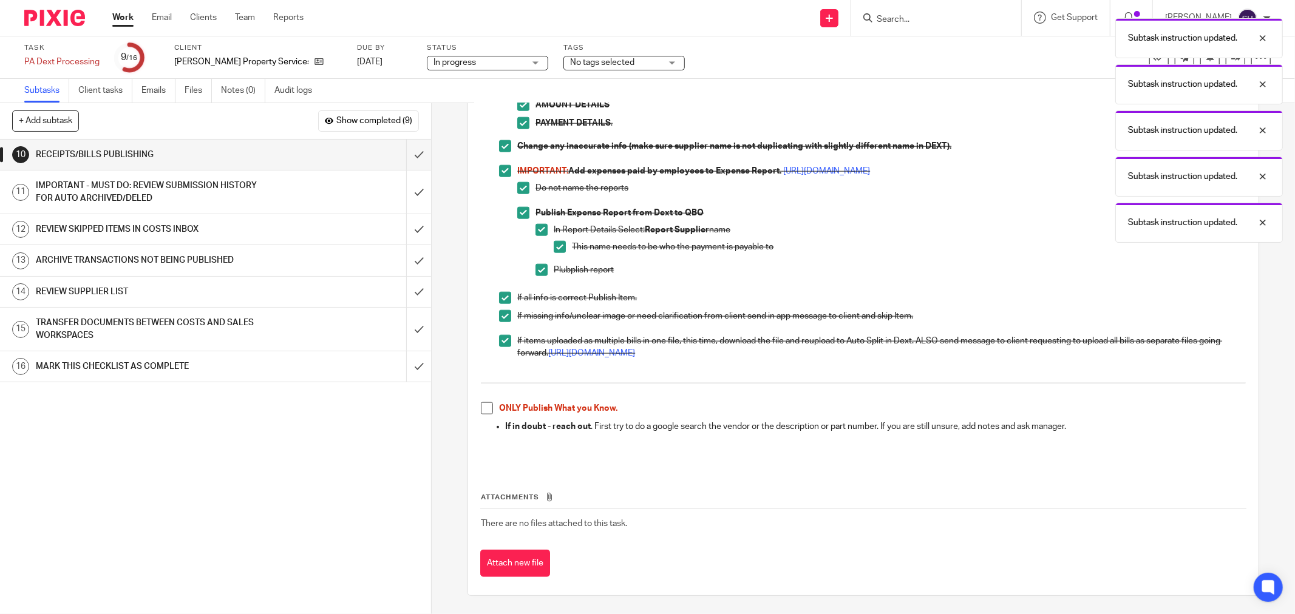
click at [488, 406] on span at bounding box center [487, 409] width 12 height 12
click at [403, 148] on input "submit" at bounding box center [215, 155] width 431 height 30
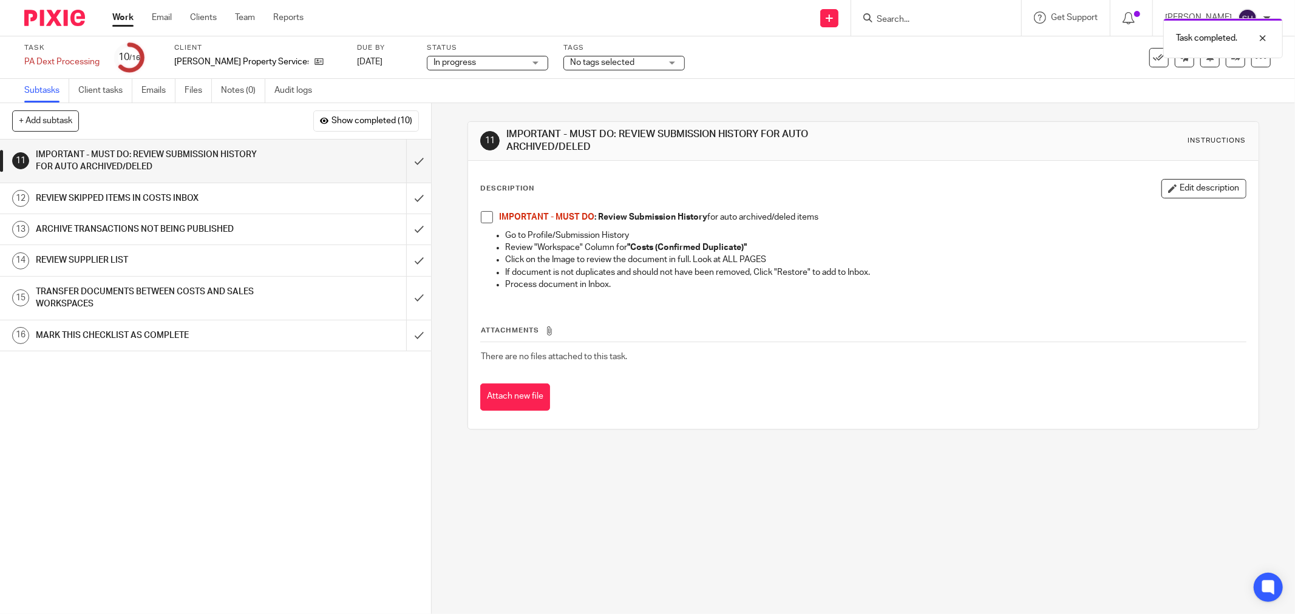
click at [481, 215] on span at bounding box center [487, 217] width 12 height 12
click at [411, 160] on input "submit" at bounding box center [215, 161] width 431 height 43
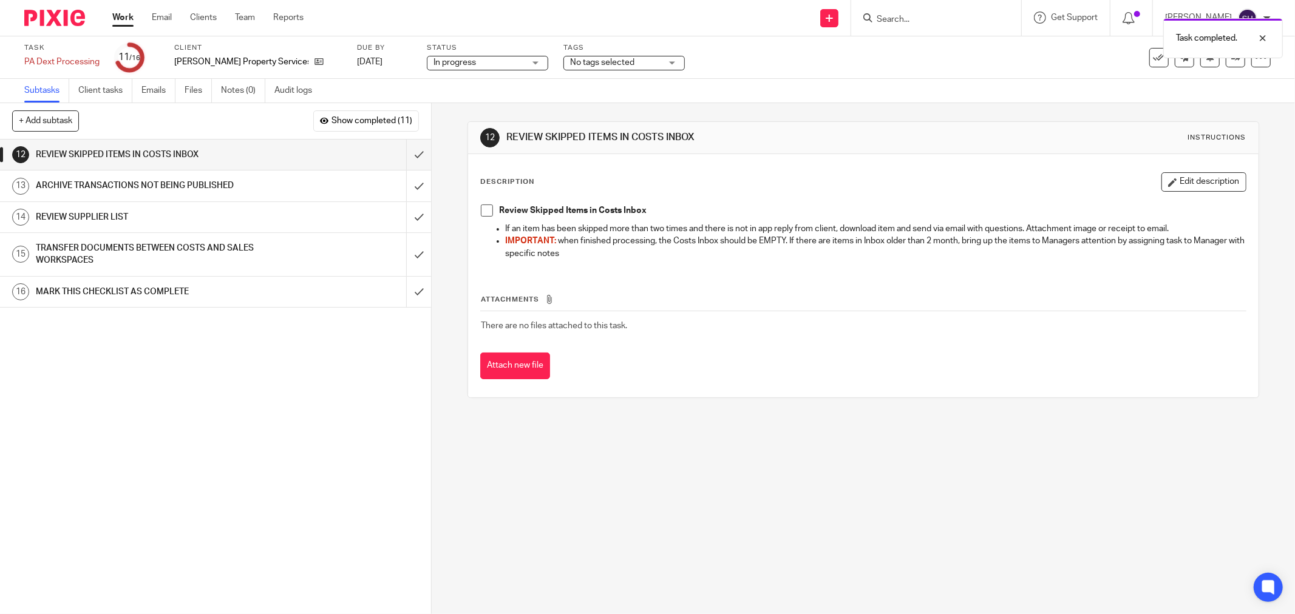
click at [483, 213] on span at bounding box center [487, 211] width 12 height 12
click at [410, 161] on input "submit" at bounding box center [215, 155] width 431 height 30
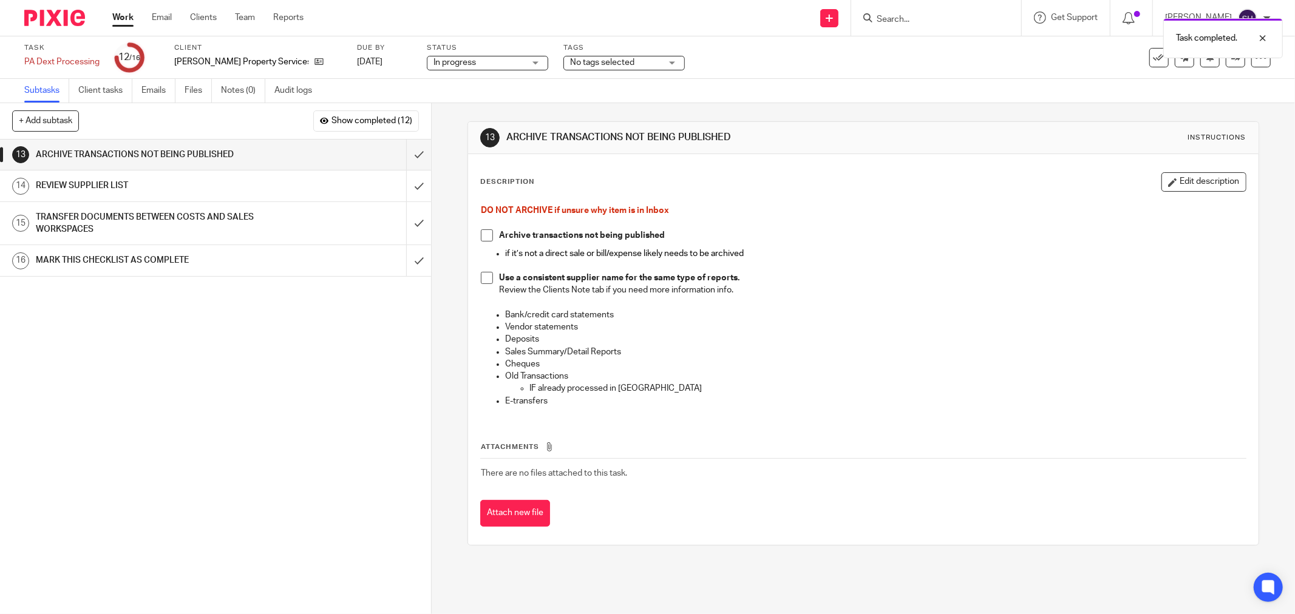
click at [483, 236] on span at bounding box center [487, 235] width 12 height 12
click at [488, 274] on span at bounding box center [487, 278] width 12 height 12
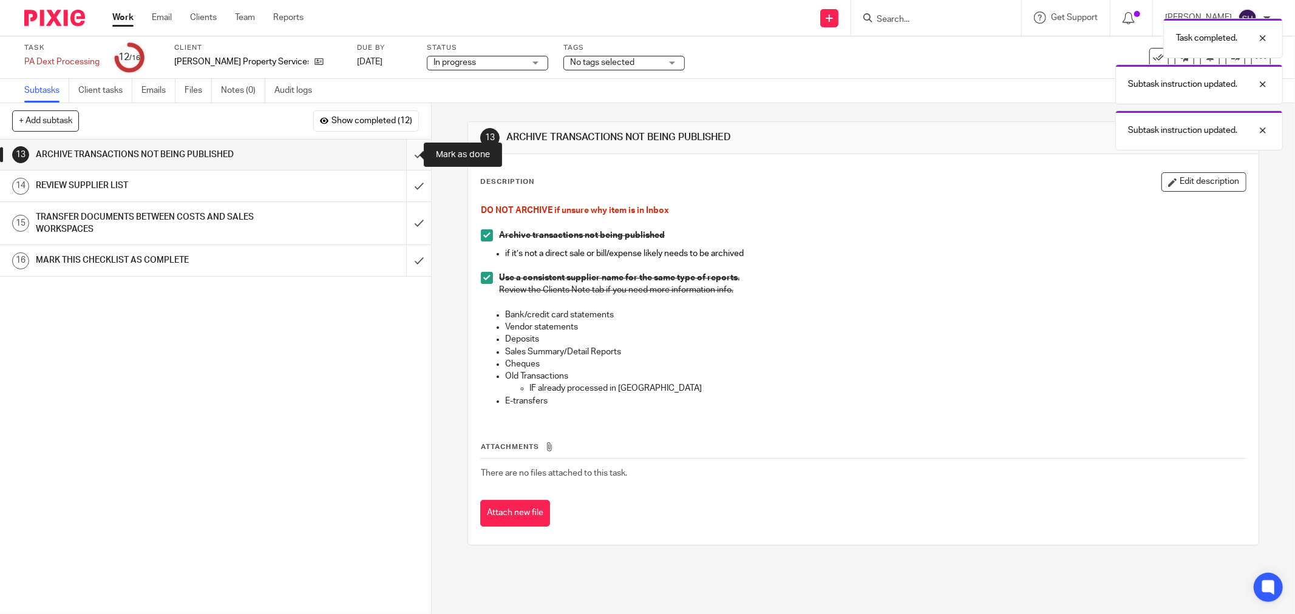
click at [411, 161] on input "submit" at bounding box center [215, 155] width 431 height 30
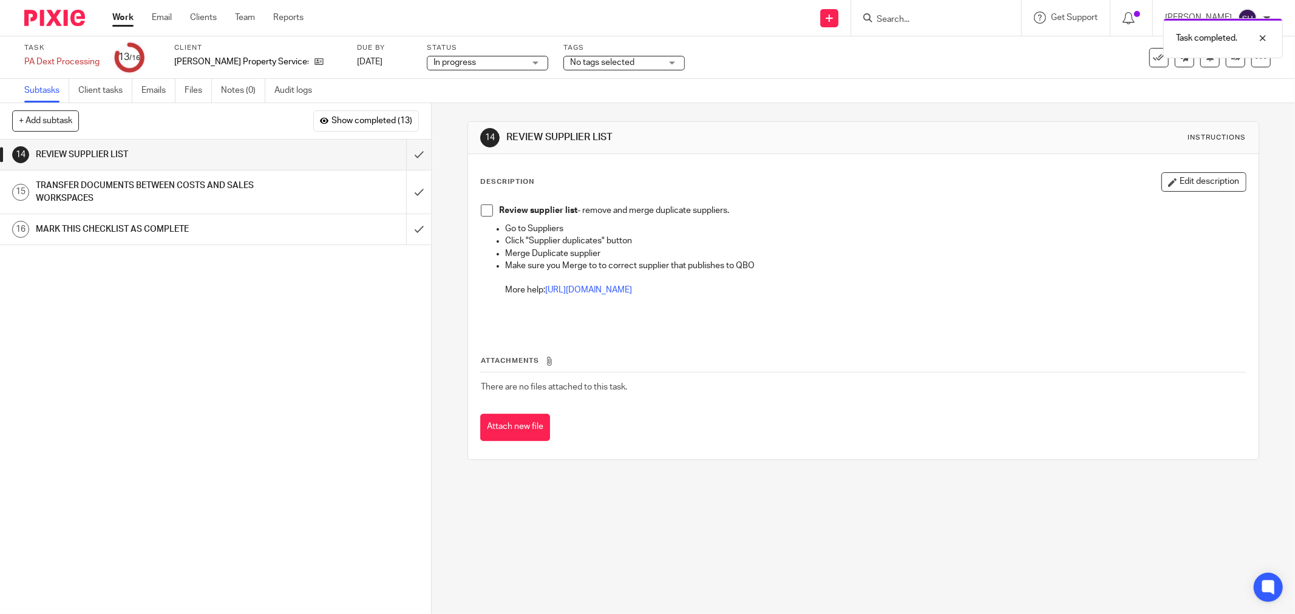
click at [481, 205] on span at bounding box center [487, 211] width 12 height 12
click at [398, 150] on input "submit" at bounding box center [215, 155] width 431 height 30
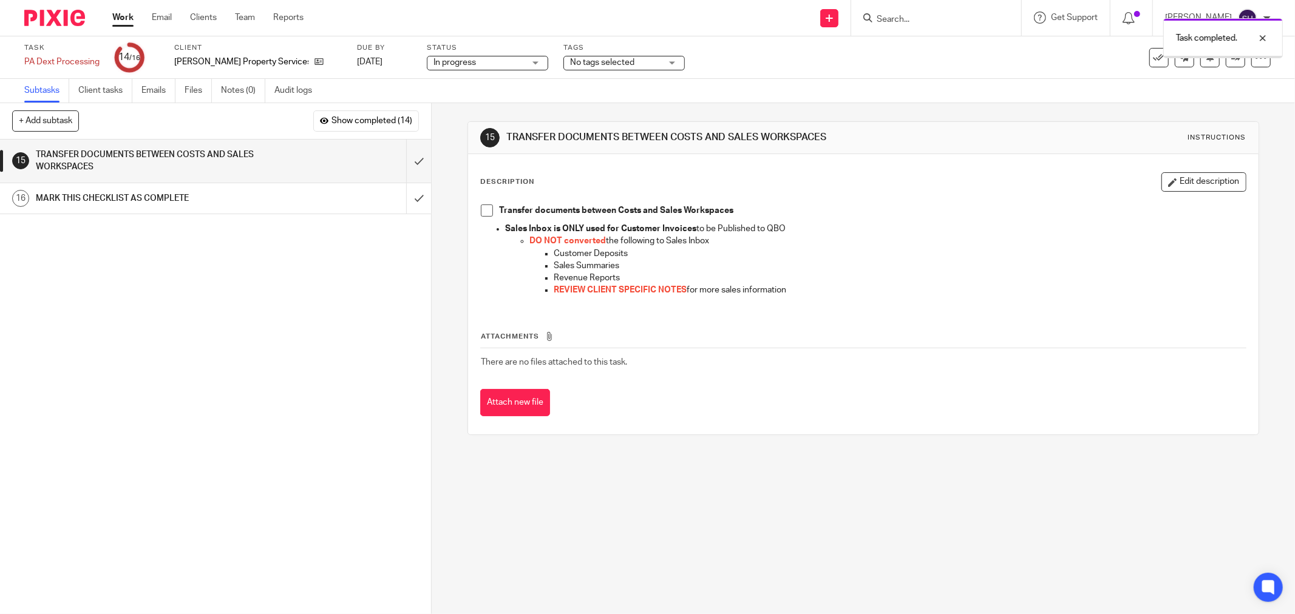
click at [481, 206] on span at bounding box center [487, 211] width 12 height 12
click at [407, 160] on input "submit" at bounding box center [215, 161] width 431 height 43
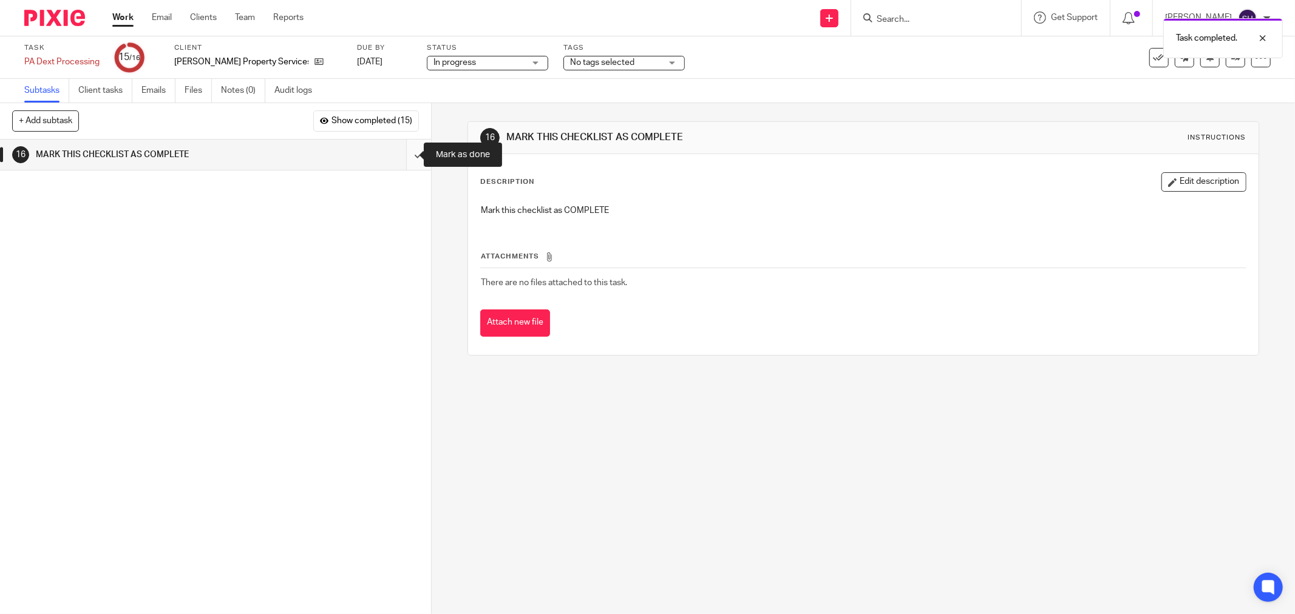
click at [407, 156] on input "submit" at bounding box center [215, 155] width 431 height 30
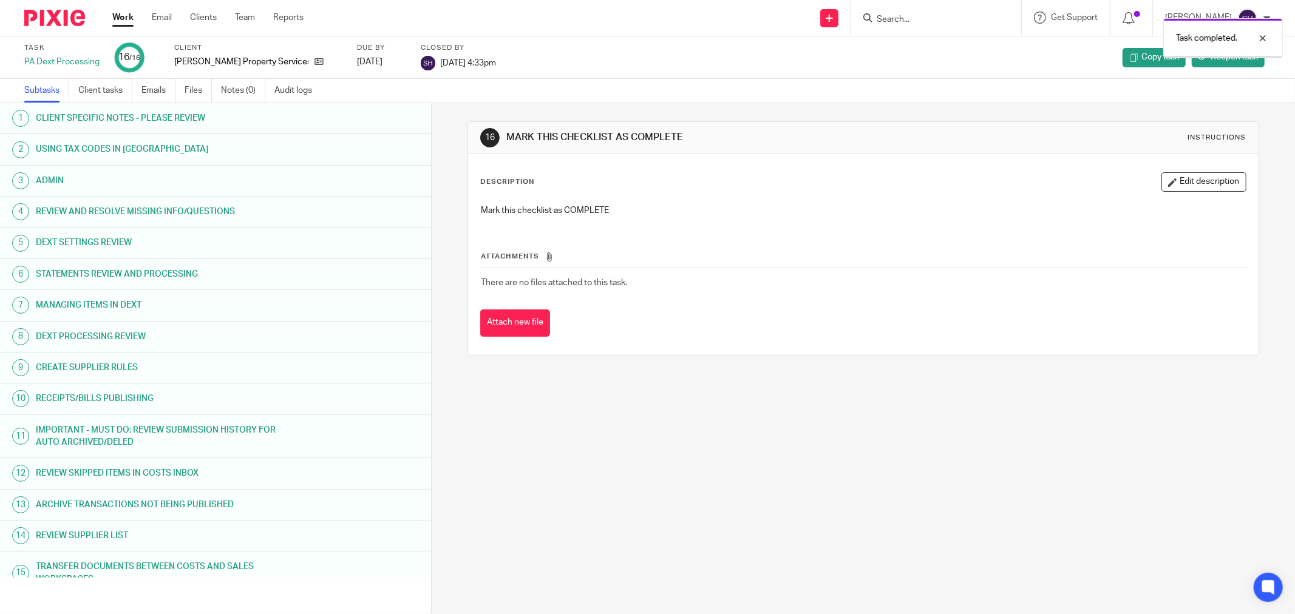
drag, startPoint x: 0, startPoint y: 0, endPoint x: 131, endPoint y: 22, distance: 132.5
click at [131, 22] on link "Work" at bounding box center [122, 18] width 21 height 12
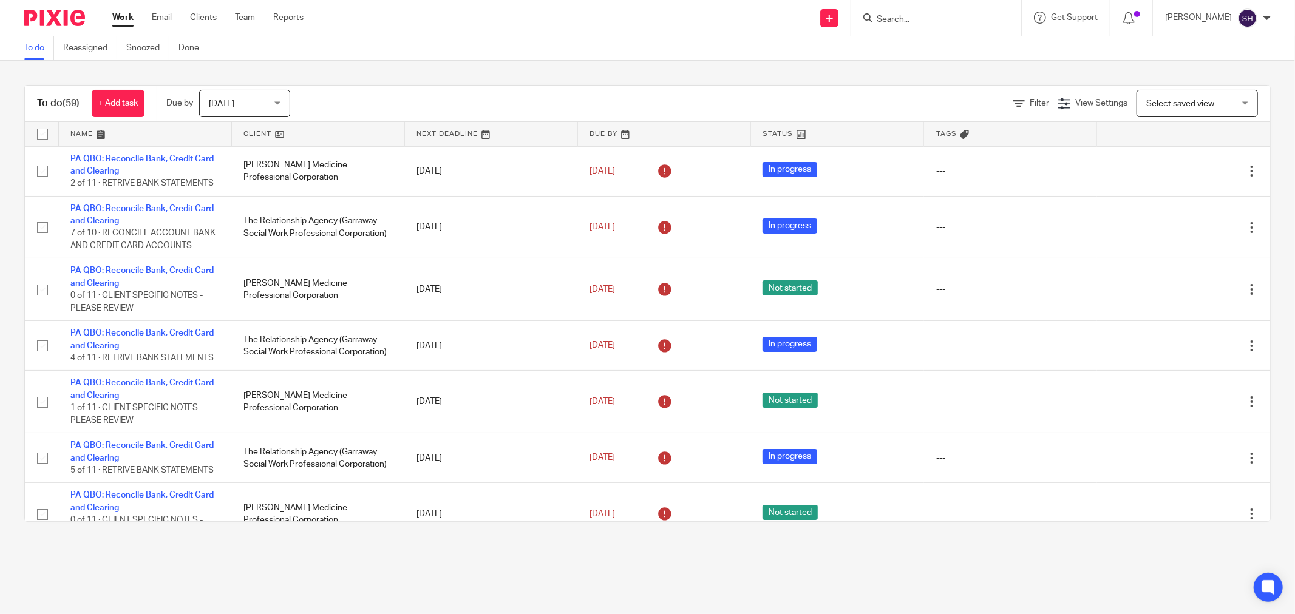
click at [318, 135] on link at bounding box center [318, 134] width 172 height 24
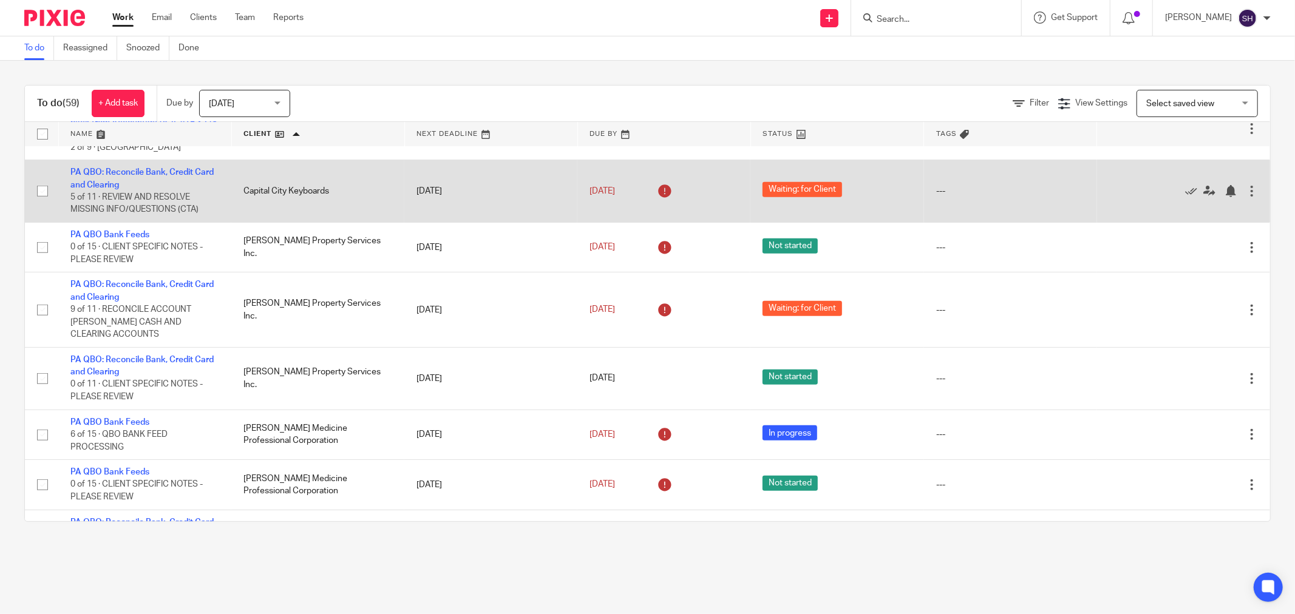
scroll to position [472, 0]
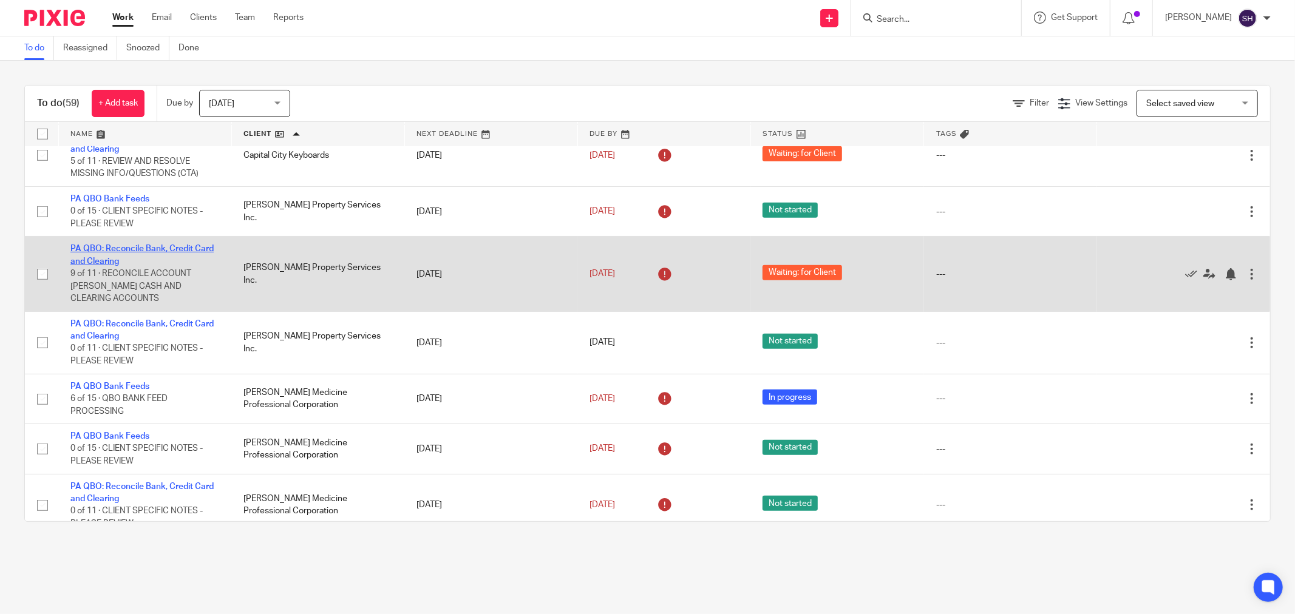
click at [138, 265] on link "PA QBO: Reconcile Bank, Credit Card and Clearing" at bounding box center [141, 255] width 143 height 21
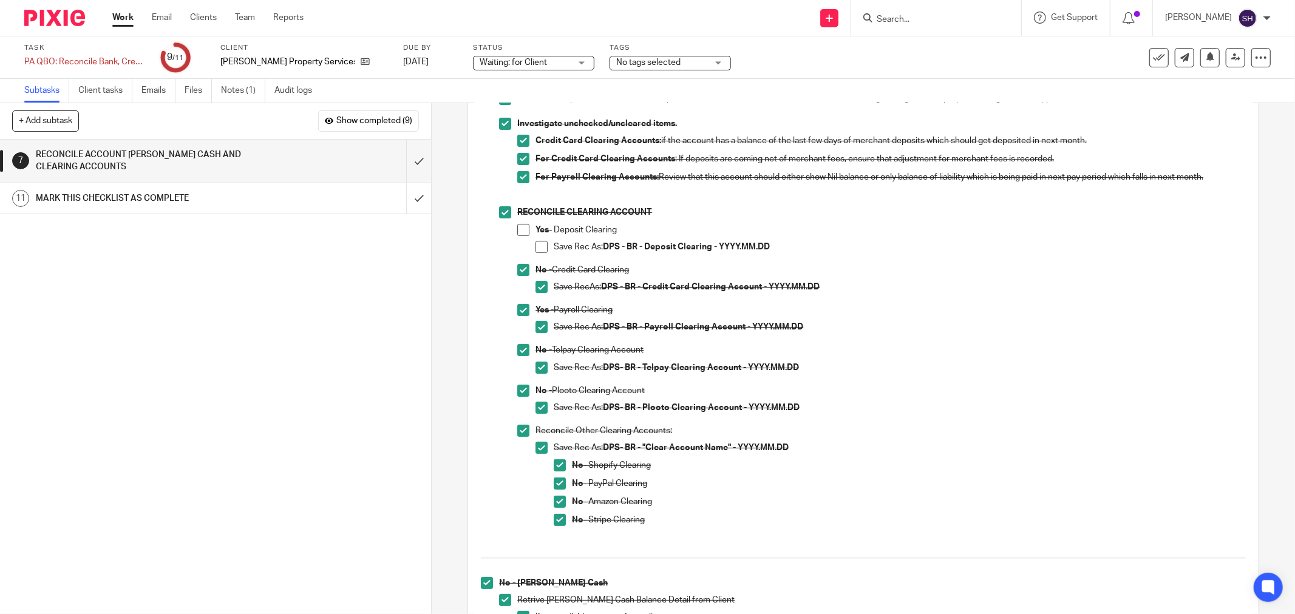
scroll to position [170, 0]
